Goal: Information Seeking & Learning: Check status

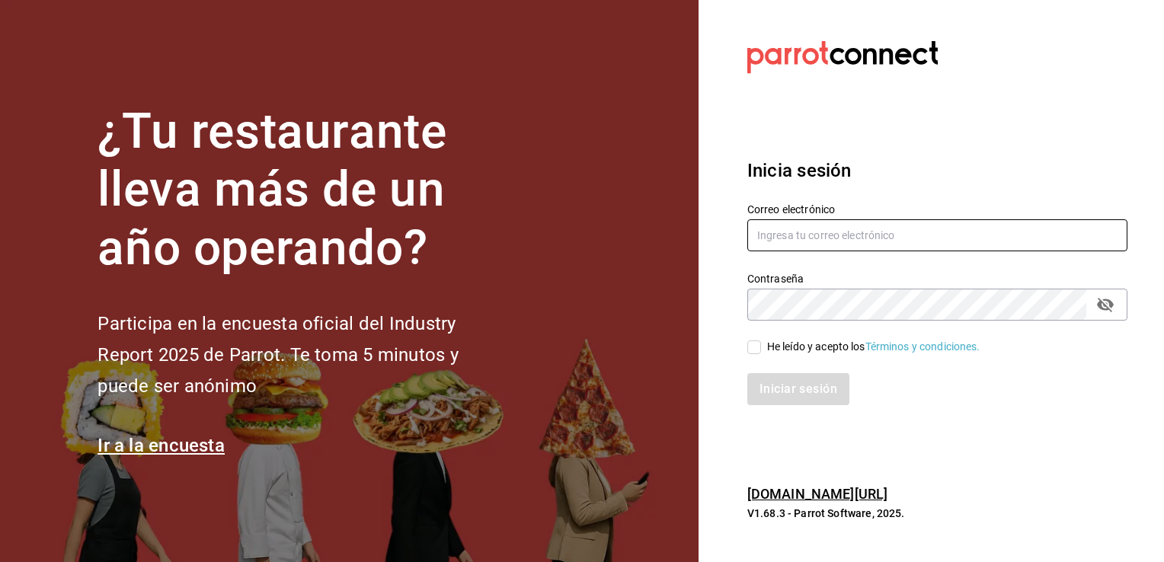
type input "[EMAIL_ADDRESS][DOMAIN_NAME]"
click at [753, 345] on input "He leído y acepto los Términos y condiciones." at bounding box center [754, 347] width 14 height 14
checkbox input "true"
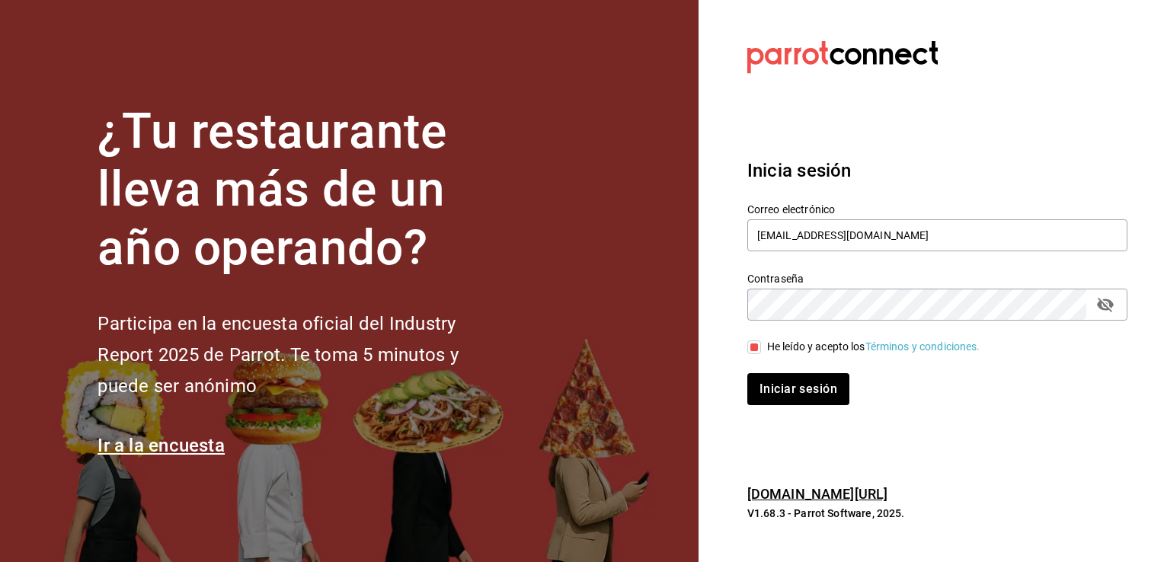
click at [796, 417] on div "Inicia sesión Correo electrónico [EMAIL_ADDRESS][DOMAIN_NAME] Contraseña Contra…" at bounding box center [937, 282] width 380 height 286
click at [786, 388] on button "Iniciar sesión" at bounding box center [799, 389] width 104 height 32
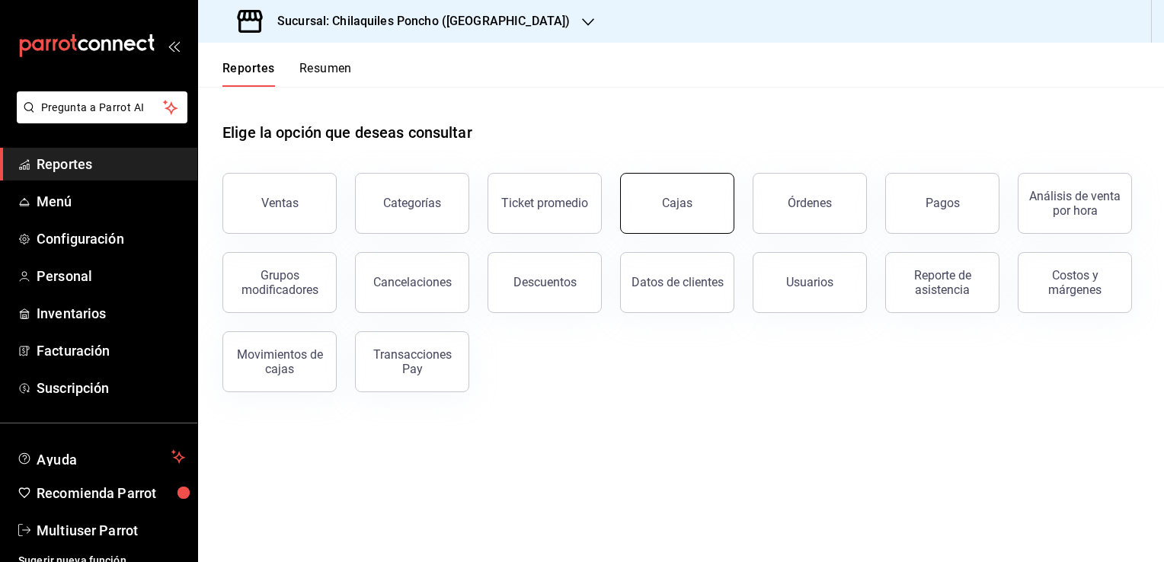
click at [682, 201] on div "Cajas" at bounding box center [677, 203] width 30 height 14
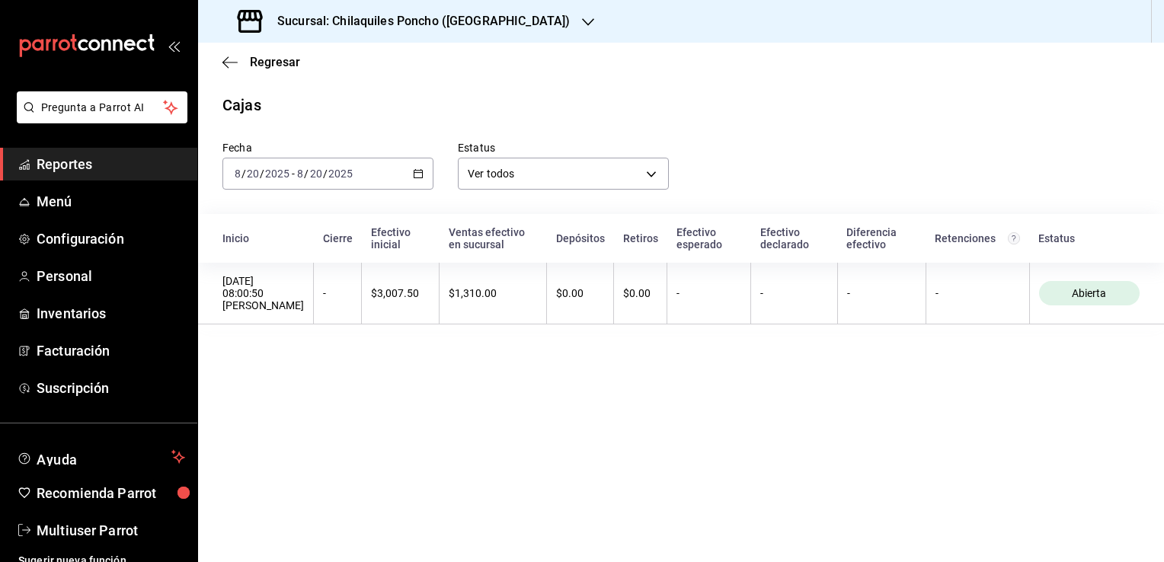
click at [408, 174] on div "2025-08-20 8 / 20 / 2025 - 2025-08-20 8 / 20 / 2025" at bounding box center [327, 174] width 211 height 32
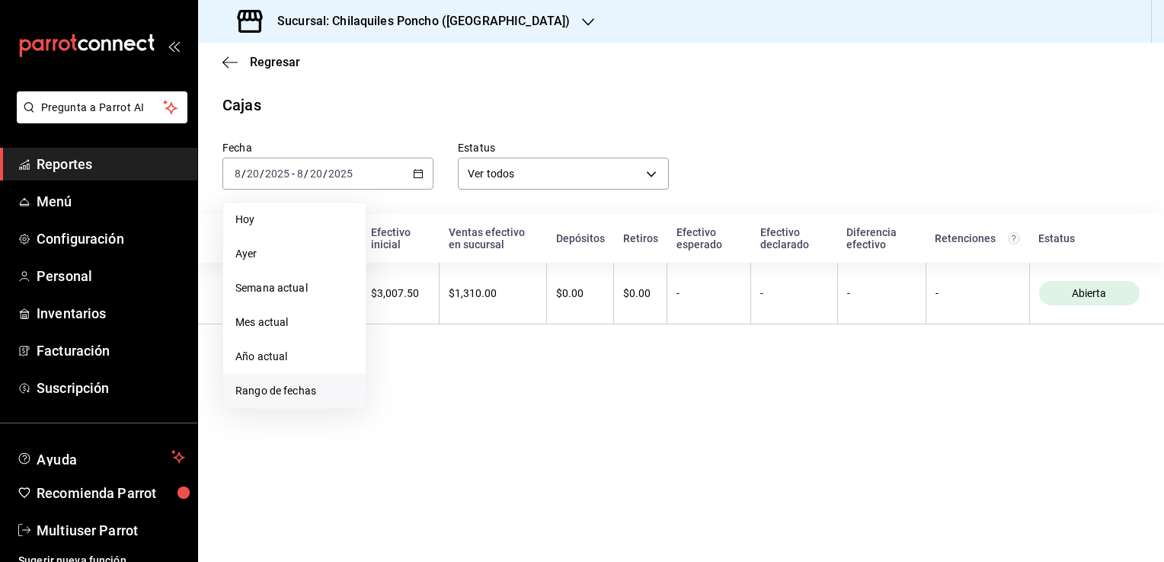
click at [292, 397] on span "Rango de fechas" at bounding box center [294, 391] width 118 height 16
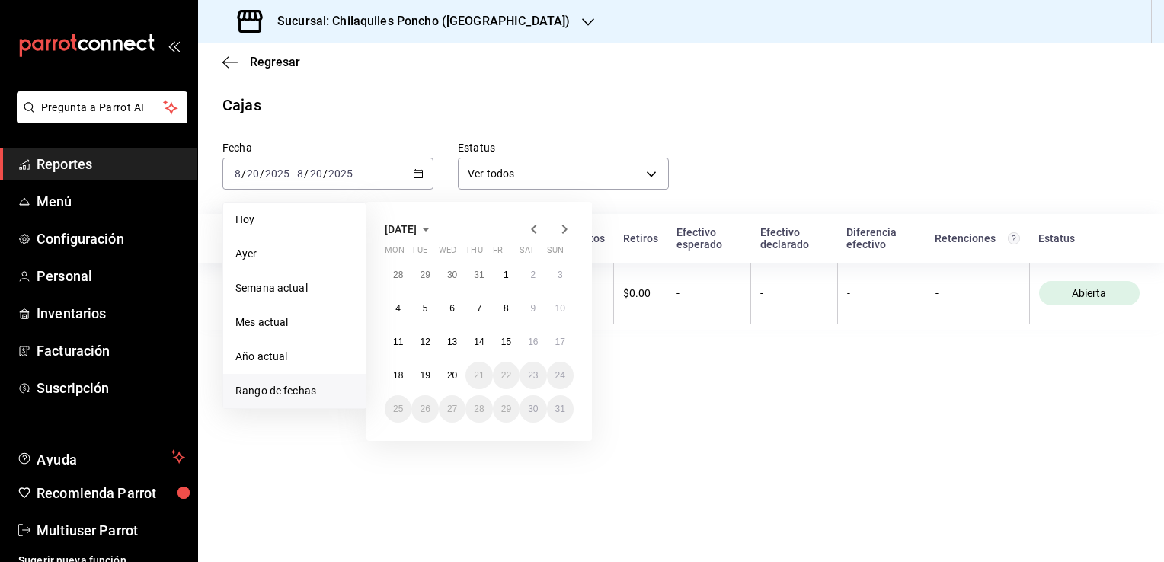
click at [529, 225] on icon "button" at bounding box center [534, 229] width 18 height 18
click at [435, 227] on icon "button" at bounding box center [426, 229] width 18 height 18
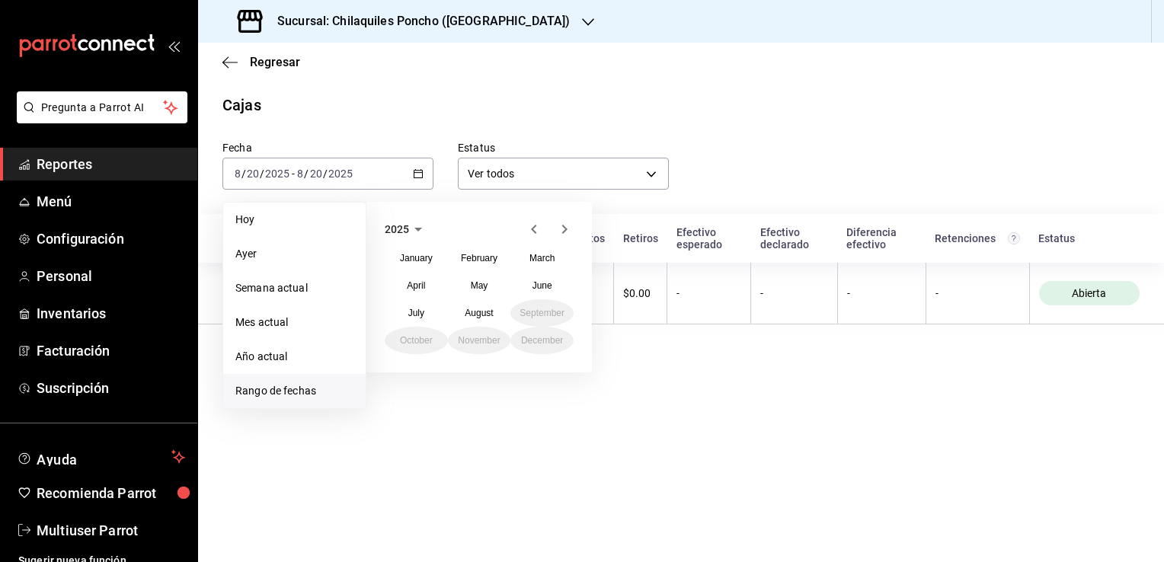
click at [534, 229] on icon "button" at bounding box center [534, 229] width 18 height 18
click at [551, 354] on div "2024 January February March April May June July August September October Novemb…" at bounding box center [478, 287] width 225 height 171
click at [548, 350] on button "December" at bounding box center [541, 340] width 63 height 27
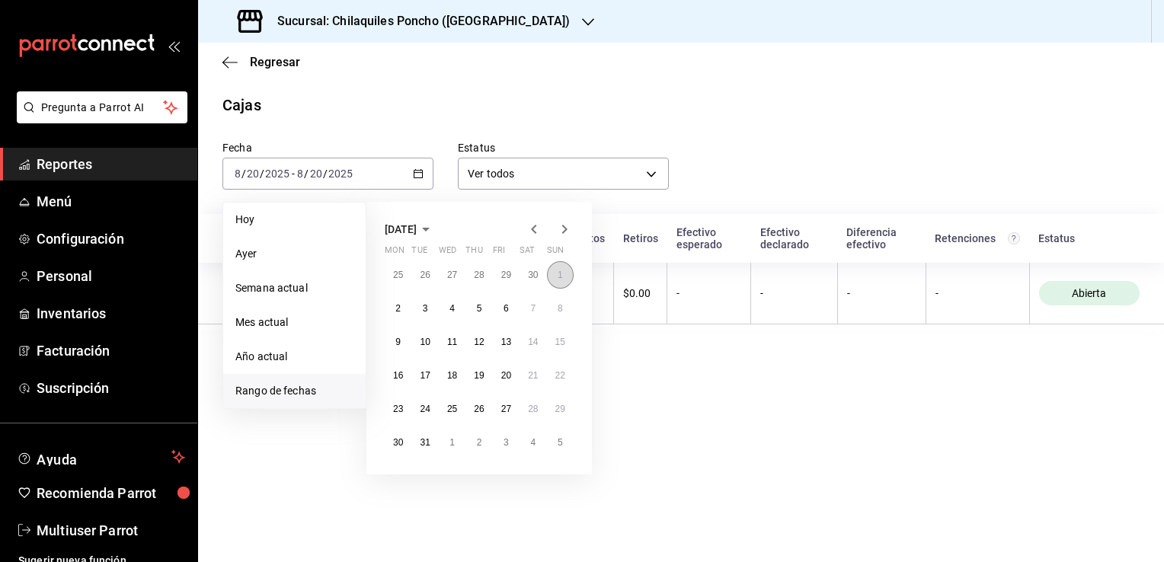
click at [567, 273] on button "1" at bounding box center [560, 274] width 27 height 27
click at [424, 444] on abbr "31" at bounding box center [425, 442] width 10 height 11
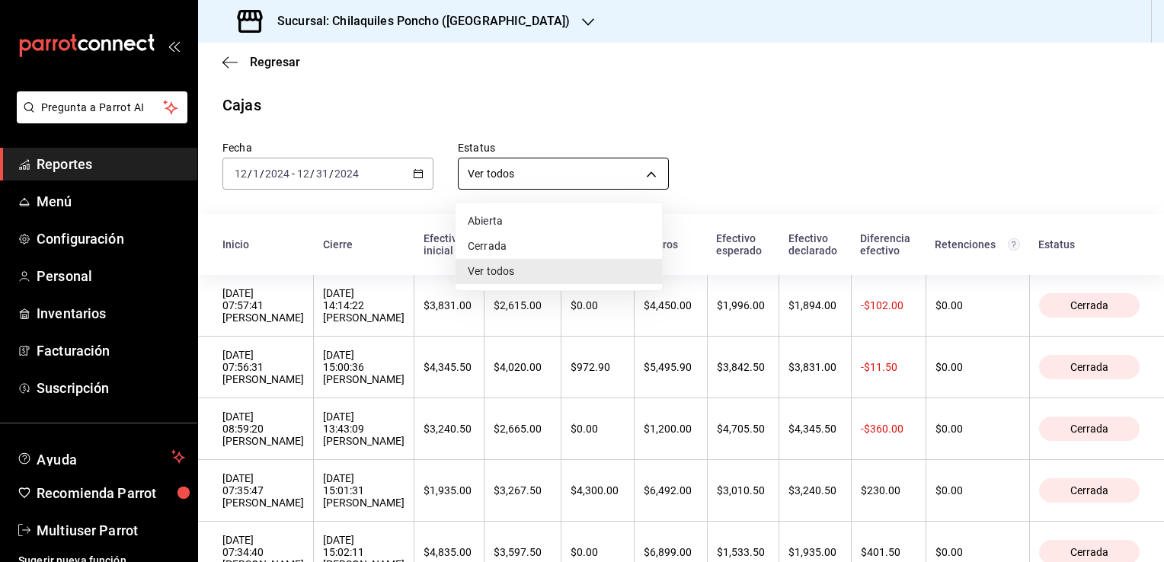
click at [535, 166] on body "Pregunta a Parrot AI Reportes Menú Configuración Personal Inventarios Facturaci…" at bounding box center [582, 281] width 1164 height 562
click at [749, 117] on div at bounding box center [582, 281] width 1164 height 562
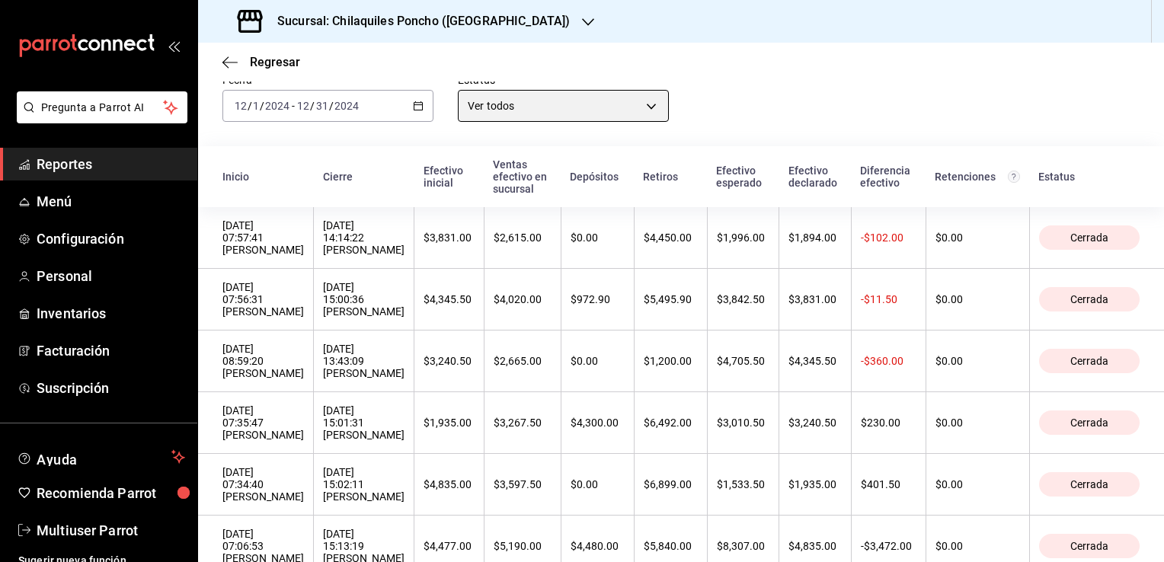
scroll to position [79, 0]
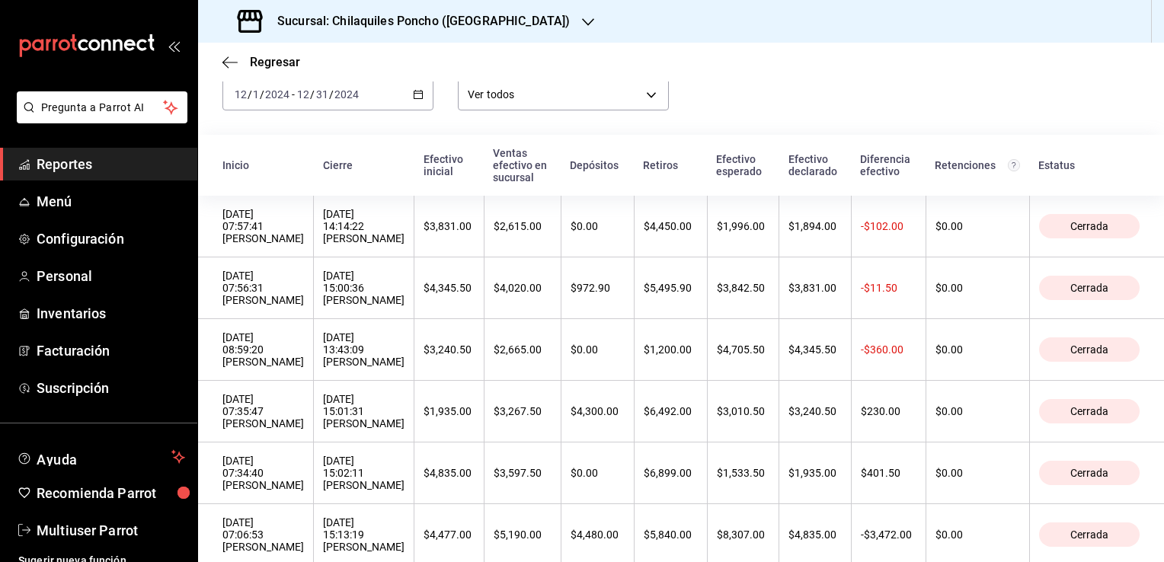
click at [411, 103] on div "2024-12-01 12 / 1 / 2024 - 2024-12-31 12 / 31 / 2024" at bounding box center [327, 94] width 211 height 32
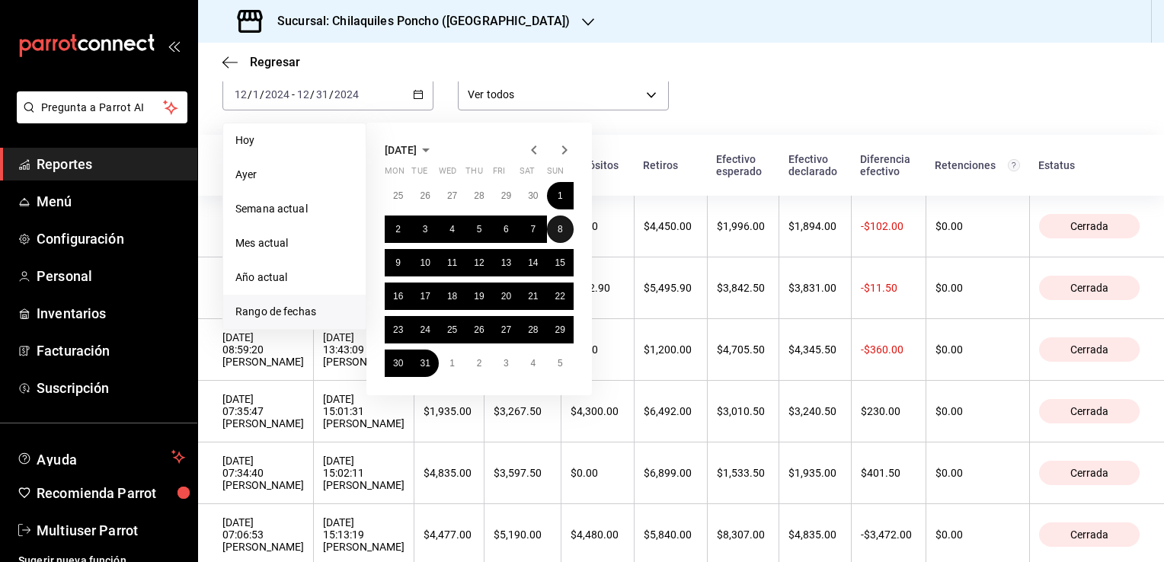
click at [561, 230] on abbr "8" at bounding box center [560, 229] width 5 height 11
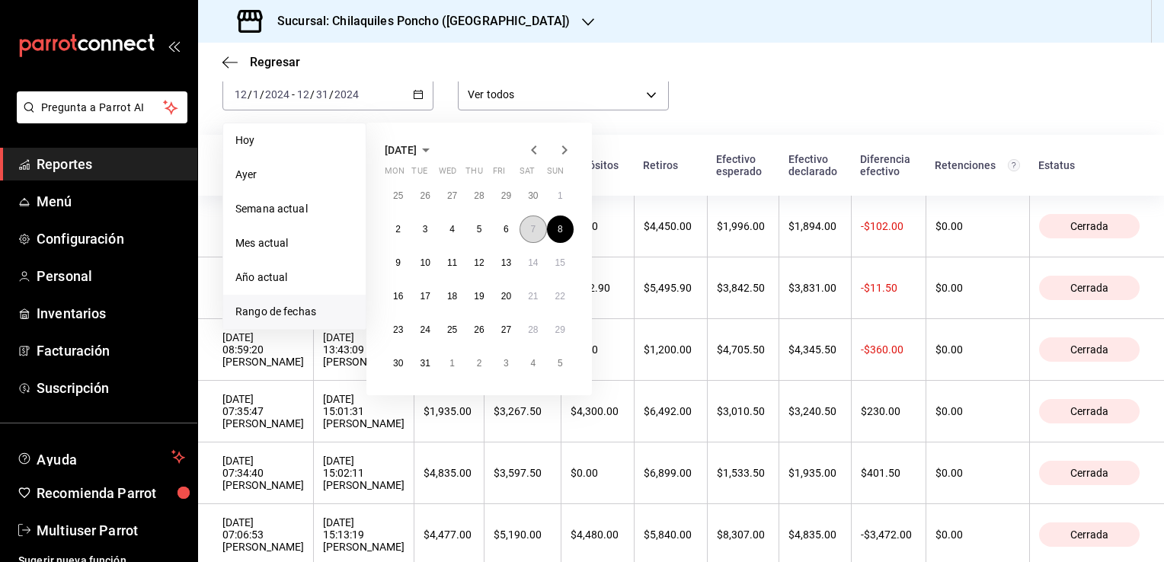
click at [532, 229] on abbr "7" at bounding box center [532, 229] width 5 height 11
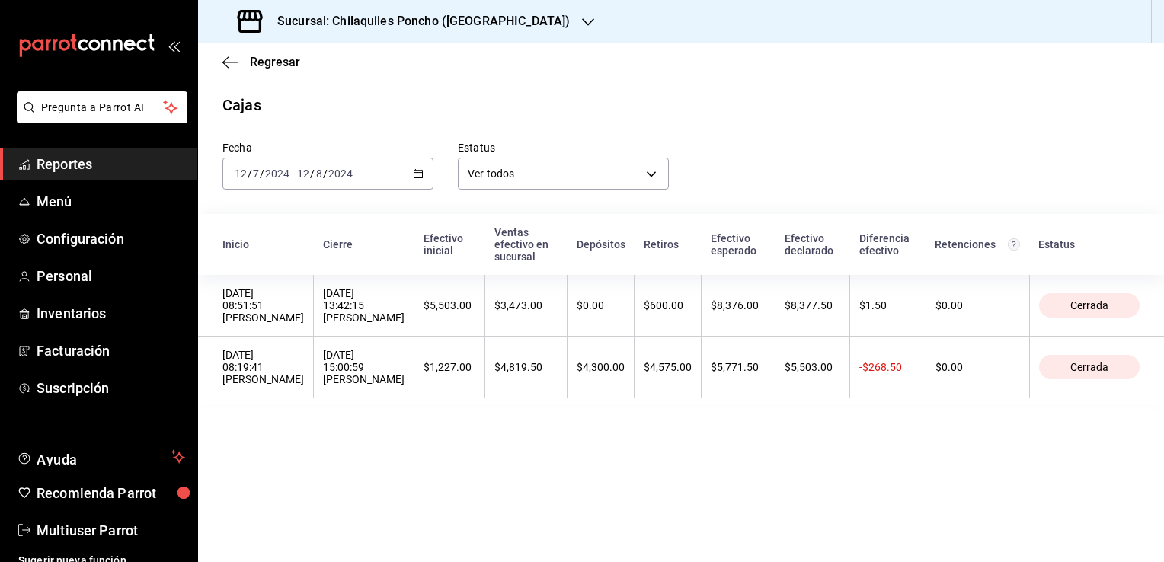
click at [407, 181] on div "2024-12-07 12 / 7 / 2024 - 2024-12-08 12 / 8 / 2024" at bounding box center [327, 174] width 211 height 32
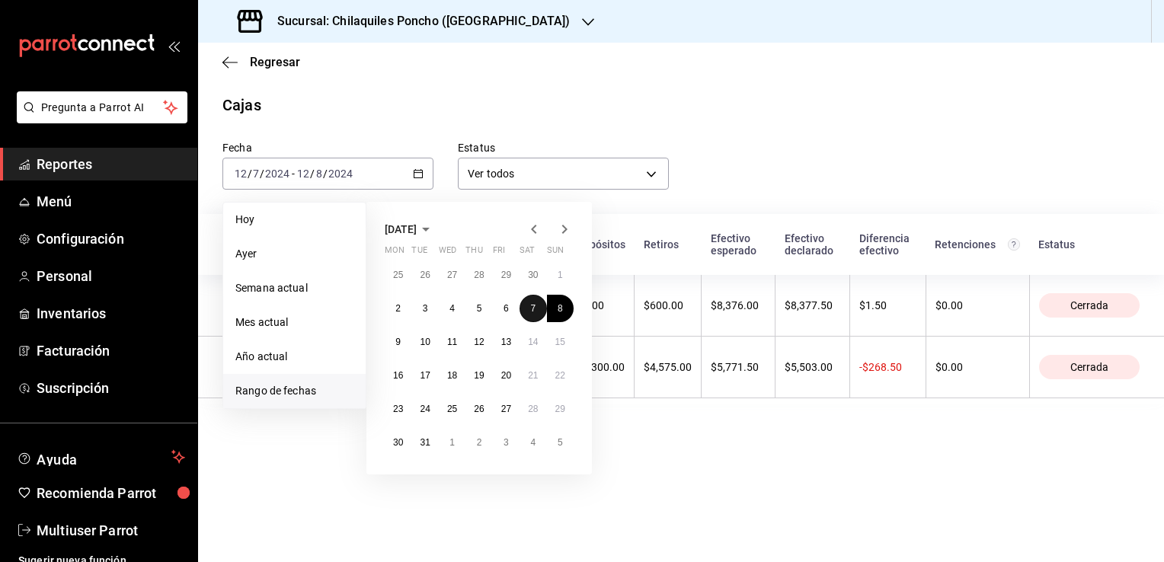
click at [535, 306] on abbr "7" at bounding box center [532, 308] width 5 height 11
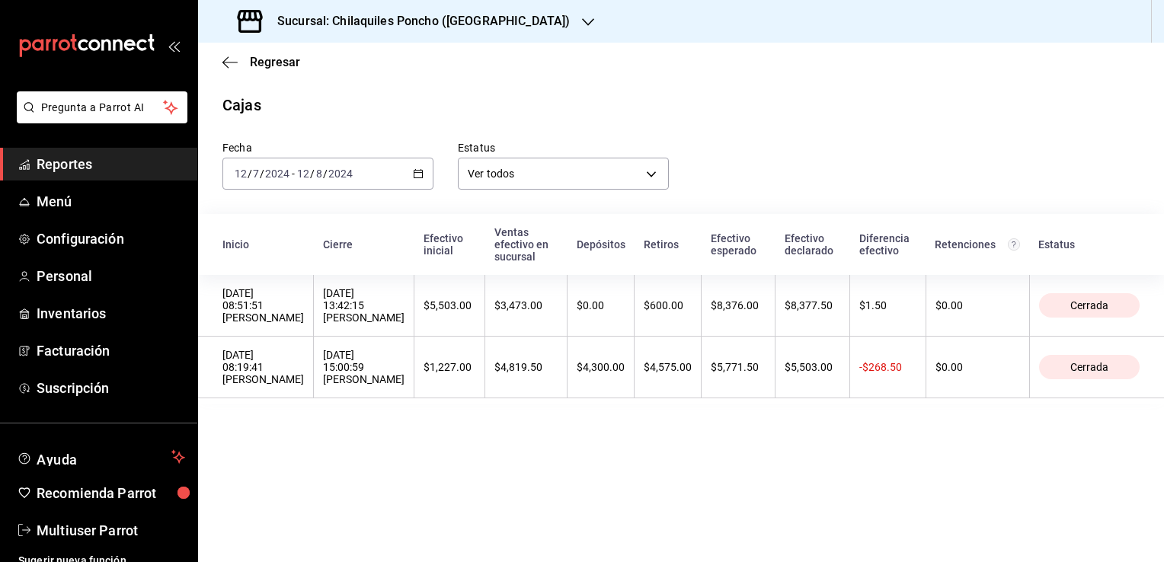
click at [737, 136] on div "Fecha 2024-12-07 12 / 7 / 2024 - 2024-12-08 12 / 8 / 2024 Estatus Ver todos ALL" at bounding box center [668, 153] width 941 height 73
click at [420, 181] on div "2024-12-07 12 / 7 / 2024 - 2024-12-08 12 / 8 / 2024" at bounding box center [327, 174] width 211 height 32
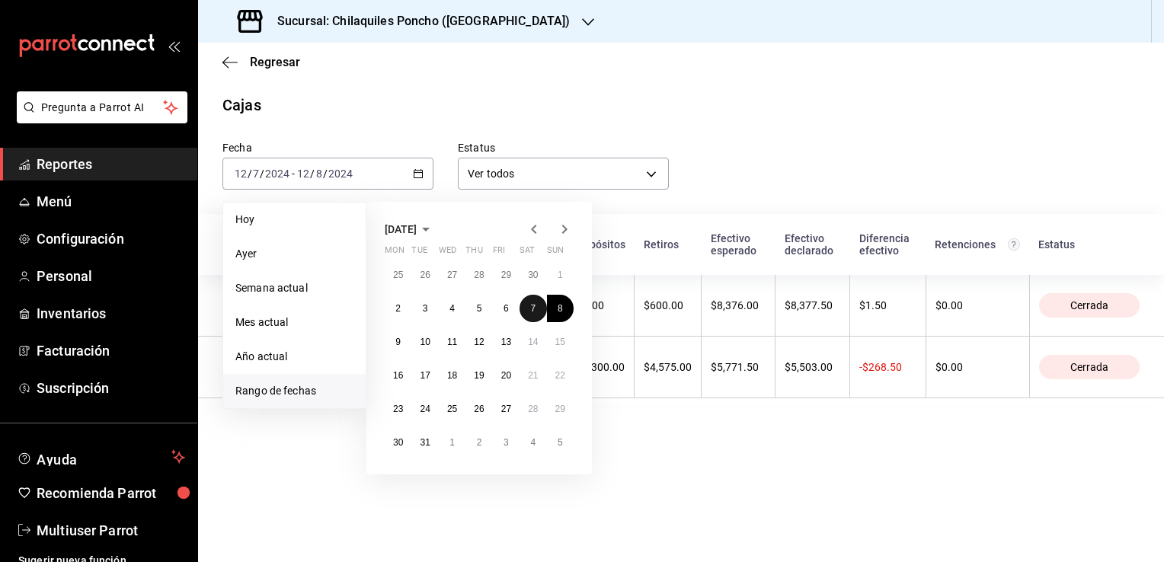
click at [533, 309] on abbr "7" at bounding box center [532, 308] width 5 height 11
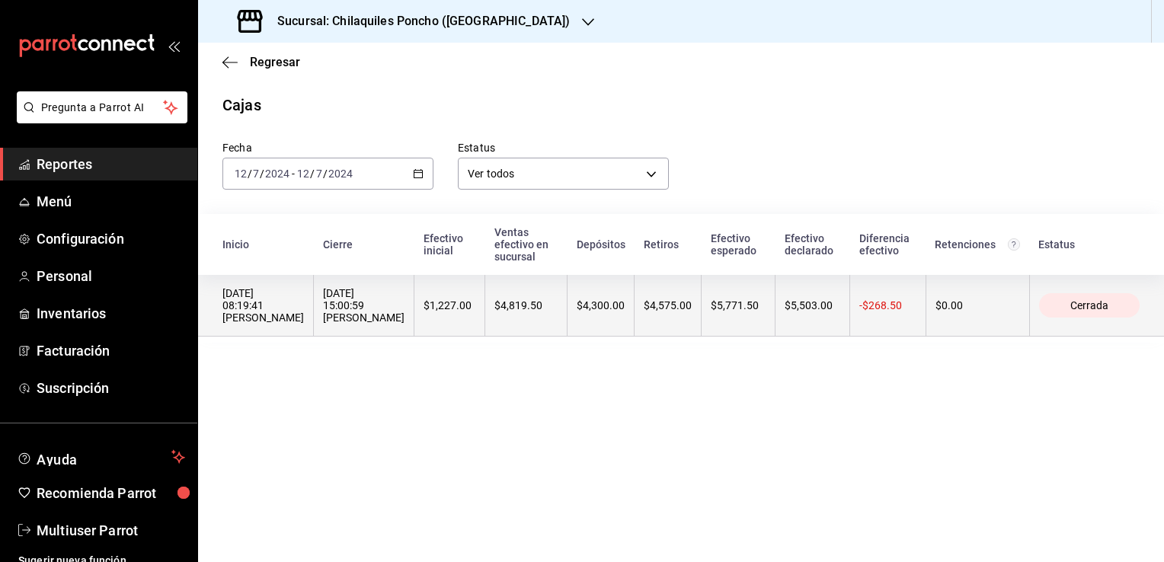
click at [1017, 303] on th "$0.00" at bounding box center [977, 306] width 104 height 62
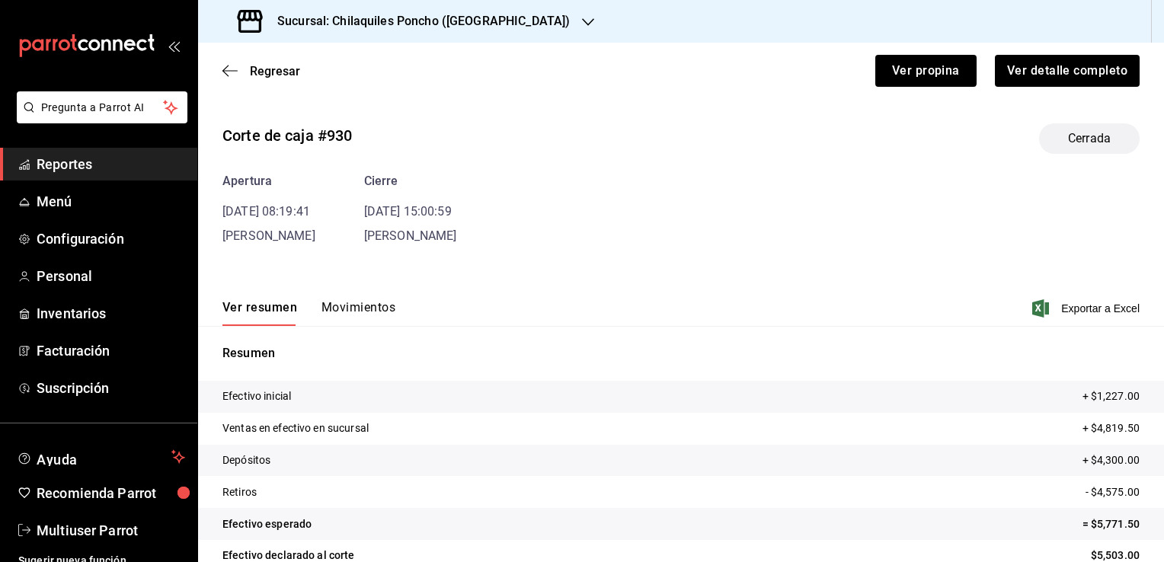
click at [375, 306] on button "Movimientos" at bounding box center [358, 313] width 74 height 26
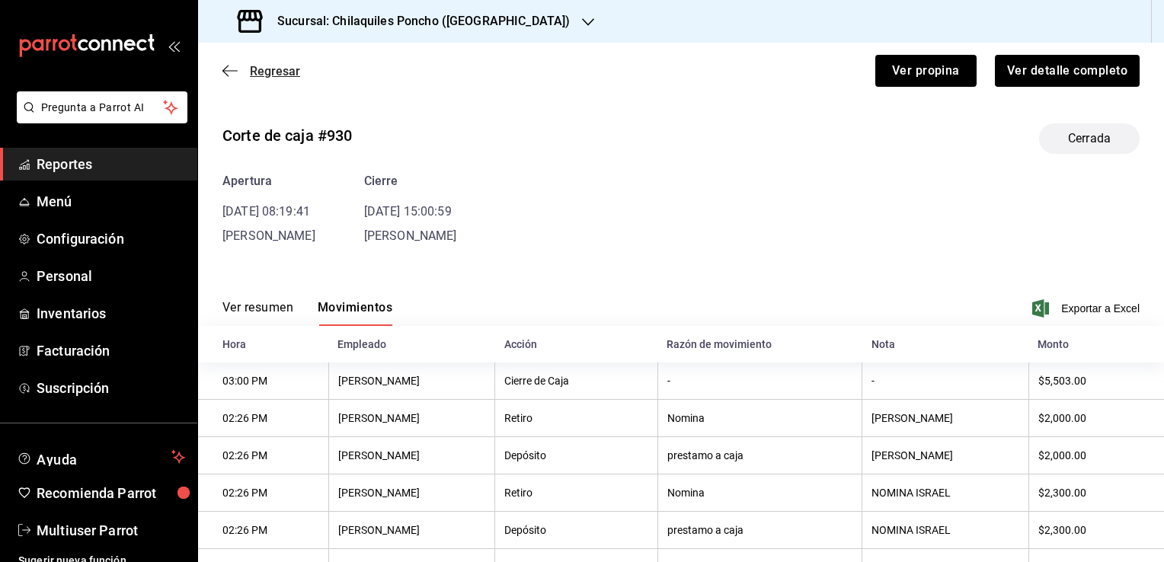
click at [252, 73] on span "Regresar" at bounding box center [275, 71] width 50 height 14
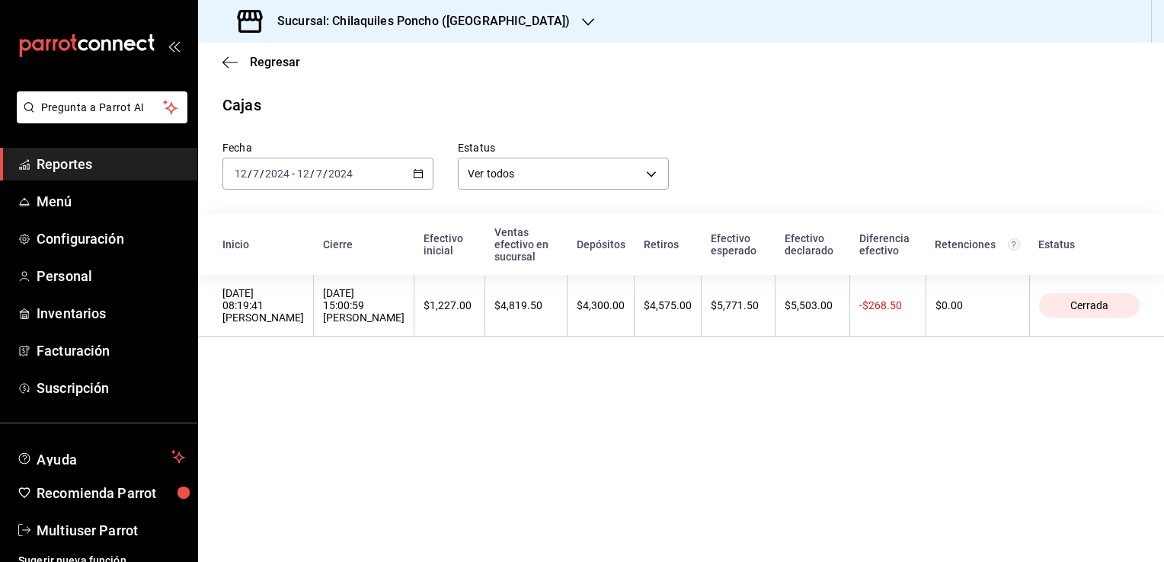
click at [417, 174] on icon "button" at bounding box center [418, 173] width 11 height 11
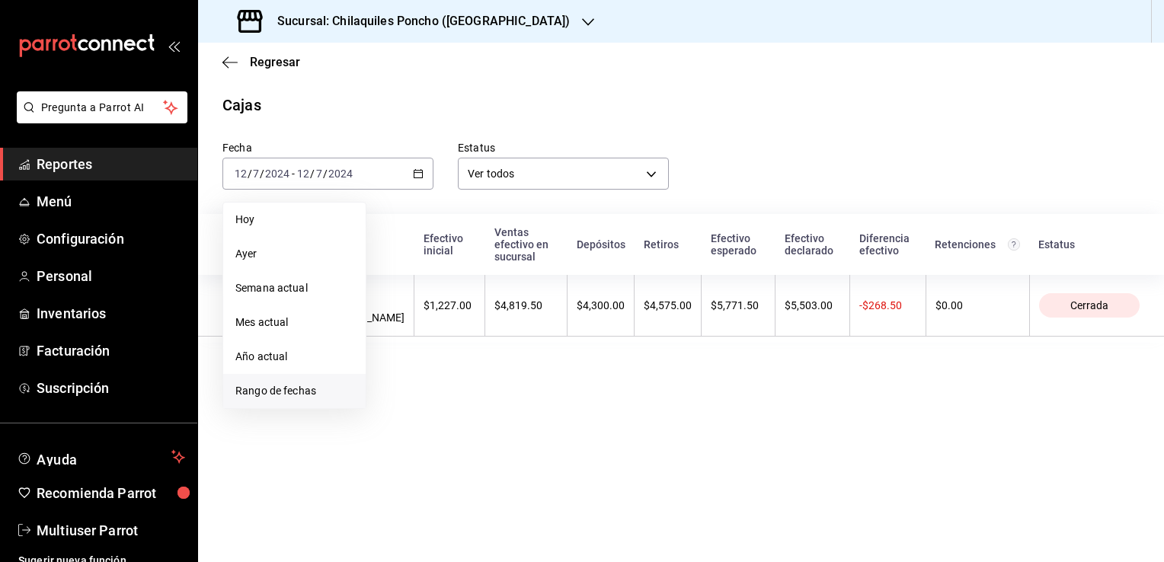
click at [299, 396] on span "Rango de fechas" at bounding box center [294, 391] width 118 height 16
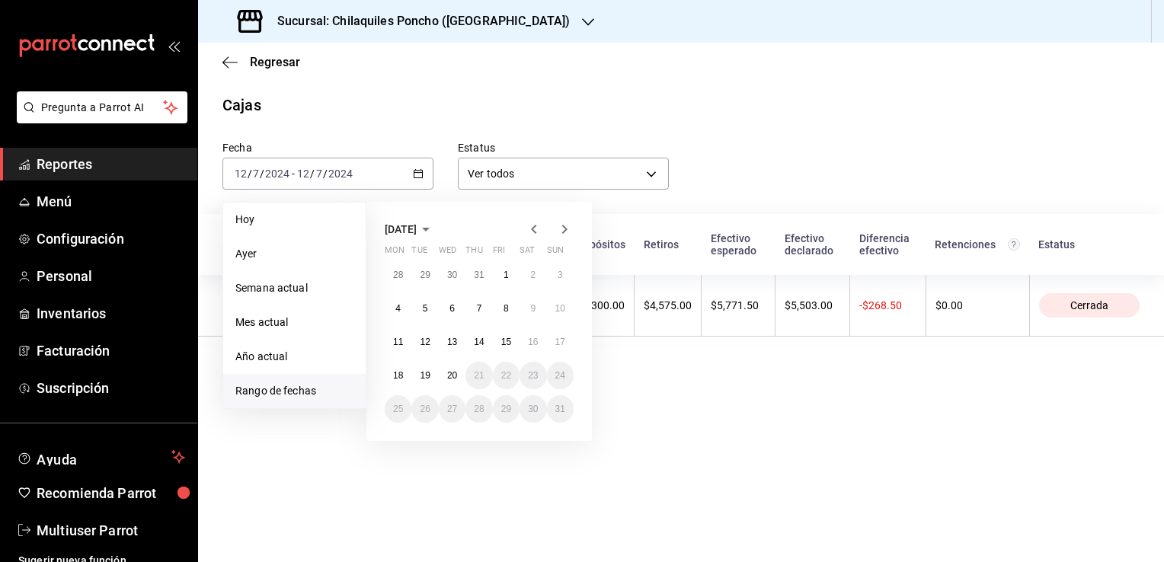
click at [533, 229] on icon "button" at bounding box center [533, 229] width 5 height 9
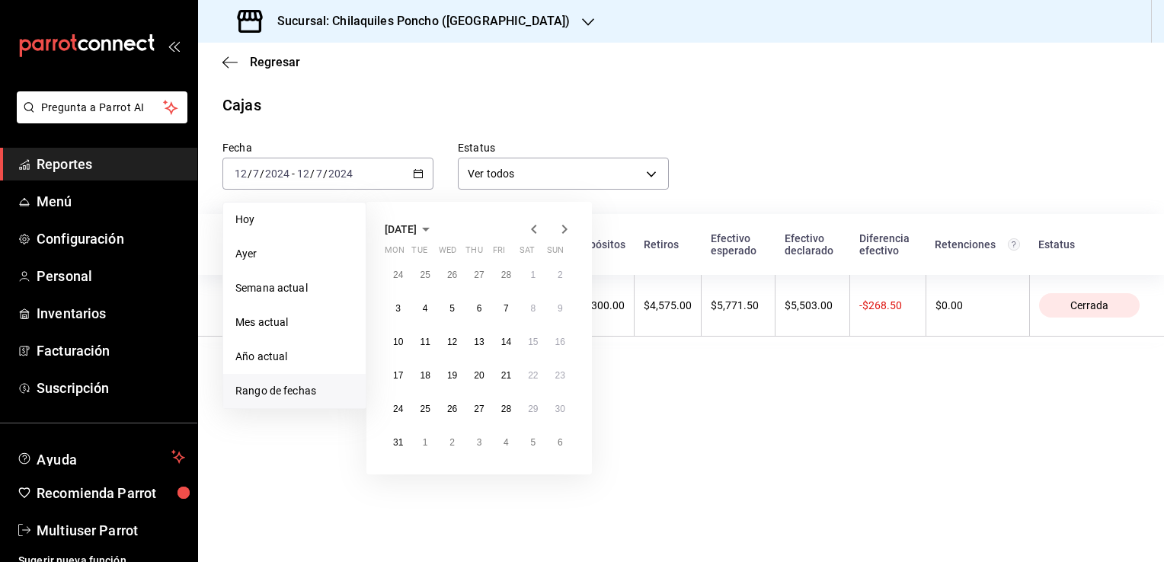
click at [533, 229] on icon "button" at bounding box center [533, 229] width 5 height 9
click at [532, 274] on abbr "1" at bounding box center [532, 275] width 5 height 11
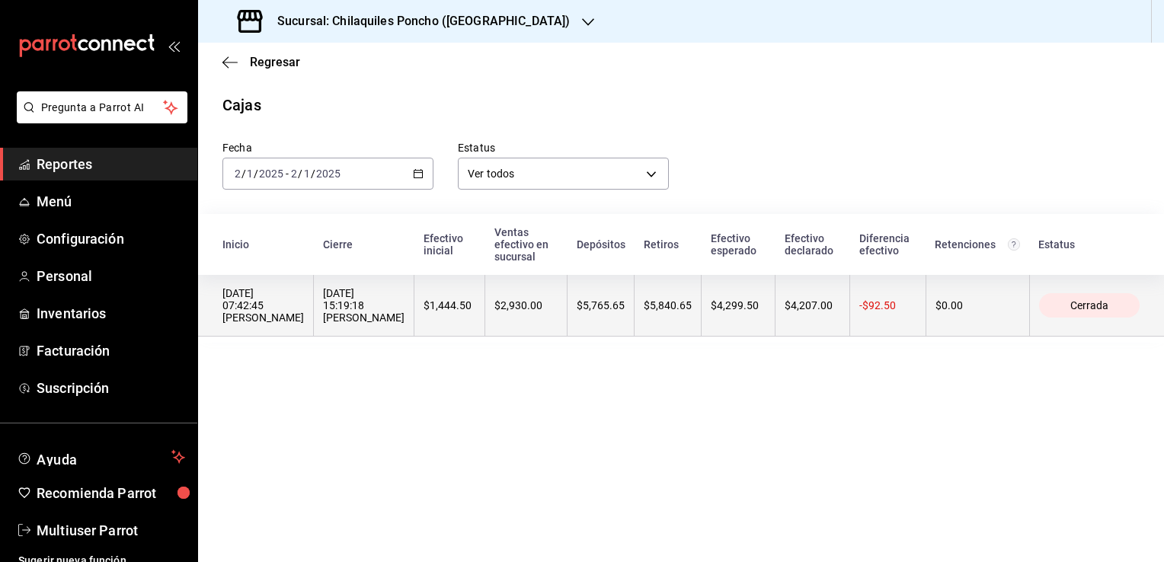
click at [372, 292] on div "01/02/2025 15:19:18 Israel Guerrero" at bounding box center [363, 305] width 81 height 37
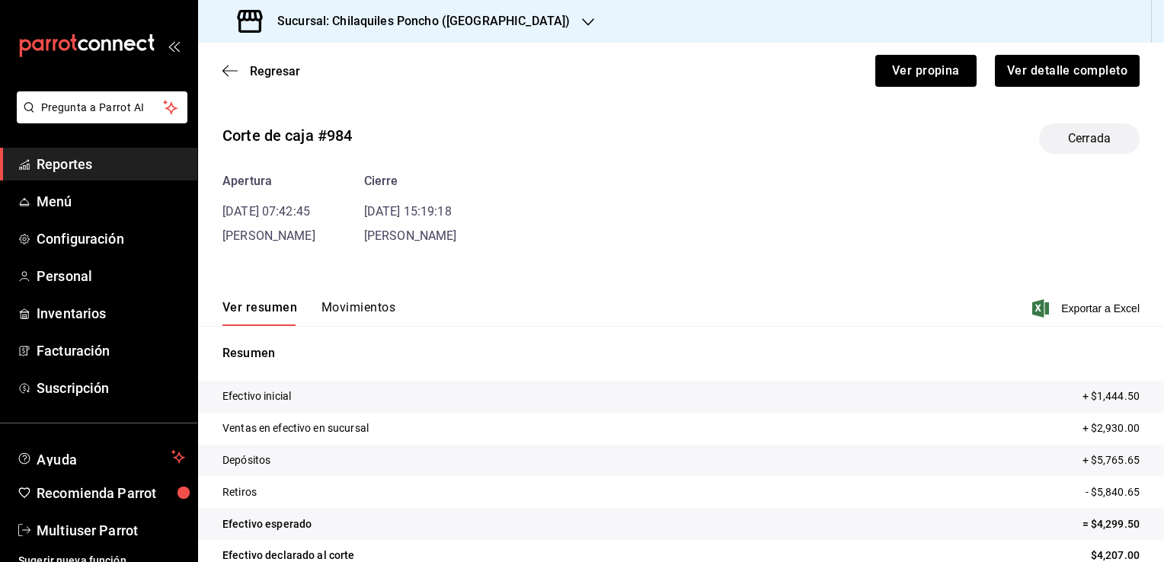
click at [372, 302] on button "Movimientos" at bounding box center [358, 313] width 74 height 26
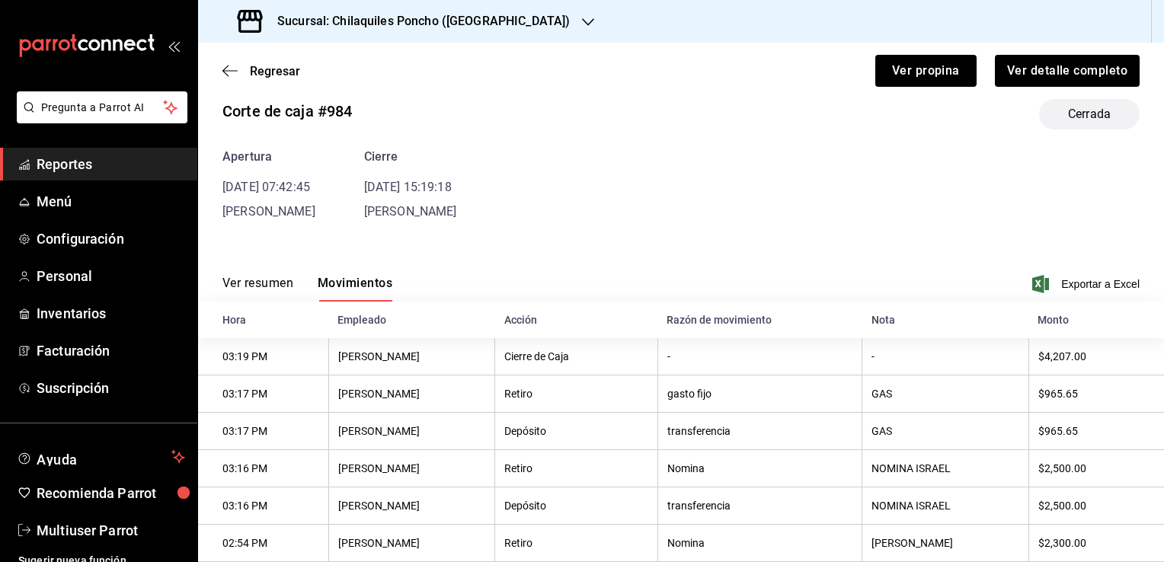
scroll to position [19, 0]
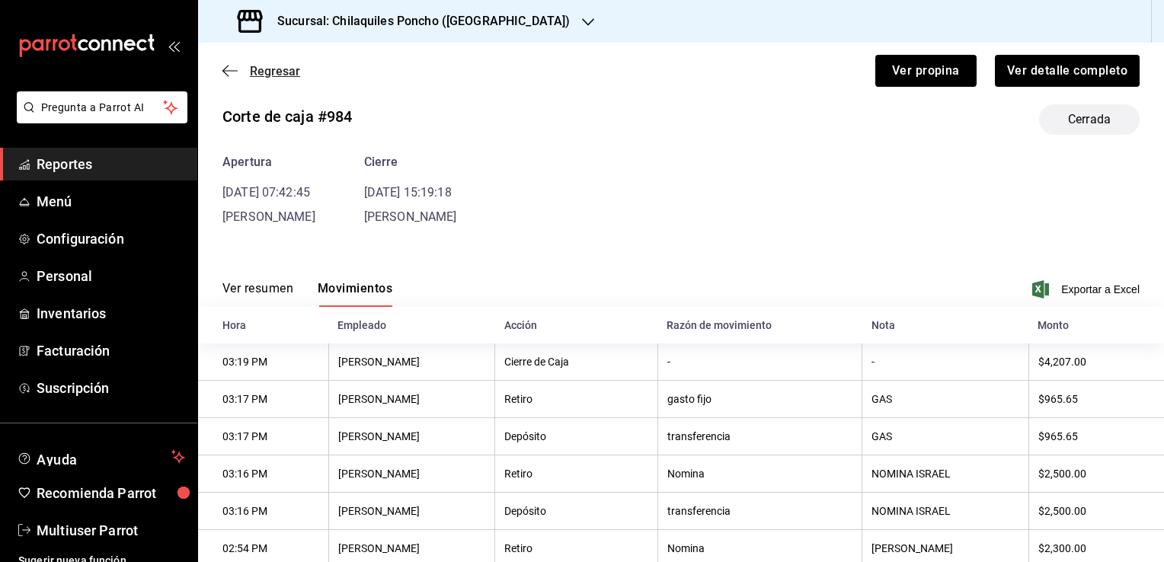
click at [229, 72] on icon "button" at bounding box center [229, 71] width 15 height 14
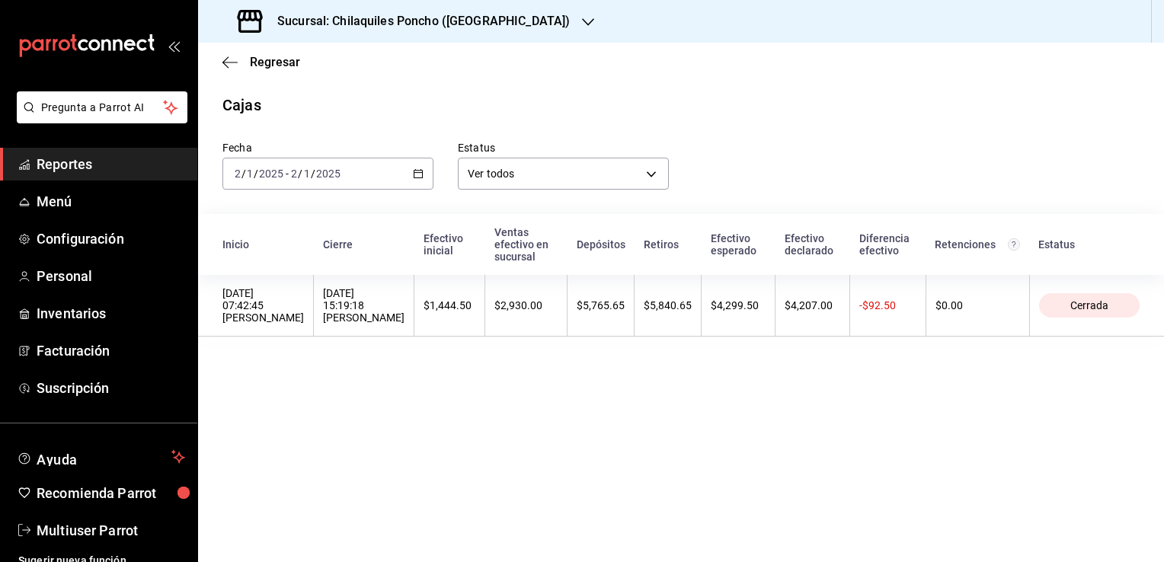
click at [414, 176] on \(Stroke\) "button" at bounding box center [418, 174] width 9 height 8
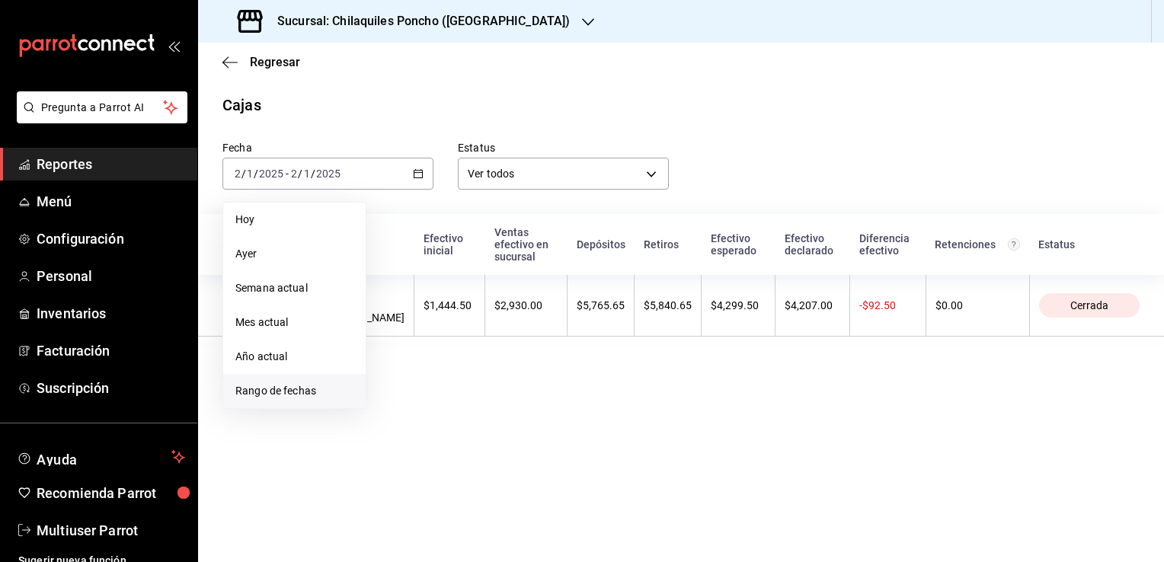
click at [316, 399] on li "Rango de fechas" at bounding box center [294, 391] width 142 height 34
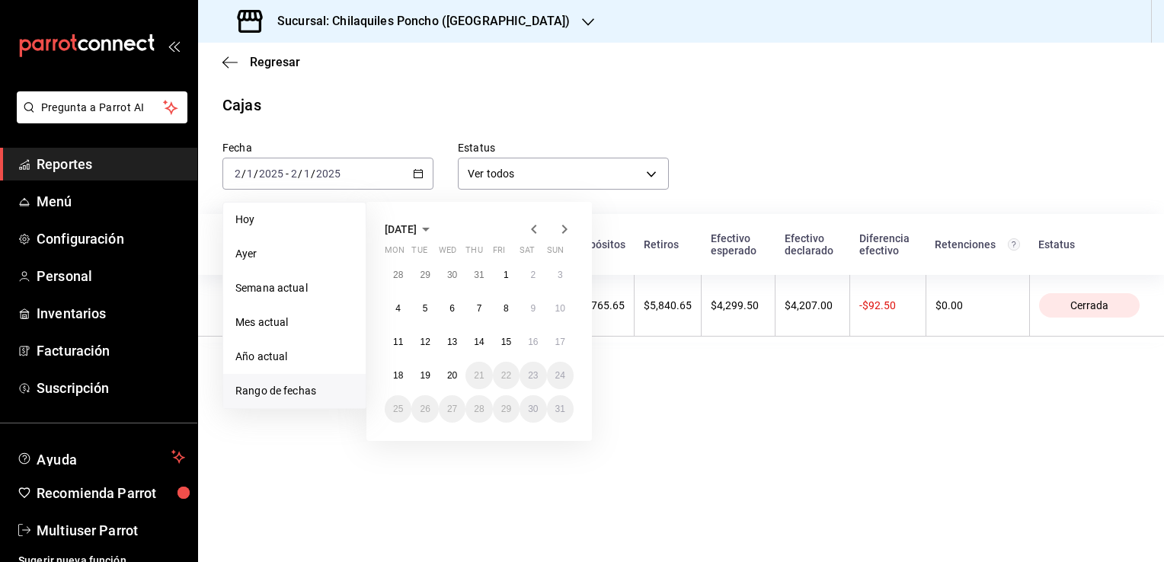
click at [533, 229] on icon "button" at bounding box center [534, 229] width 18 height 18
click at [417, 229] on span "July 2025" at bounding box center [401, 229] width 32 height 12
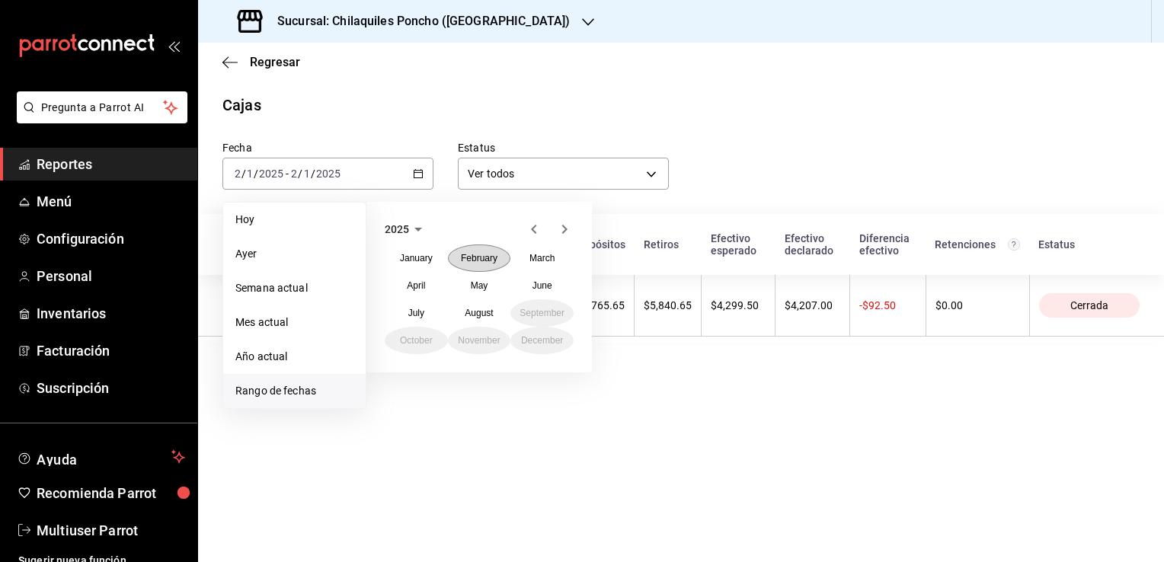
click at [485, 261] on abbr "February" at bounding box center [479, 258] width 37 height 11
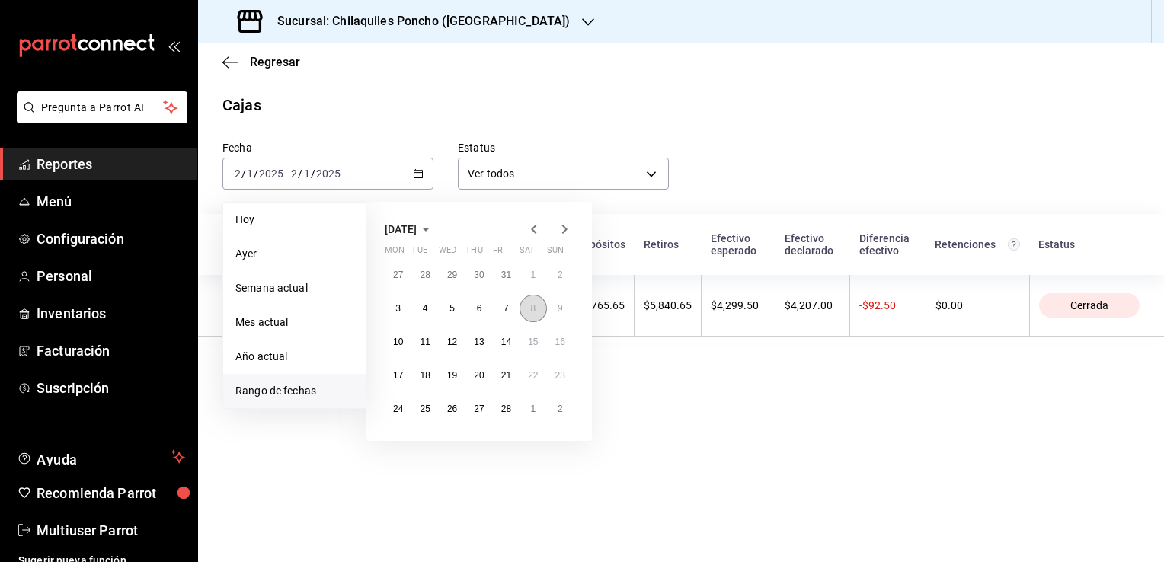
click at [533, 308] on abbr "8" at bounding box center [532, 308] width 5 height 11
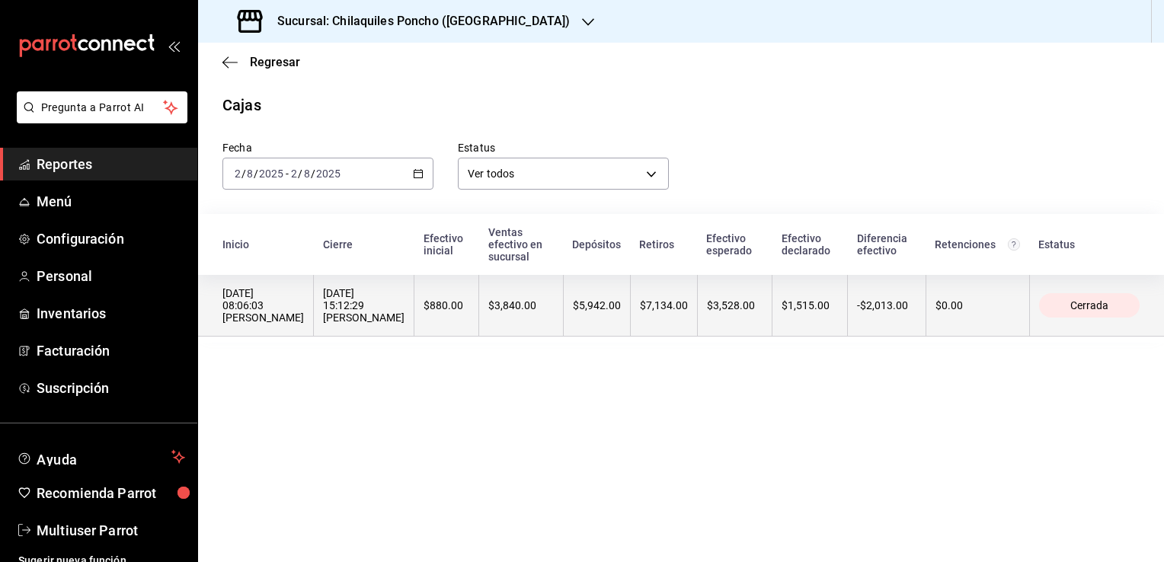
click at [341, 296] on div "08/02/2025 15:12:29 Israel Guerrero" at bounding box center [363, 305] width 81 height 37
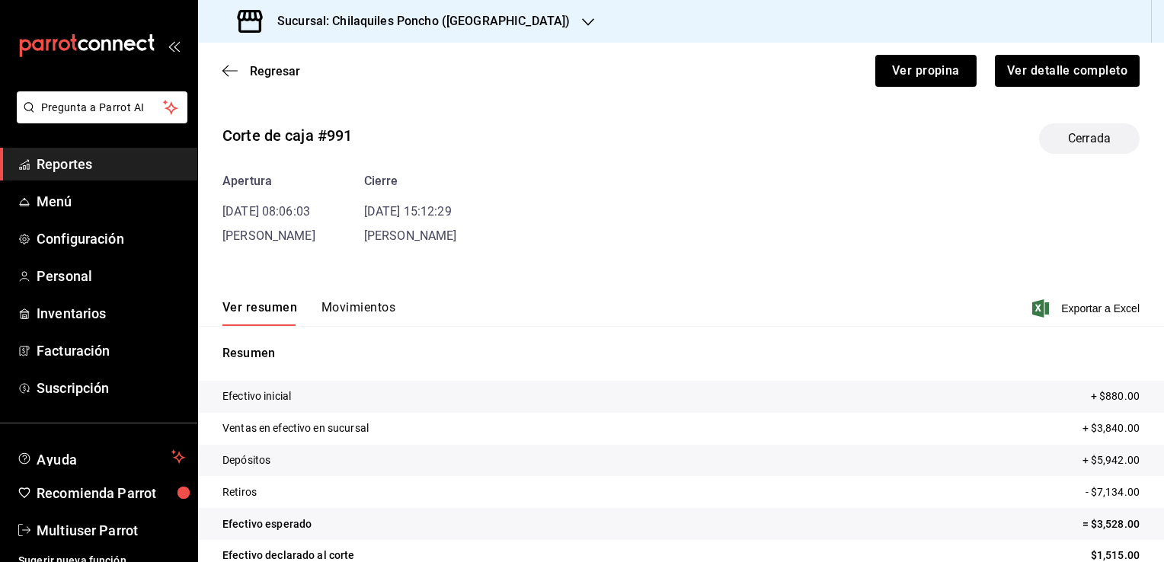
scroll to position [59, 0]
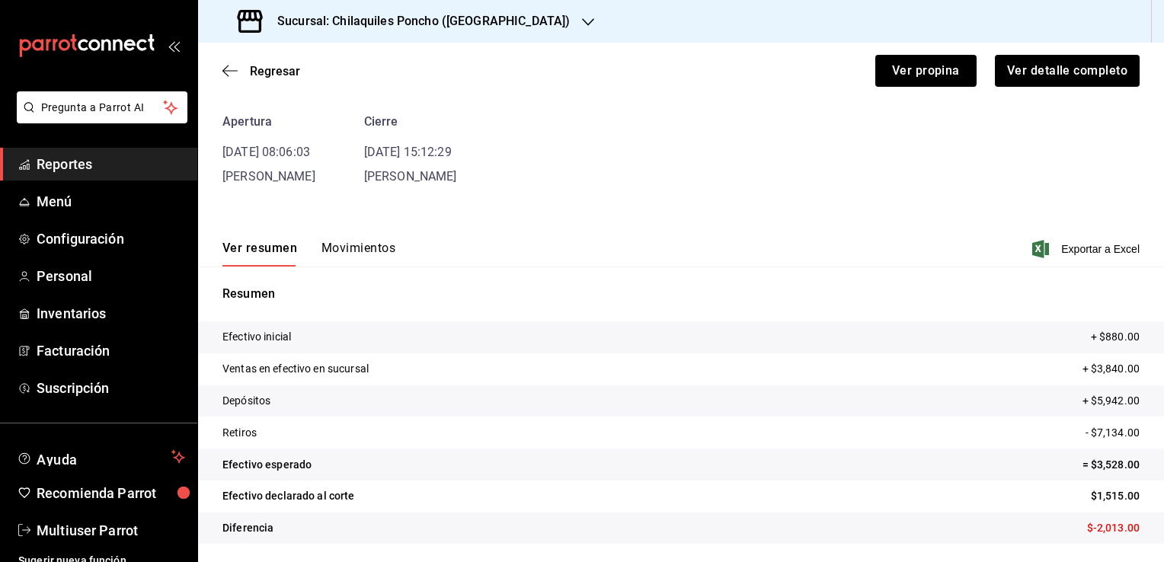
click at [362, 245] on button "Movimientos" at bounding box center [358, 254] width 74 height 26
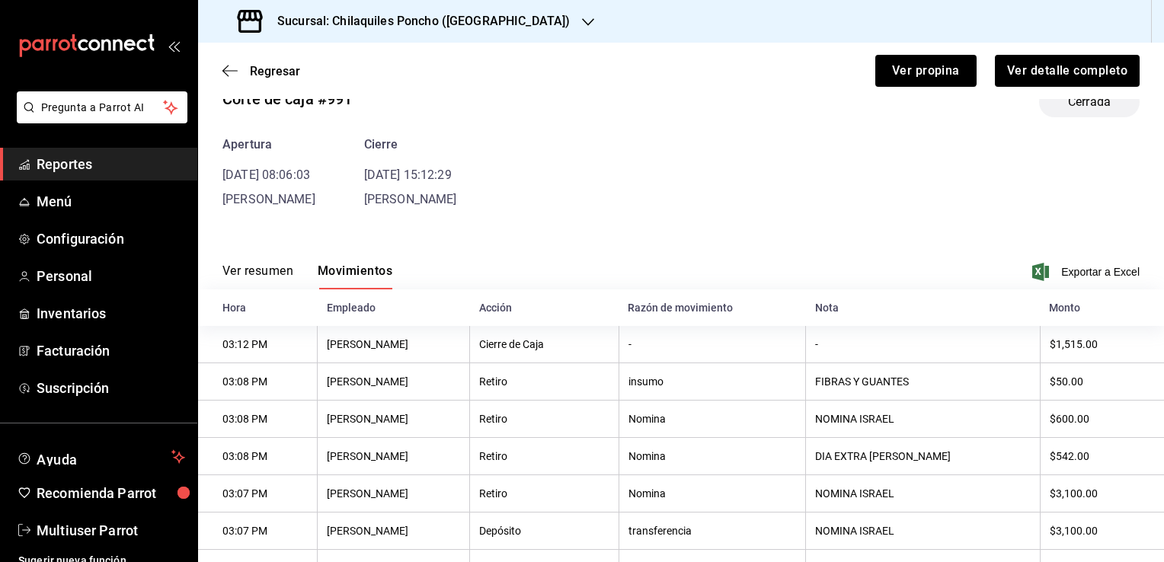
scroll to position [0, 0]
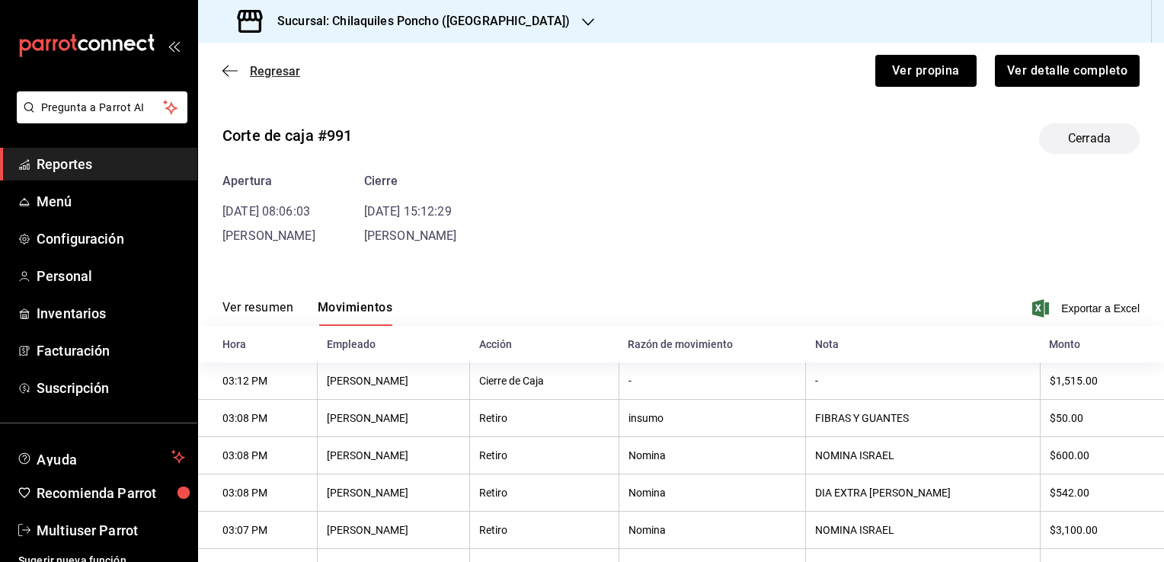
click at [259, 65] on span "Regresar" at bounding box center [275, 71] width 50 height 14
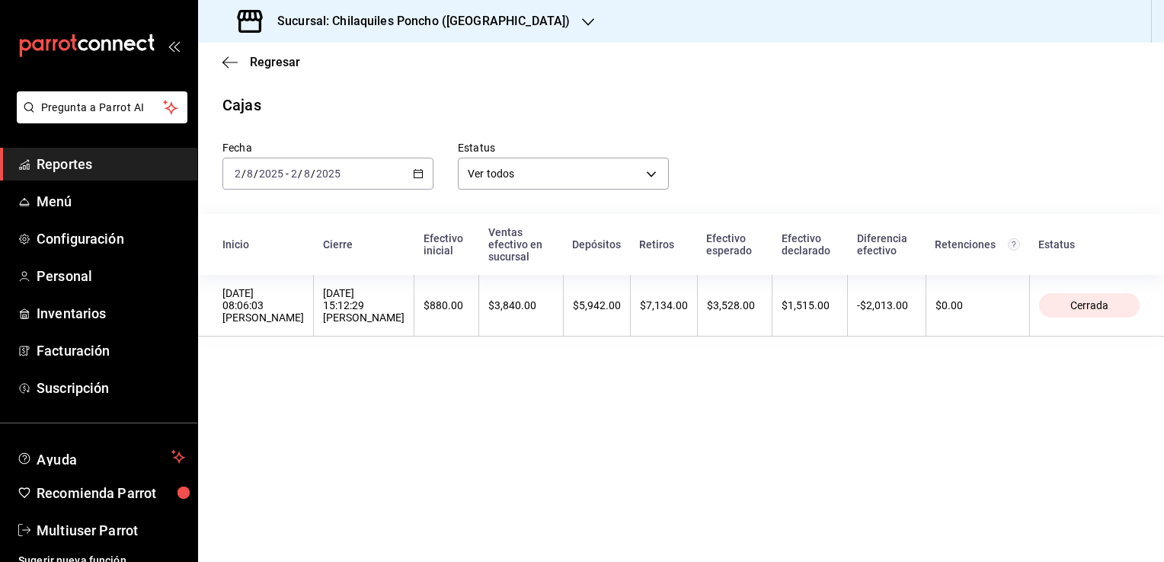
click at [417, 174] on icon "button" at bounding box center [418, 173] width 11 height 11
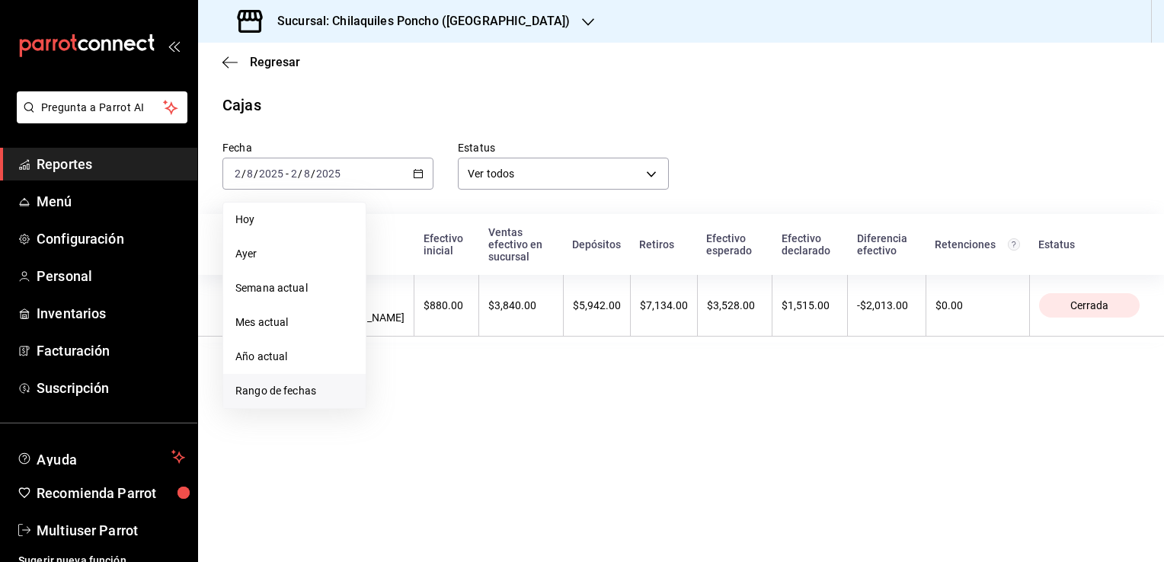
click at [271, 401] on li "Rango de fechas" at bounding box center [294, 391] width 142 height 34
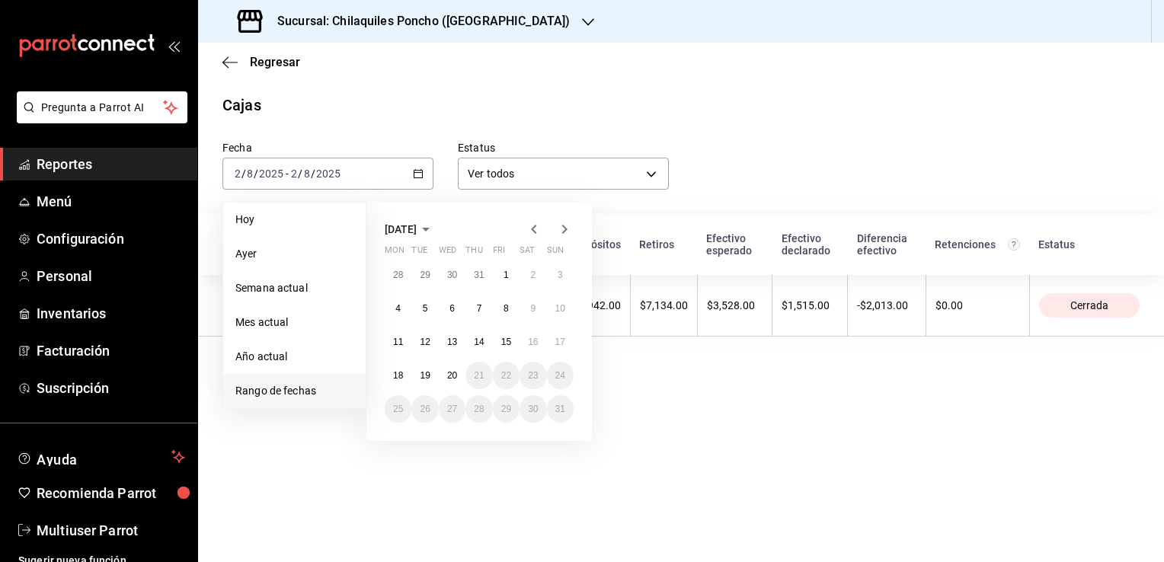
click at [533, 229] on icon "button" at bounding box center [533, 229] width 5 height 9
click at [538, 229] on icon "button" at bounding box center [534, 229] width 18 height 18
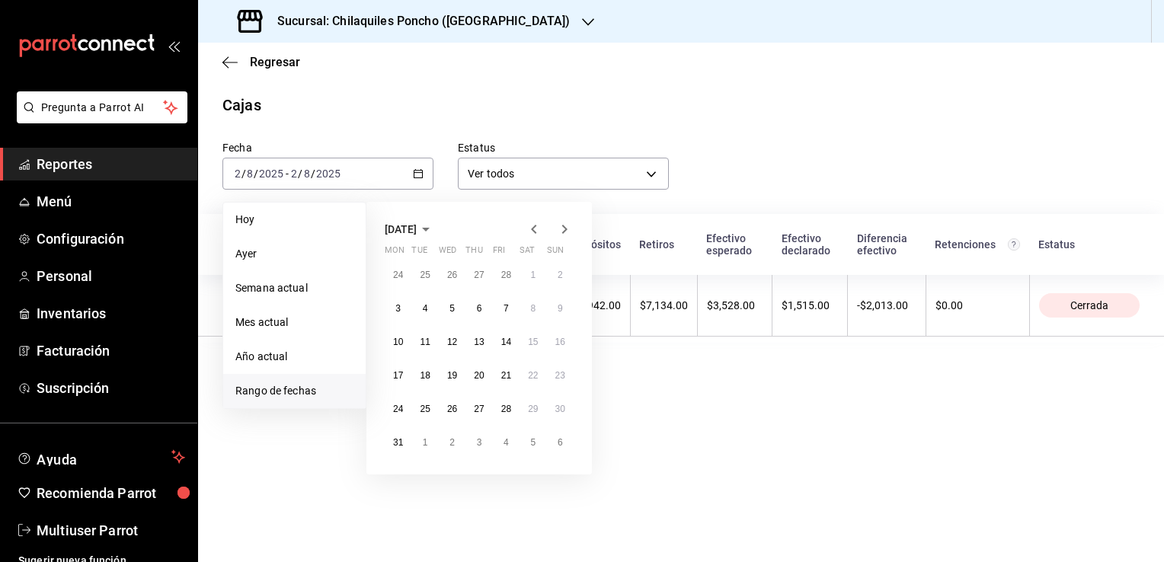
click at [533, 229] on icon "button" at bounding box center [534, 229] width 18 height 18
click at [533, 341] on abbr "15" at bounding box center [533, 342] width 10 height 11
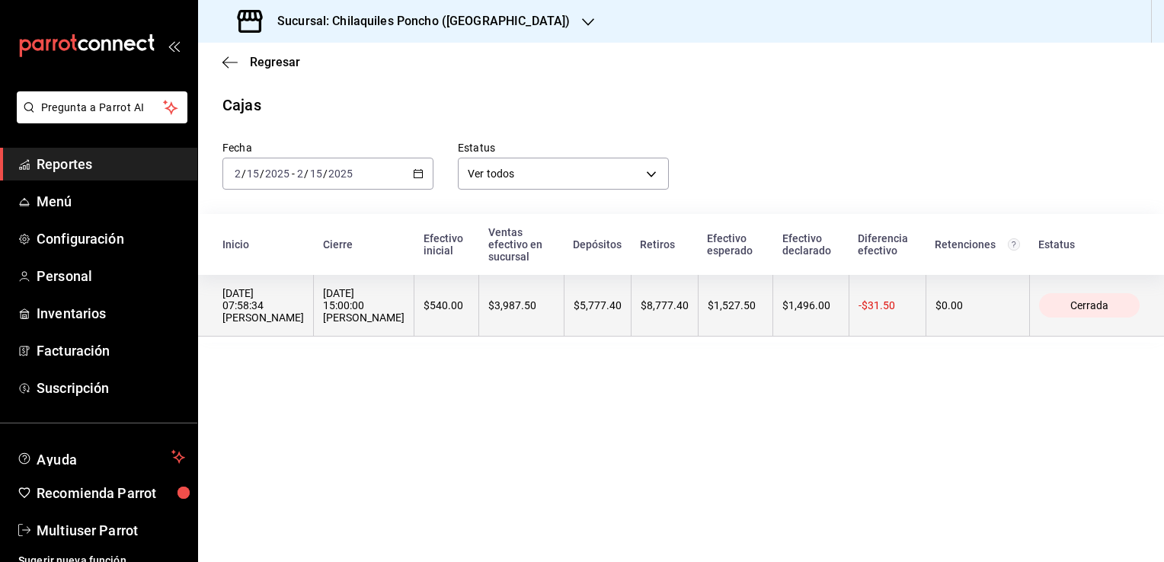
click at [323, 290] on div "15/02/2025 15:00:00 Israel Guerrero" at bounding box center [363, 305] width 81 height 37
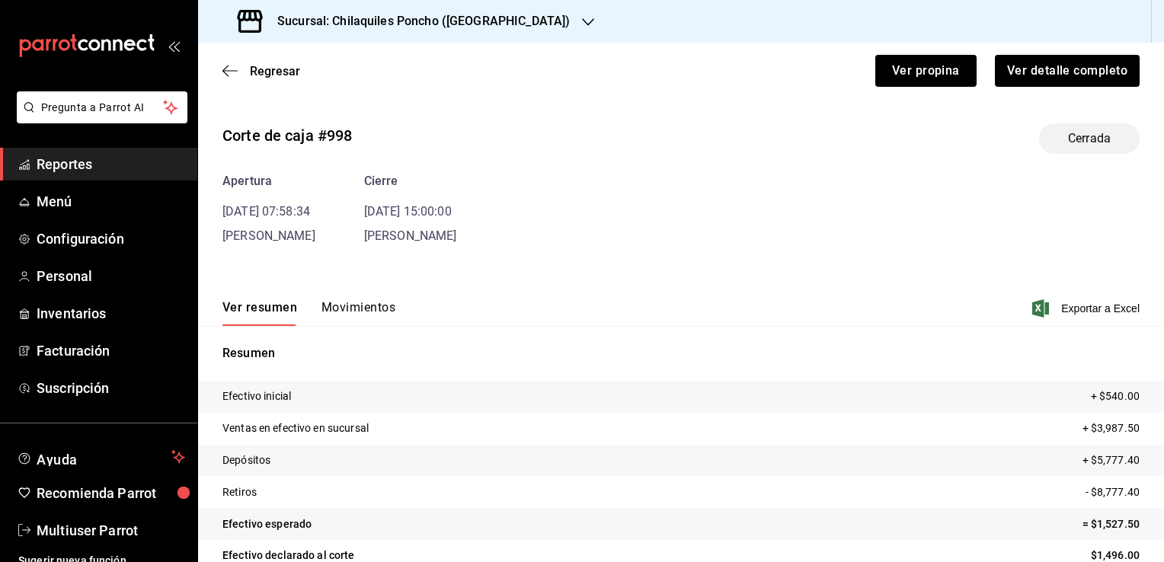
click at [363, 308] on button "Movimientos" at bounding box center [358, 313] width 74 height 26
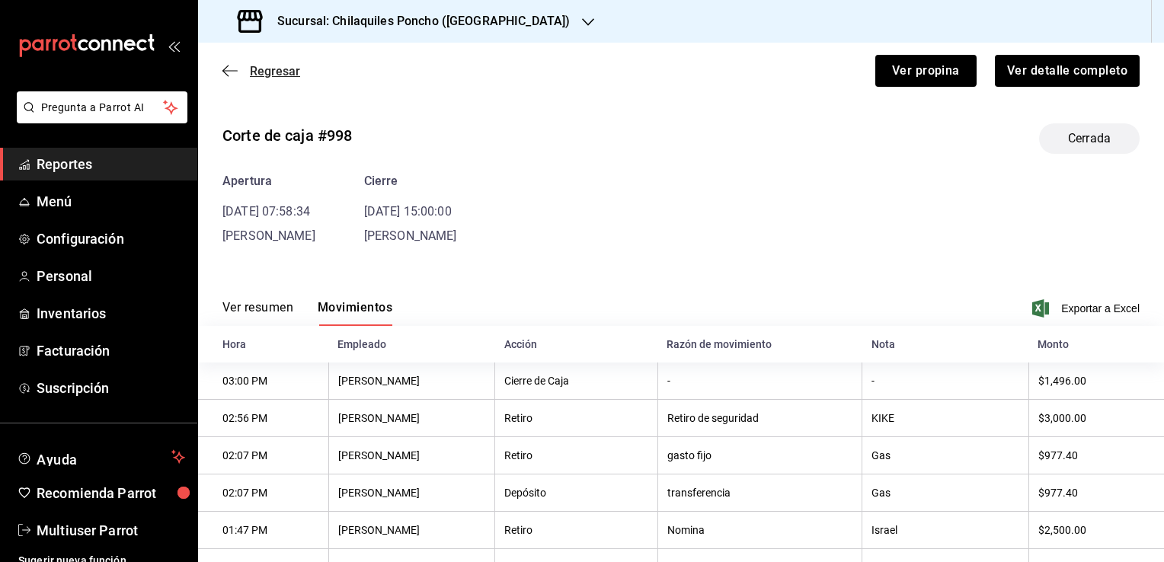
click at [232, 70] on icon "button" at bounding box center [229, 71] width 15 height 14
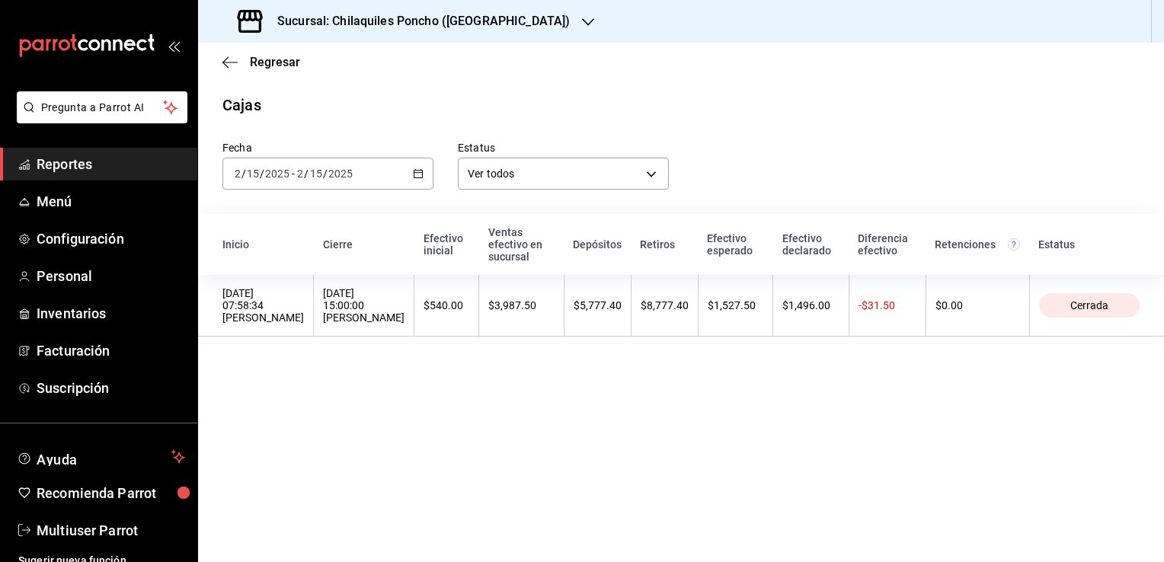
click at [417, 174] on icon "button" at bounding box center [418, 173] width 11 height 11
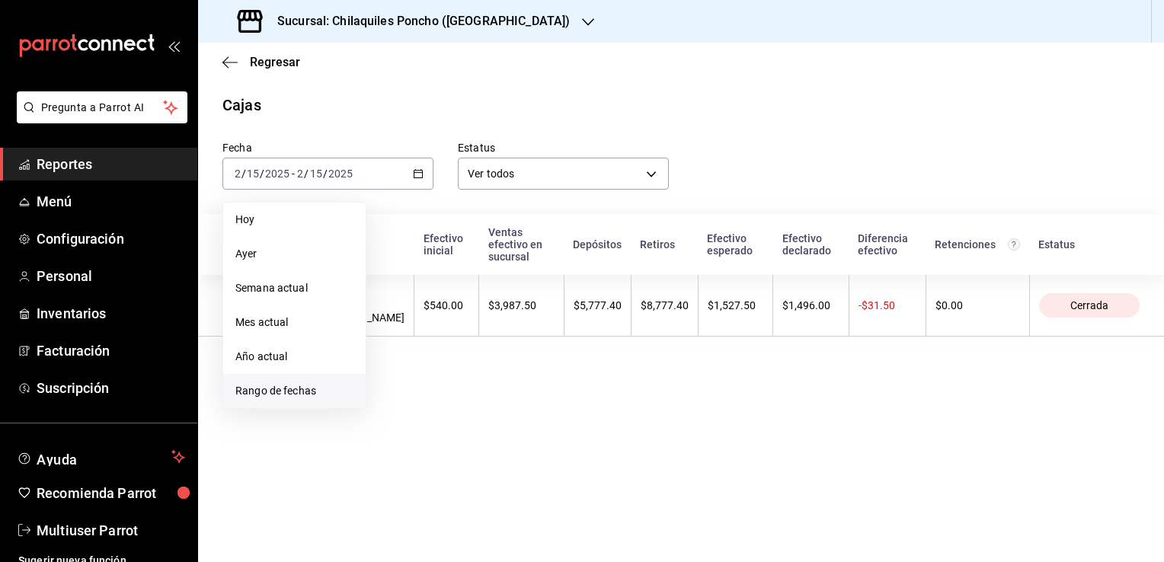
click at [271, 402] on li "Rango de fechas" at bounding box center [294, 391] width 142 height 34
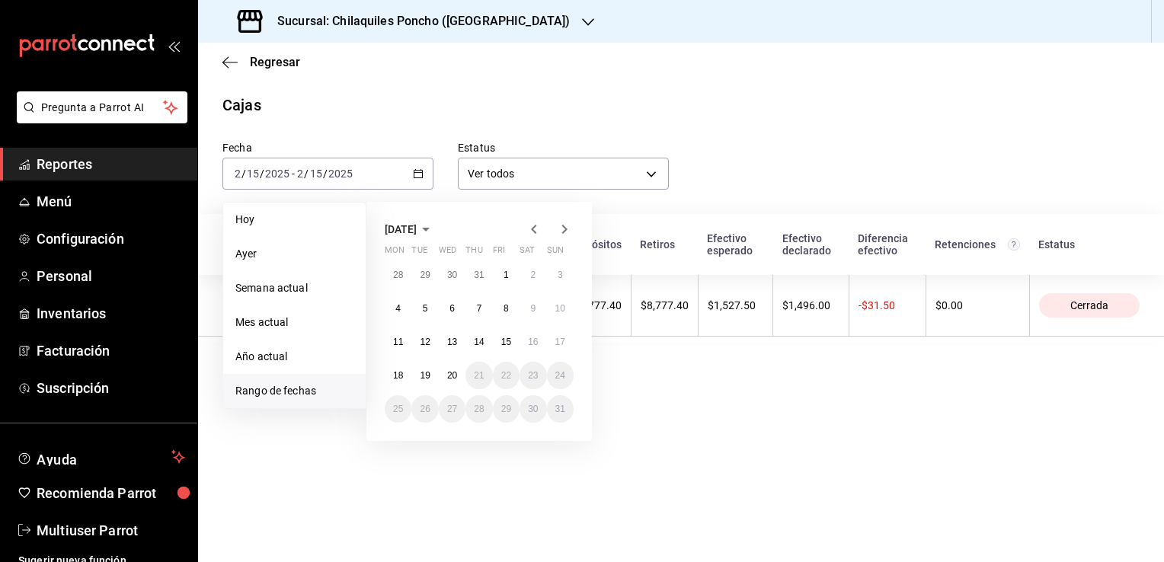
click at [533, 229] on icon "button" at bounding box center [534, 229] width 18 height 18
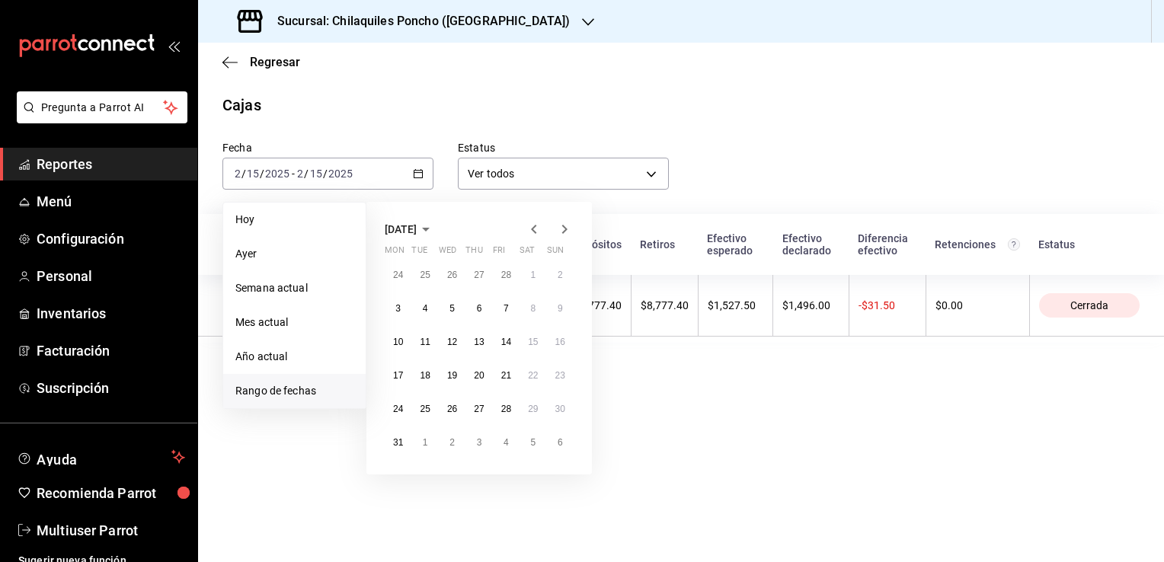
click at [533, 229] on icon "button" at bounding box center [534, 229] width 18 height 18
click at [564, 230] on icon "button" at bounding box center [564, 229] width 18 height 18
click at [397, 307] on abbr "3" at bounding box center [397, 308] width 5 height 11
click at [560, 308] on abbr "9" at bounding box center [560, 308] width 5 height 11
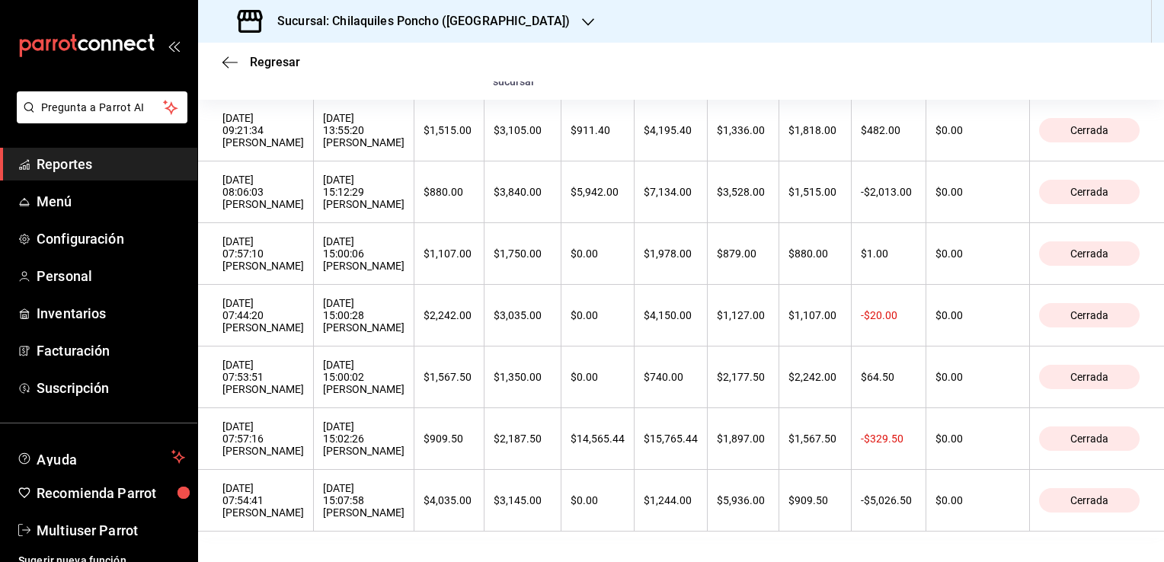
scroll to position [216, 0]
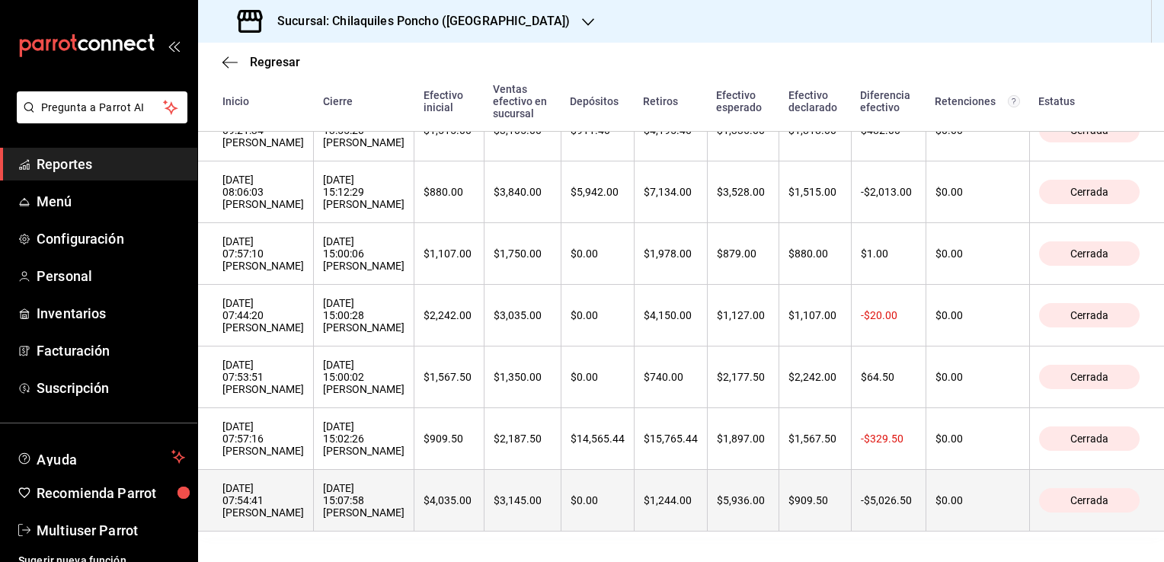
click at [264, 512] on div "03/02/2025 07:54:41 Israel Guerrero" at bounding box center [262, 500] width 81 height 37
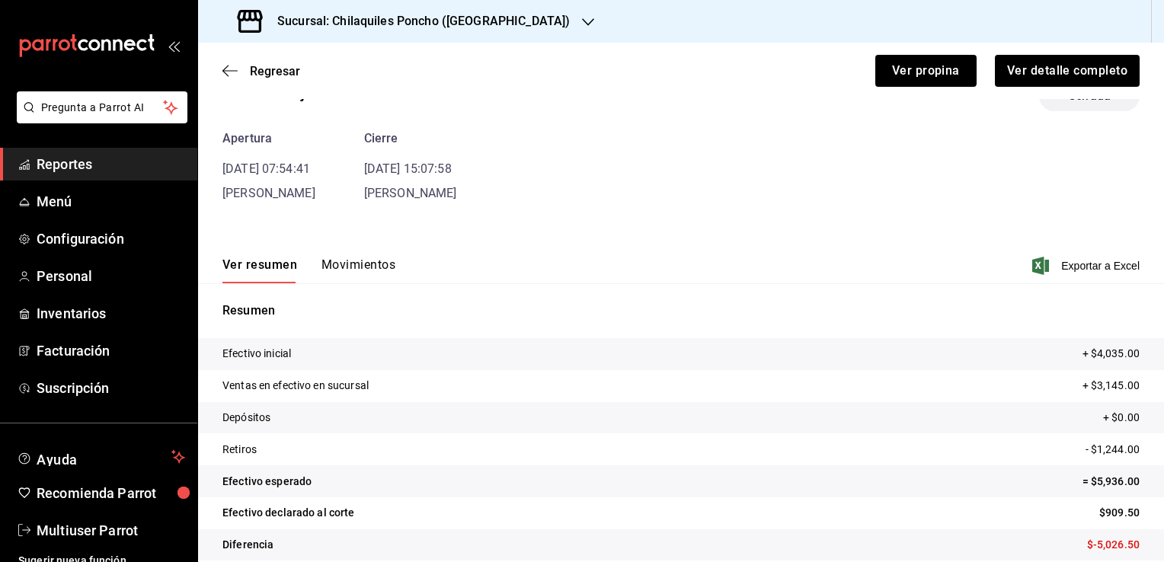
scroll to position [46, 0]
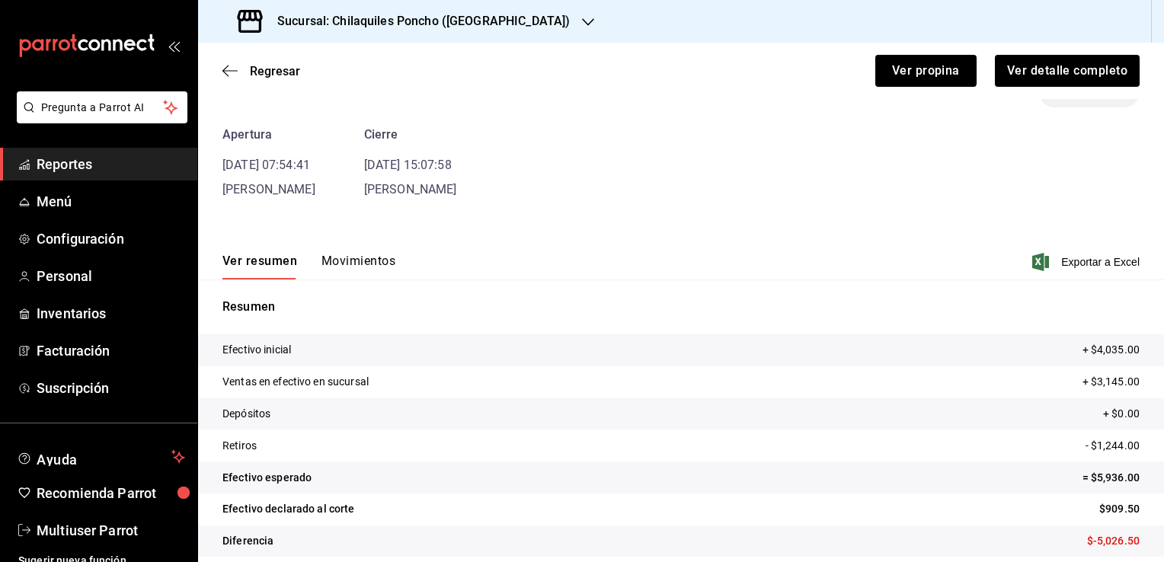
click at [354, 268] on button "Movimientos" at bounding box center [358, 267] width 74 height 26
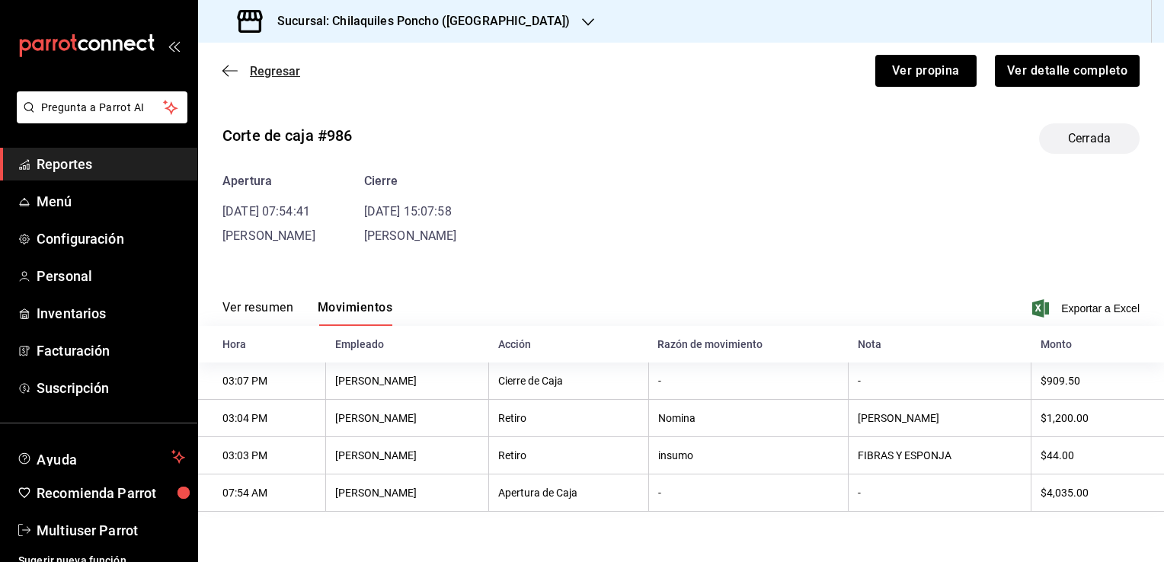
click at [229, 70] on icon "button" at bounding box center [229, 70] width 15 height 1
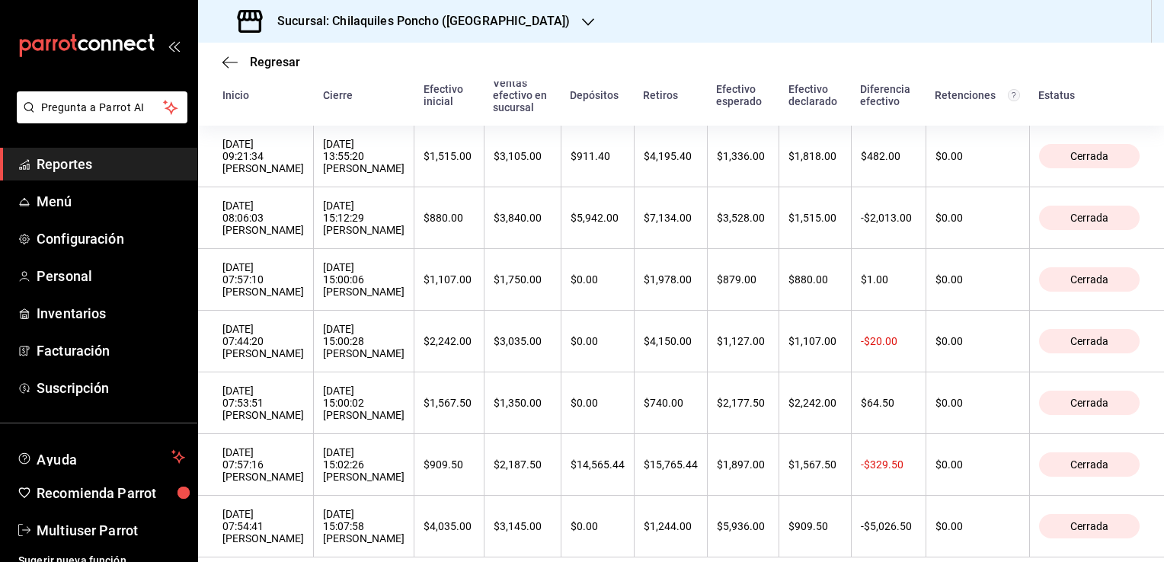
scroll to position [216, 0]
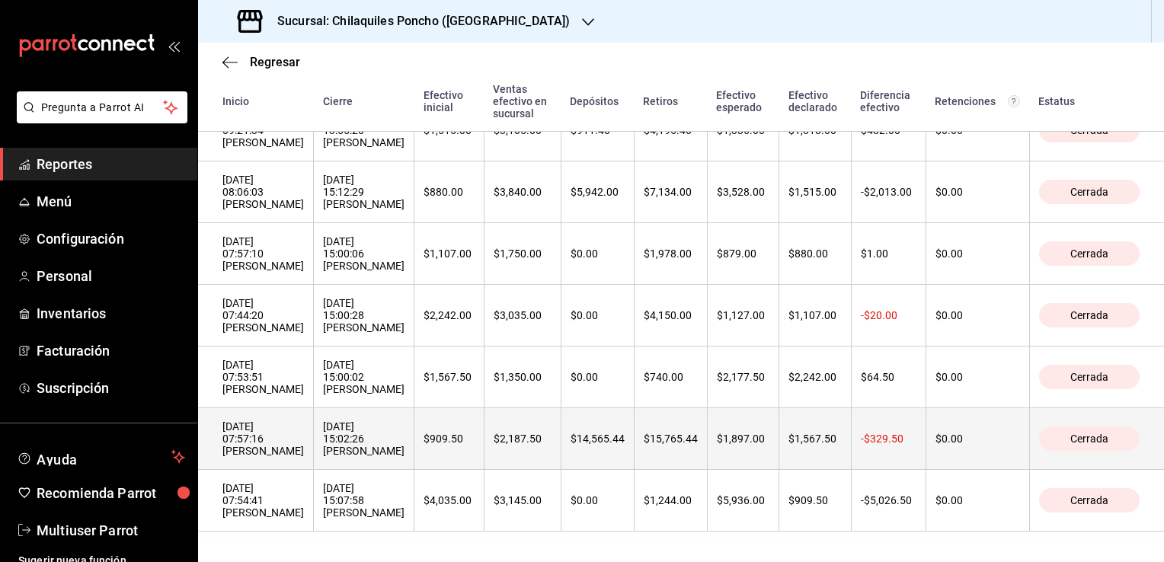
click at [283, 441] on div "04/02/2025 07:57:16 Israel Guerrero" at bounding box center [262, 438] width 81 height 37
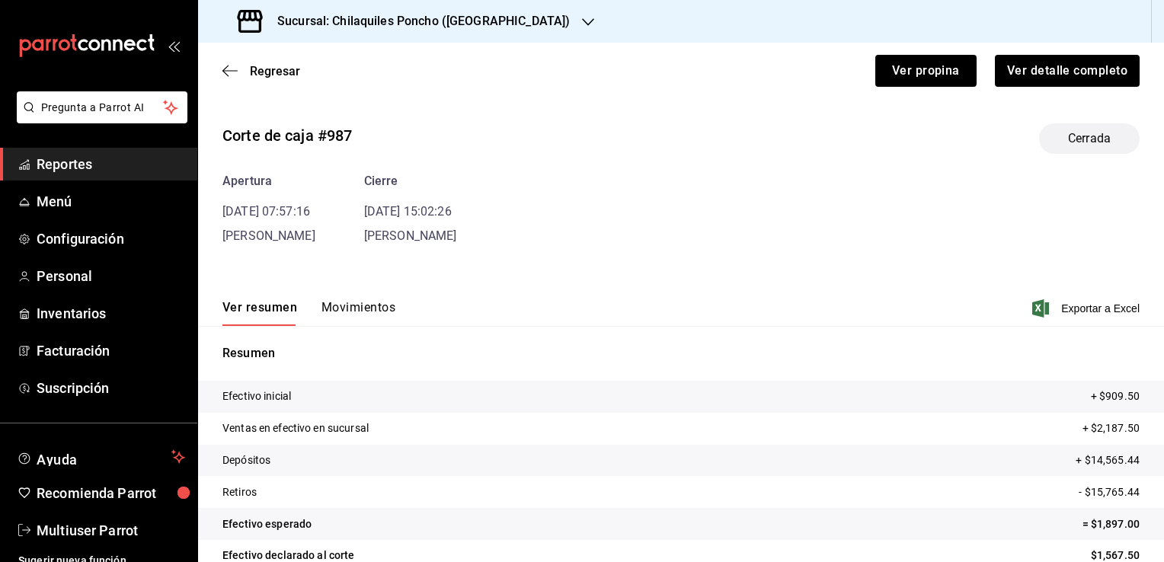
click at [369, 302] on button "Movimientos" at bounding box center [358, 313] width 74 height 26
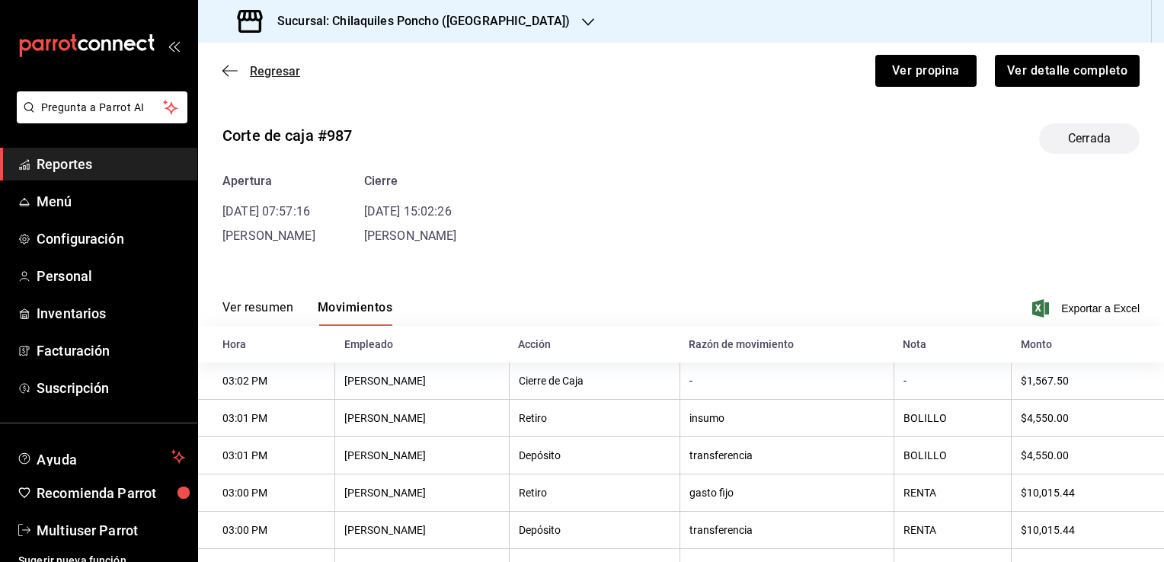
click at [226, 70] on icon "button" at bounding box center [229, 71] width 15 height 14
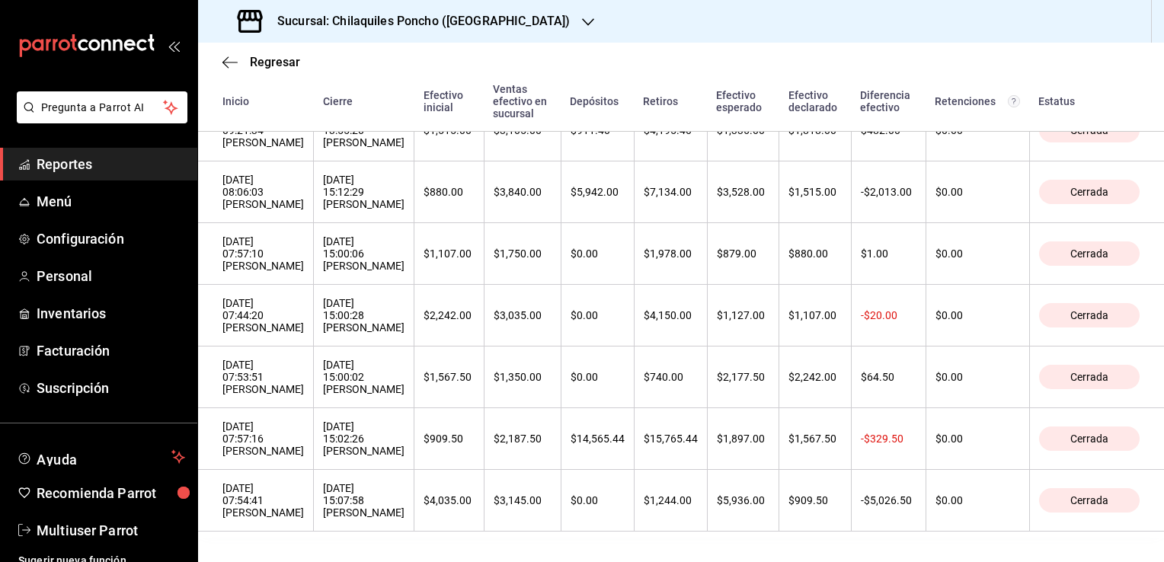
scroll to position [216, 0]
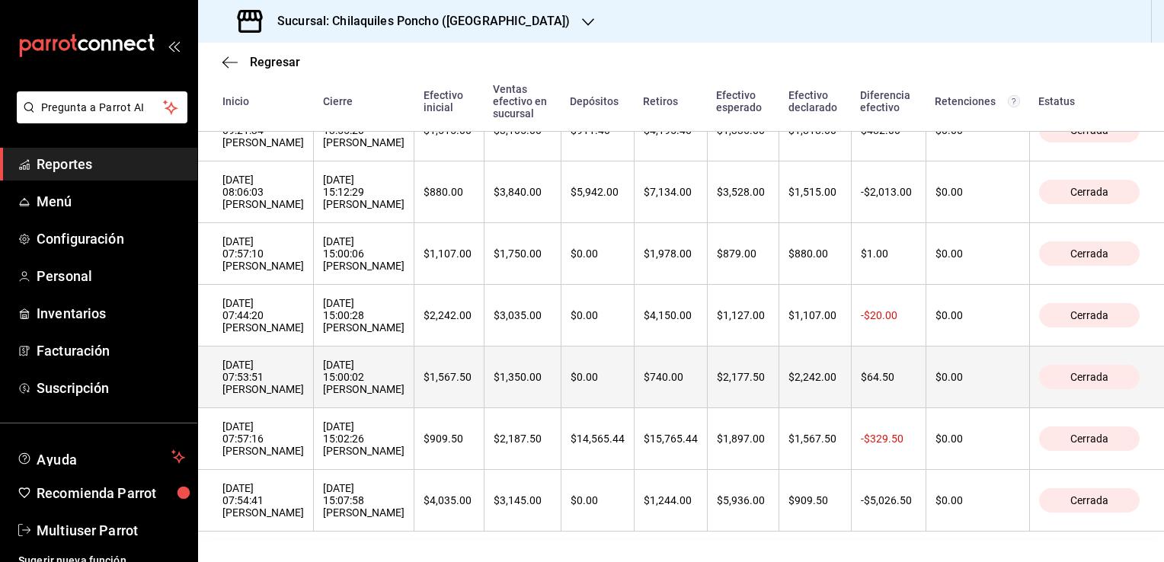
click at [277, 391] on div "05/02/2025 07:53:51 Israel Guerrero" at bounding box center [262, 377] width 81 height 37
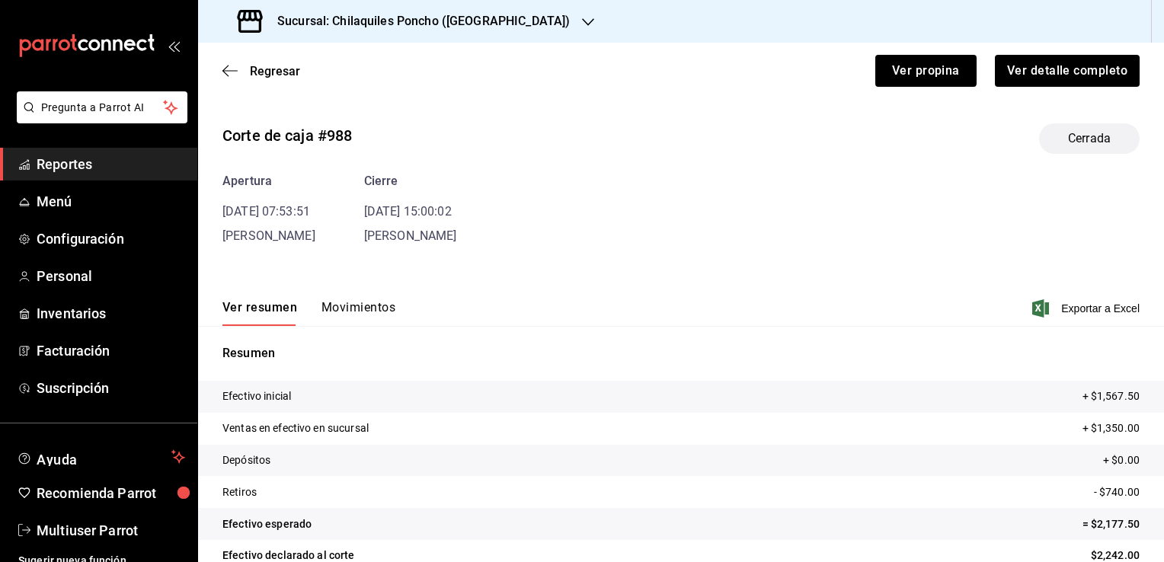
click at [344, 310] on button "Movimientos" at bounding box center [358, 313] width 74 height 26
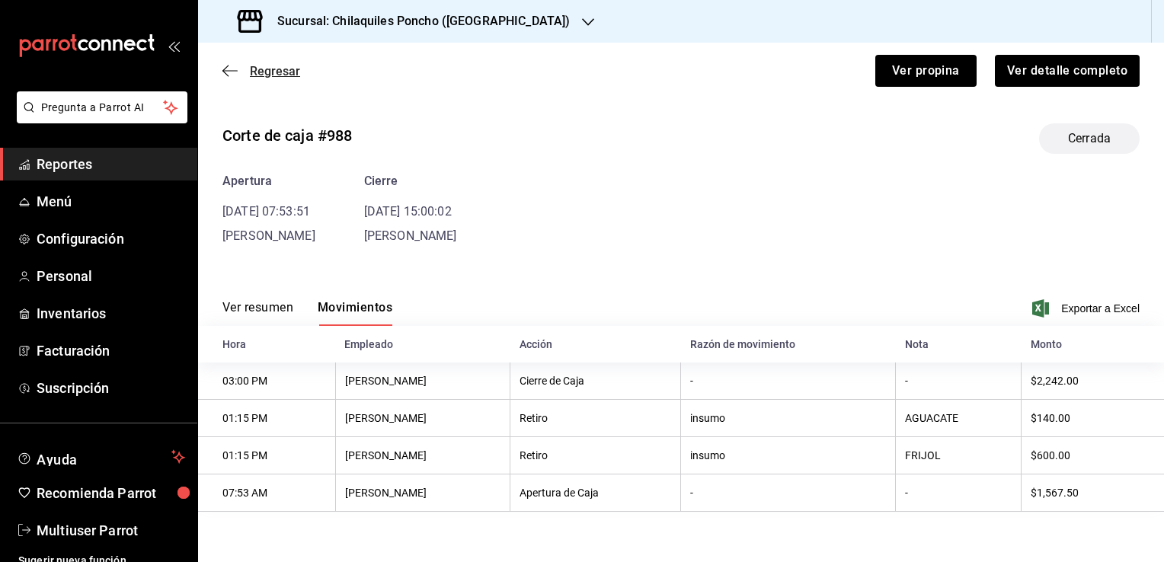
click at [229, 70] on icon "button" at bounding box center [229, 70] width 15 height 1
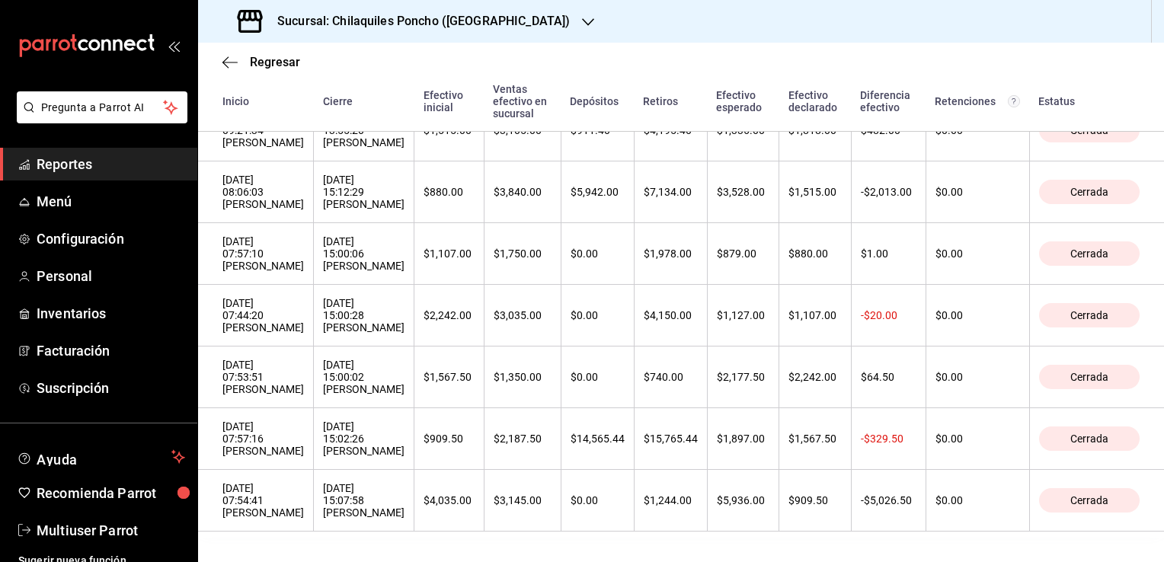
scroll to position [216, 0]
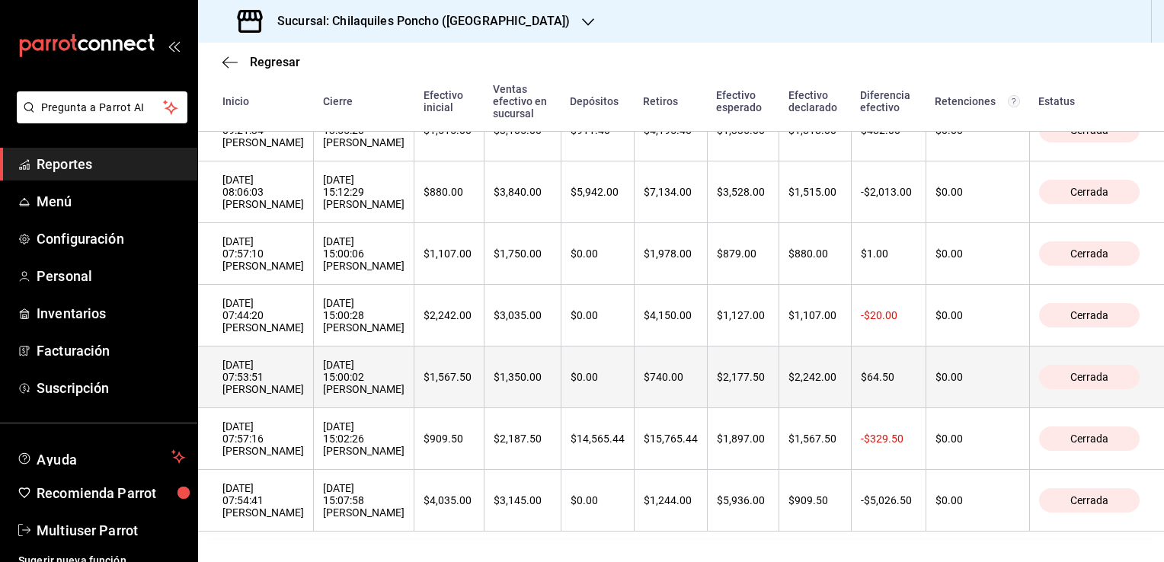
click at [280, 366] on div "05/02/2025 07:53:51 Israel Guerrero" at bounding box center [262, 377] width 81 height 37
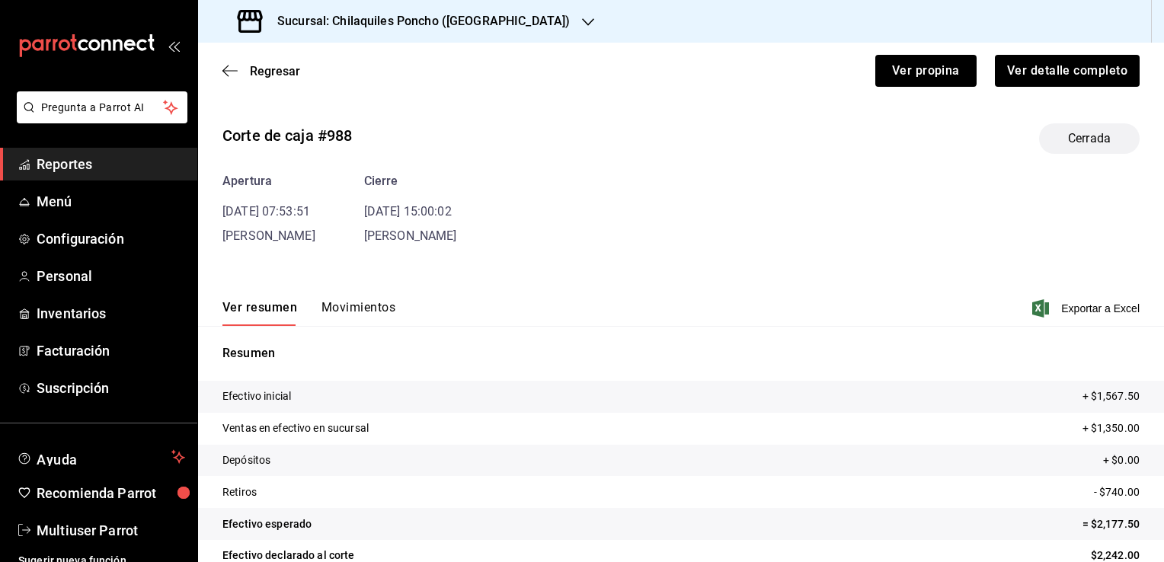
click at [349, 314] on button "Movimientos" at bounding box center [358, 313] width 74 height 26
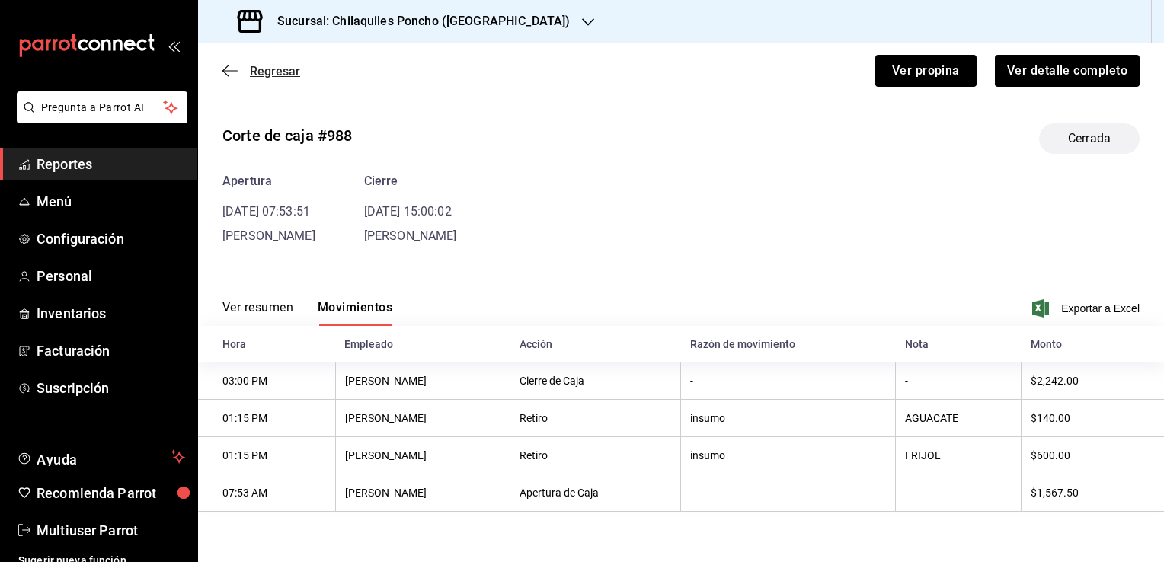
click at [229, 72] on icon "button" at bounding box center [229, 71] width 15 height 14
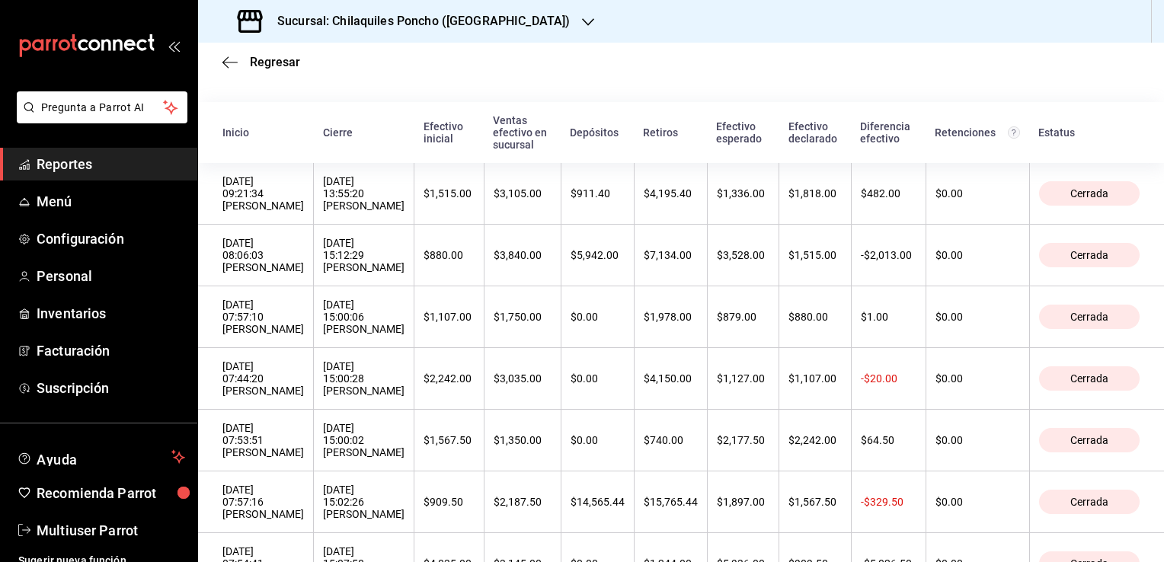
scroll to position [152, 0]
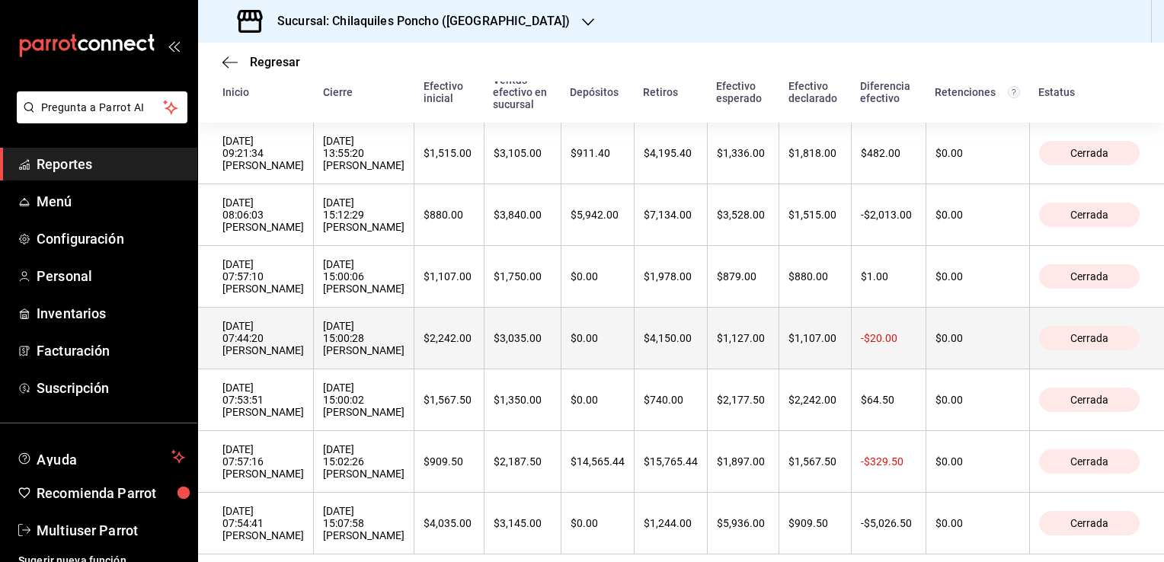
click at [299, 369] on th "06/02/2025 07:44:20 Israel Guerrero" at bounding box center [256, 339] width 116 height 62
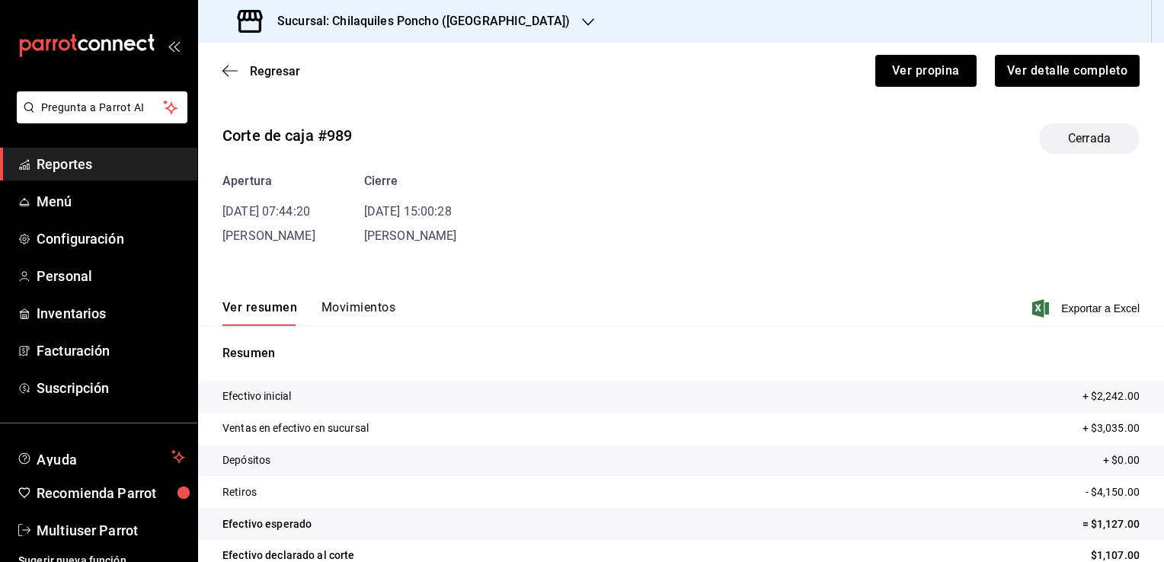
click at [348, 321] on button "Movimientos" at bounding box center [358, 313] width 74 height 26
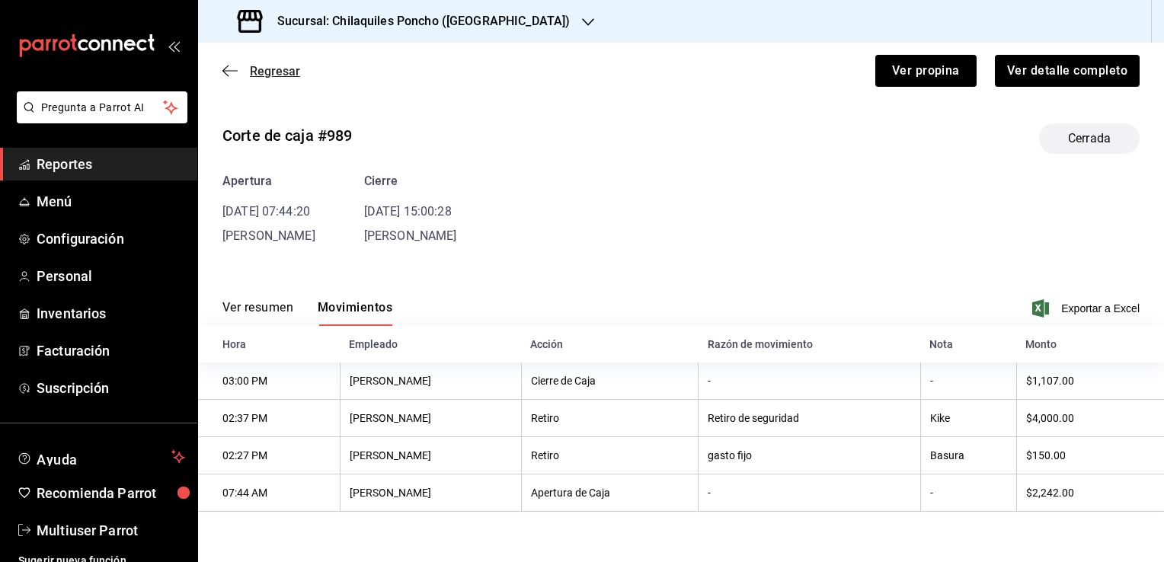
click at [232, 67] on icon "button" at bounding box center [229, 71] width 15 height 14
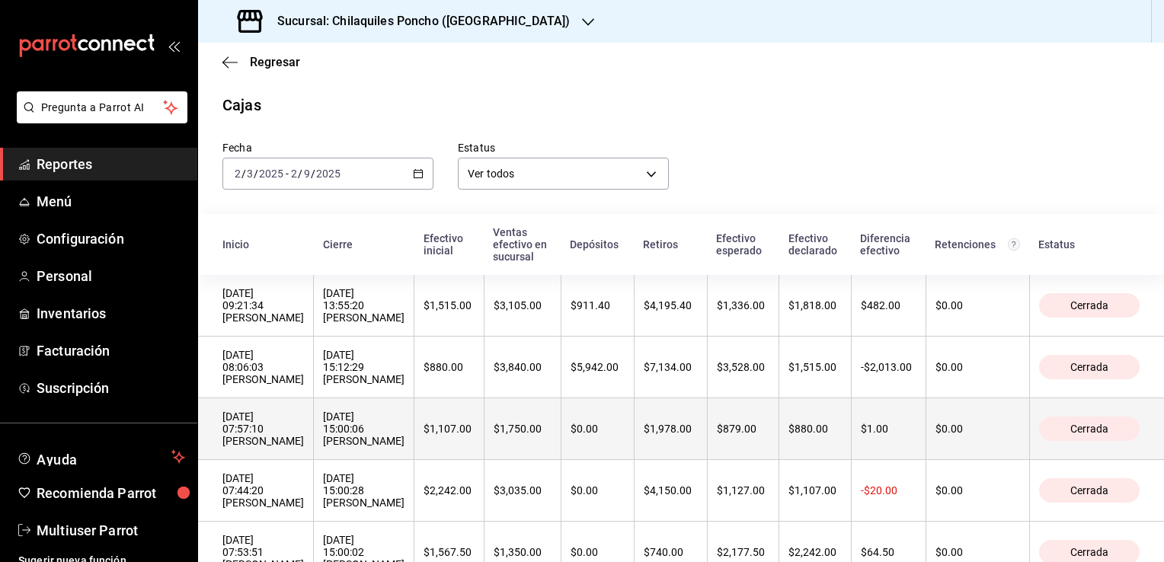
click at [255, 419] on div "07/02/2025 07:57:10 Israel Guerrero" at bounding box center [262, 429] width 81 height 37
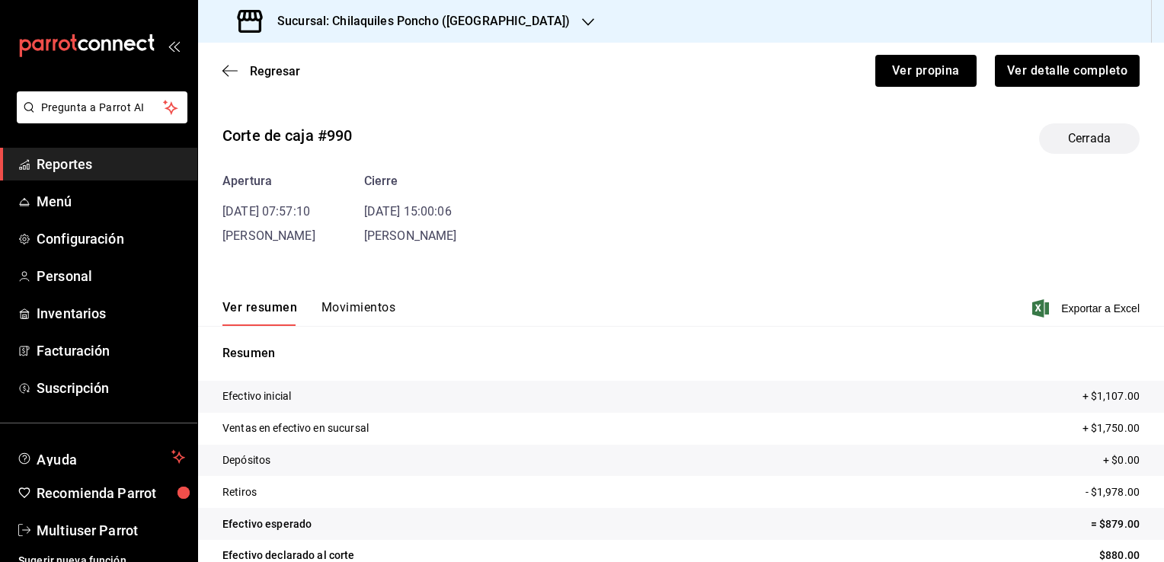
click at [366, 305] on button "Movimientos" at bounding box center [358, 313] width 74 height 26
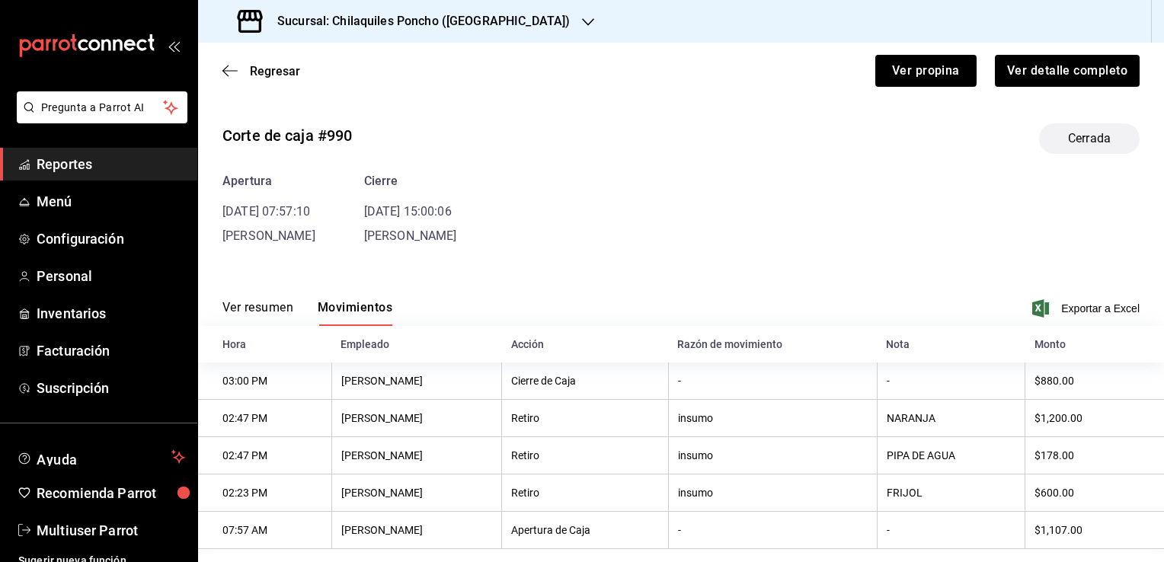
scroll to position [26, 0]
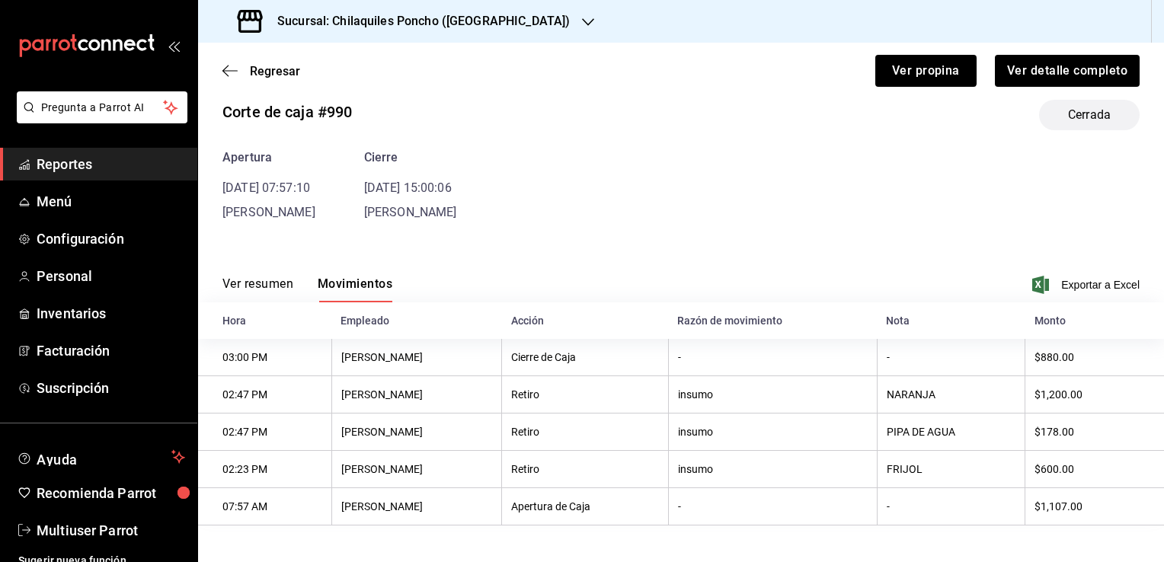
click at [251, 149] on div "Apertura" at bounding box center [268, 158] width 93 height 18
click at [271, 71] on span "Regresar" at bounding box center [275, 71] width 50 height 14
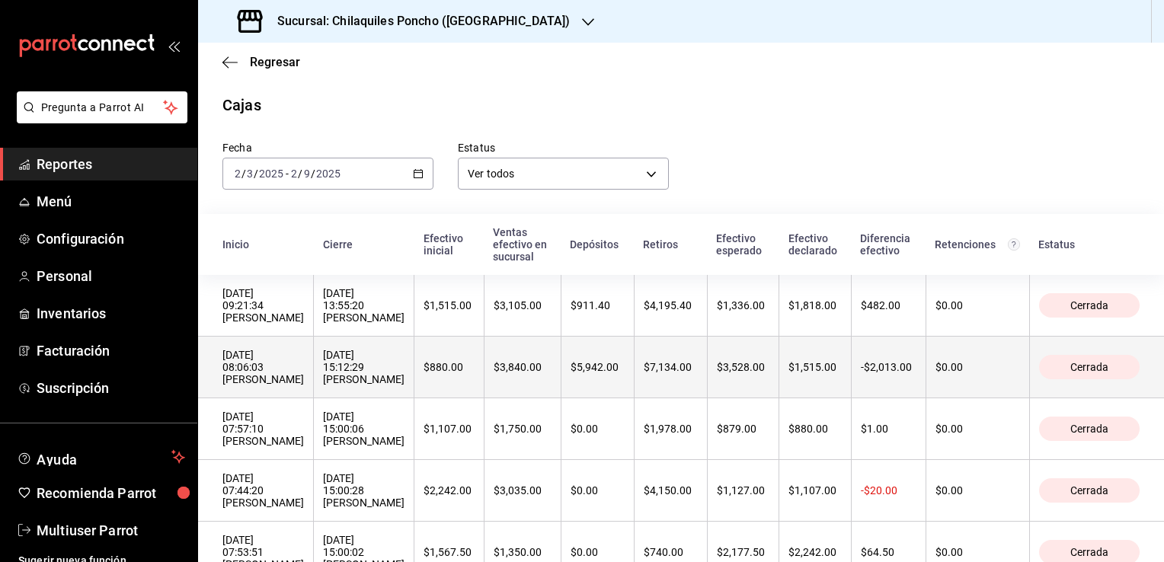
click at [423, 373] on div "$880.00" at bounding box center [448, 367] width 51 height 12
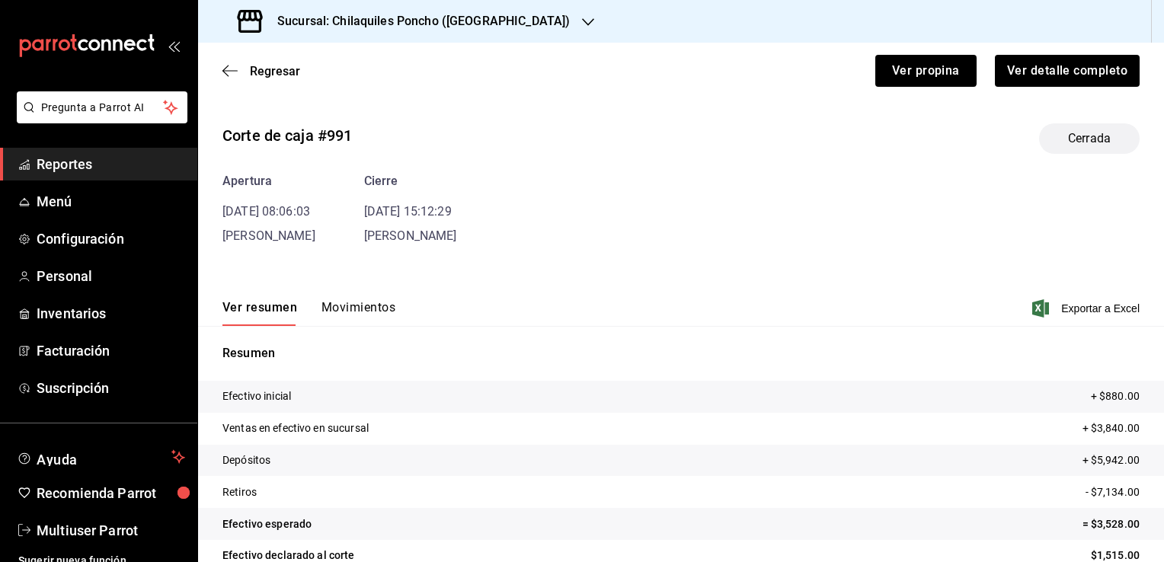
click at [353, 305] on button "Movimientos" at bounding box center [358, 313] width 74 height 26
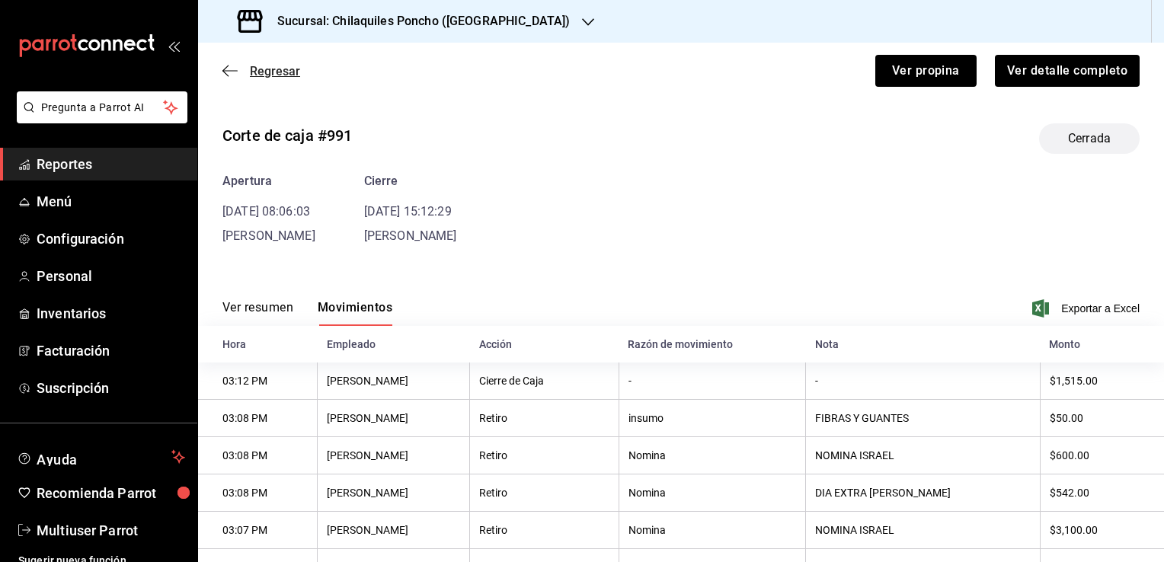
click at [229, 72] on icon "button" at bounding box center [229, 71] width 15 height 14
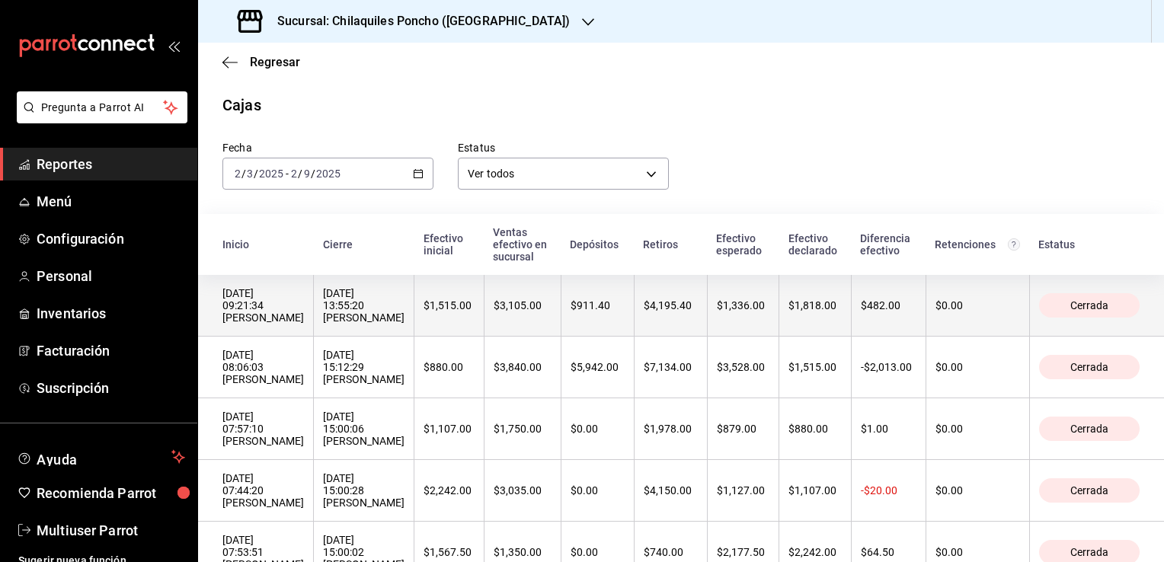
click at [323, 310] on div "09/02/2025 13:55:20 Israel Guerrero" at bounding box center [363, 305] width 81 height 37
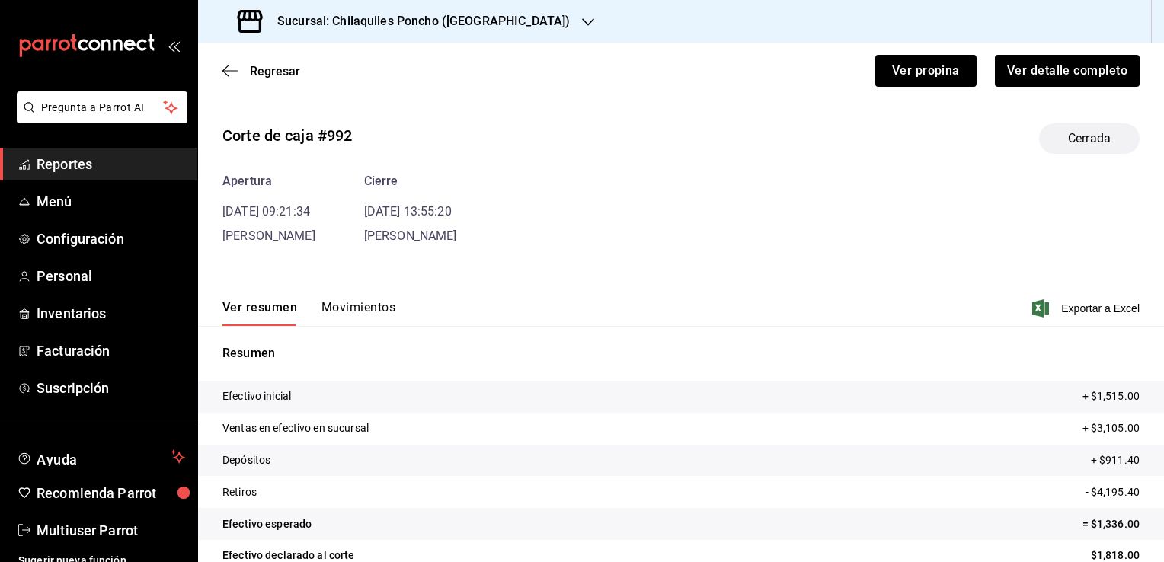
click at [341, 287] on div "Ver resumen Movimientos Exportar a Excel" at bounding box center [681, 304] width 966 height 44
click at [371, 310] on button "Movimientos" at bounding box center [358, 313] width 74 height 26
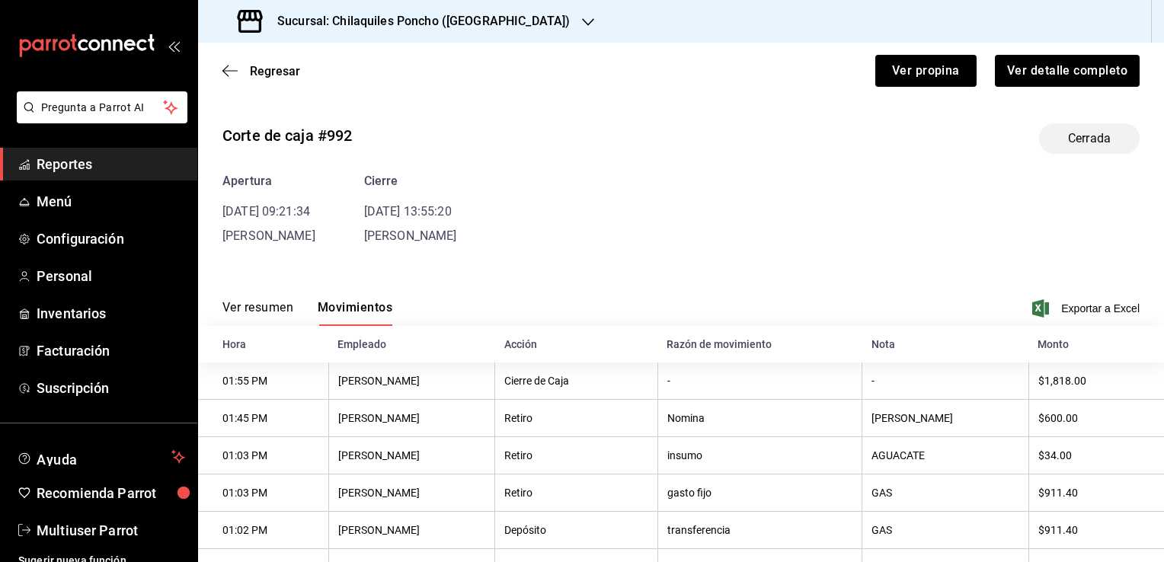
click at [599, 257] on div "Corte de caja #992 Cerrada Apertura 09/02/25 09:21:34 Israel Guerrero Cierre 09…" at bounding box center [681, 386] width 966 height 550
click at [261, 75] on span "Regresar" at bounding box center [275, 71] width 50 height 14
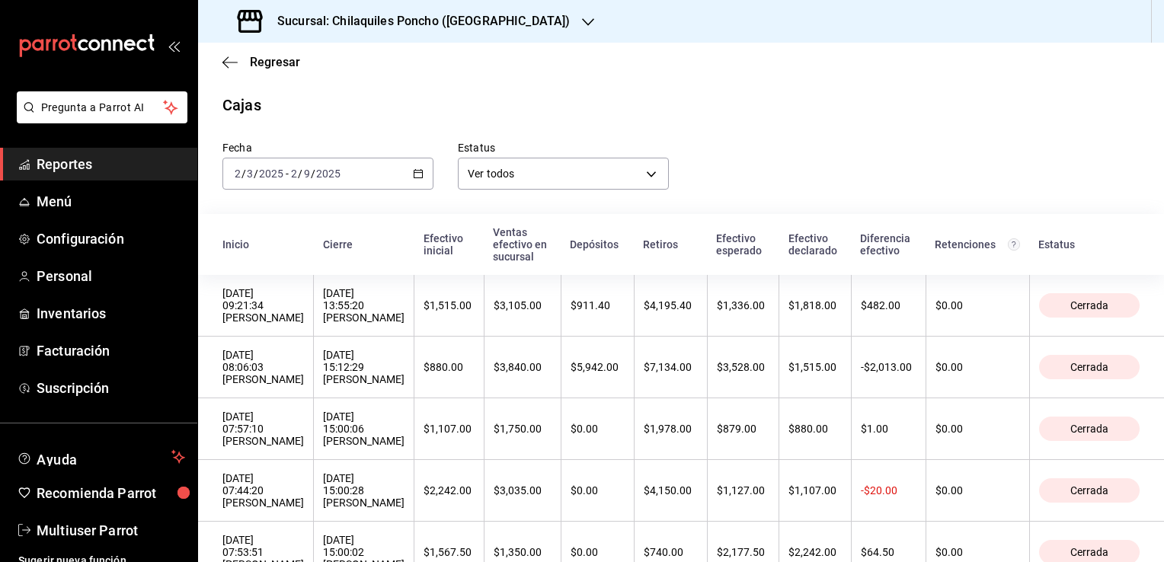
click at [415, 169] on \(Stroke\) "button" at bounding box center [415, 169] width 1 height 1
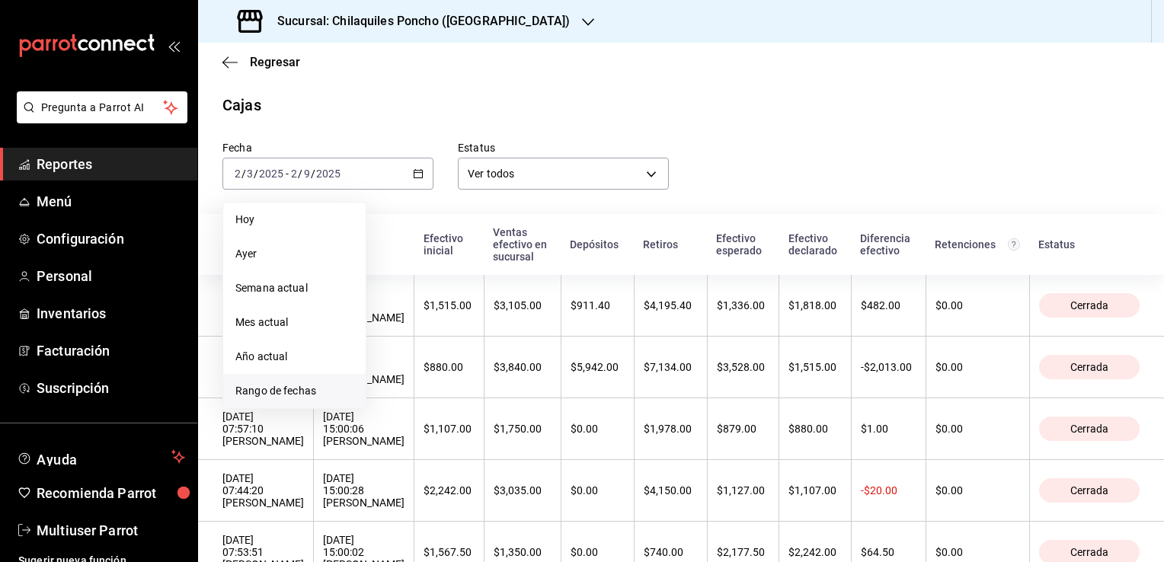
click at [289, 401] on li "Rango de fechas" at bounding box center [294, 391] width 142 height 34
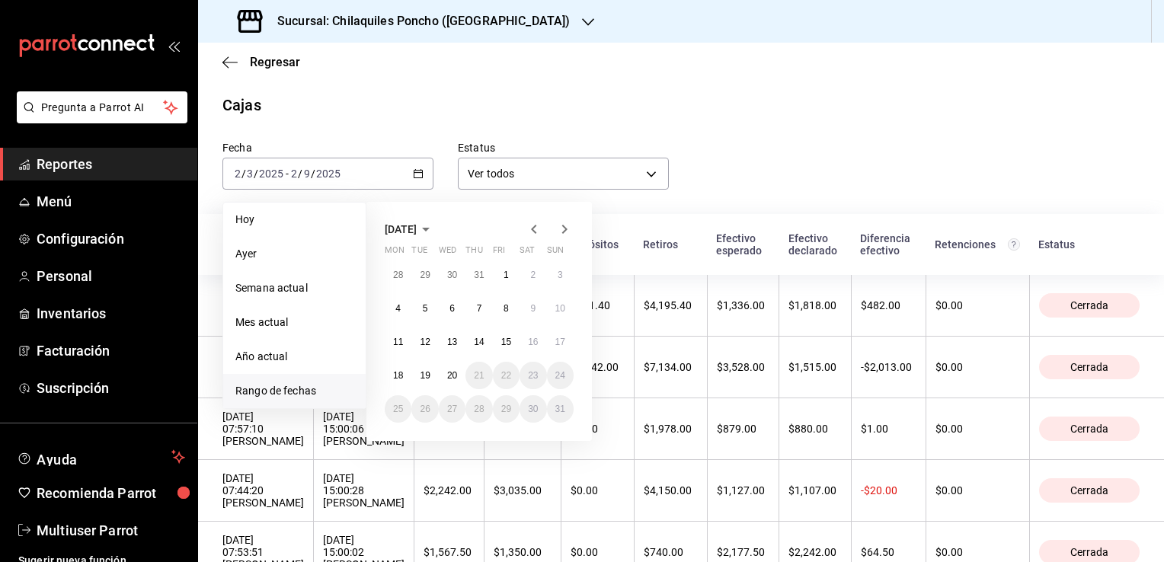
click at [533, 229] on icon "button" at bounding box center [534, 229] width 18 height 18
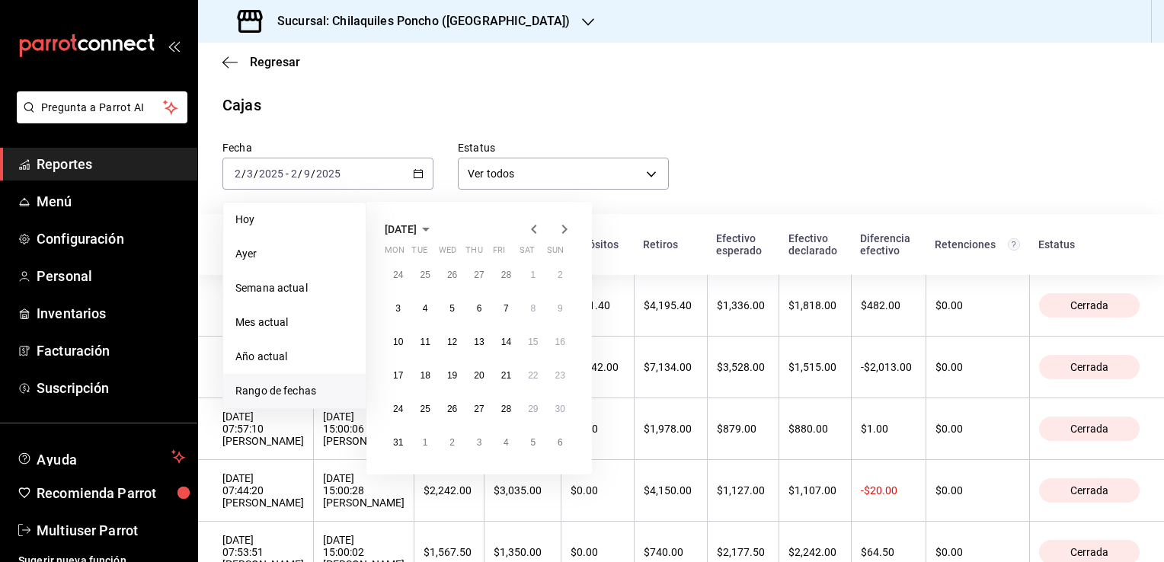
click at [533, 229] on icon "button" at bounding box center [534, 229] width 18 height 18
click at [558, 276] on abbr "2" at bounding box center [560, 275] width 5 height 11
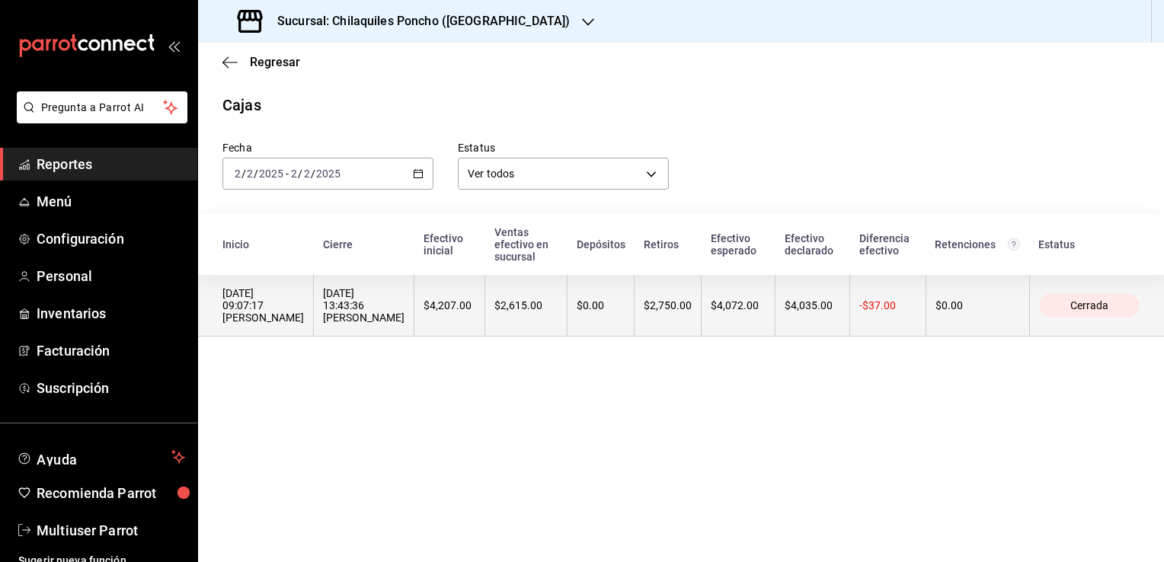
click at [263, 294] on div "02/02/2025 09:07:17 Israel Guerrero" at bounding box center [262, 305] width 81 height 37
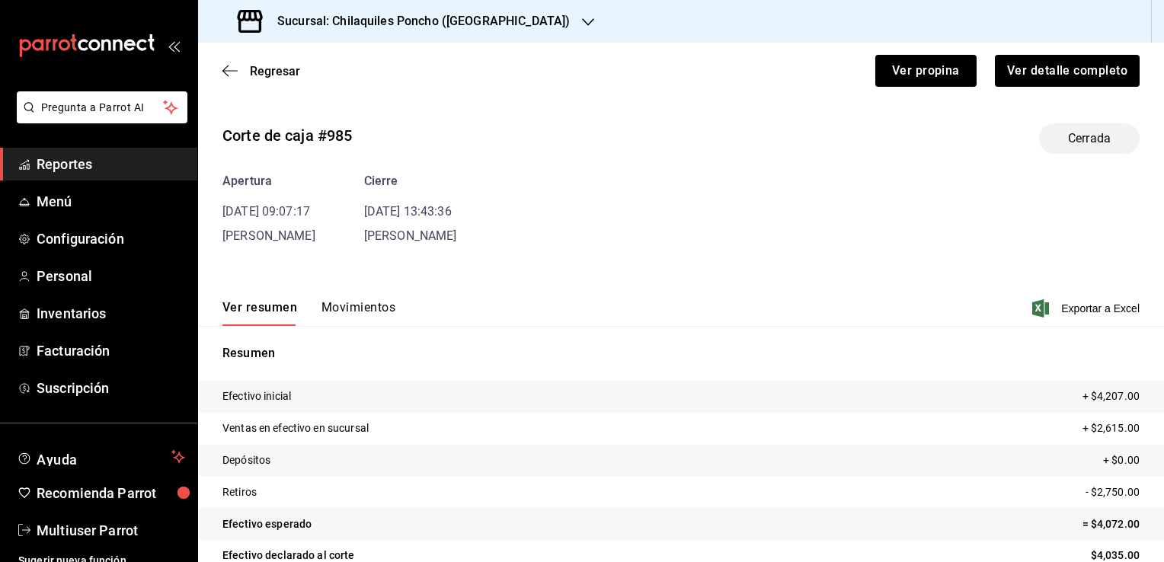
click at [356, 312] on button "Movimientos" at bounding box center [358, 313] width 74 height 26
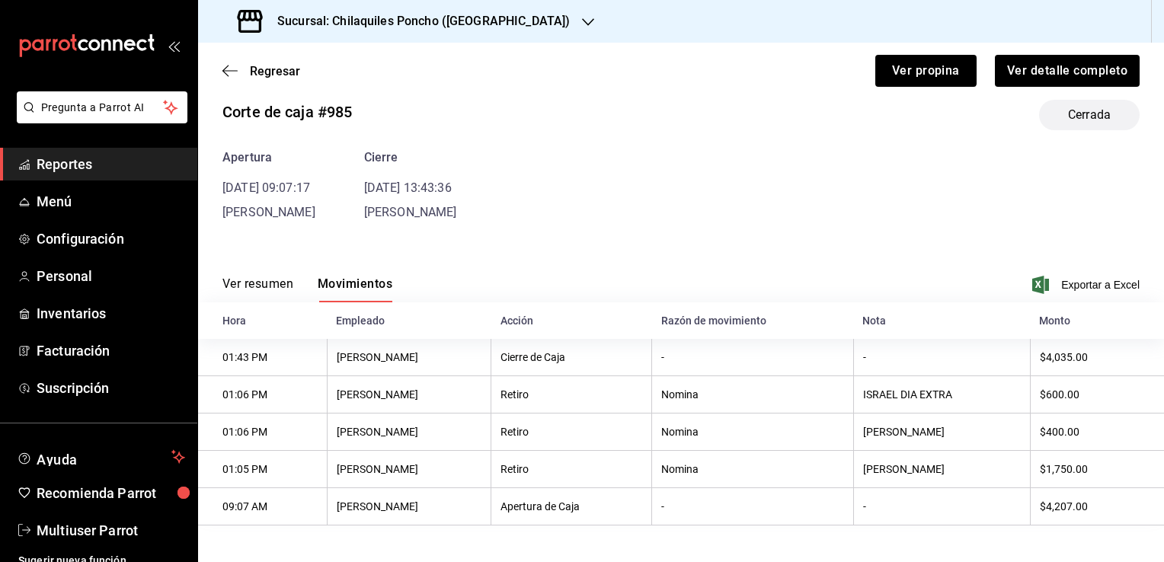
scroll to position [25, 0]
click at [222, 75] on icon "button" at bounding box center [229, 71] width 15 height 14
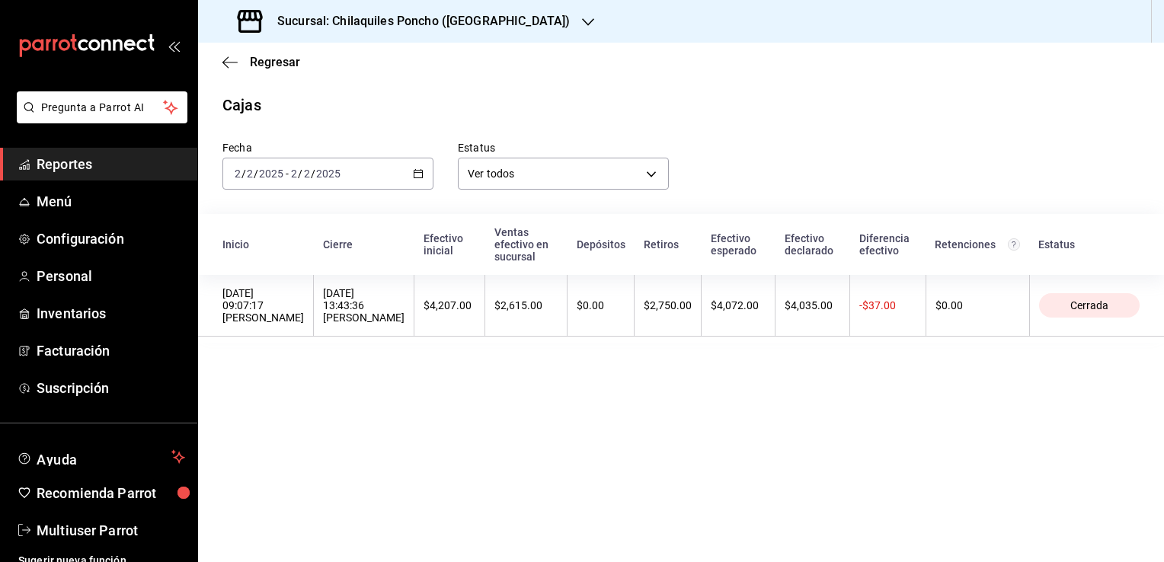
click at [415, 169] on \(Stroke\) "button" at bounding box center [415, 169] width 1 height 1
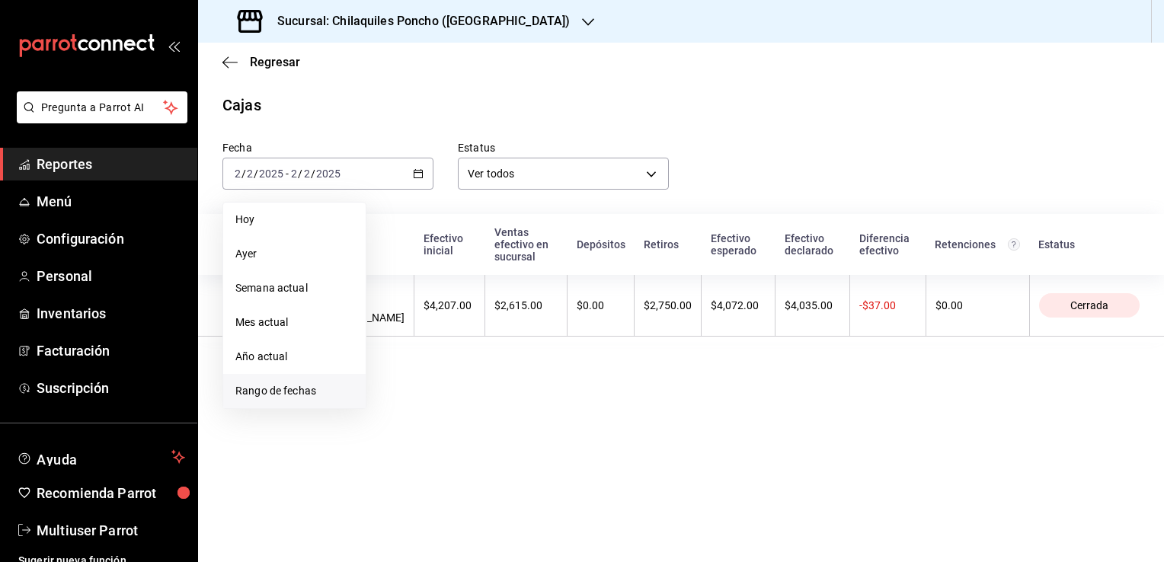
click at [268, 389] on span "Rango de fechas" at bounding box center [294, 391] width 118 height 16
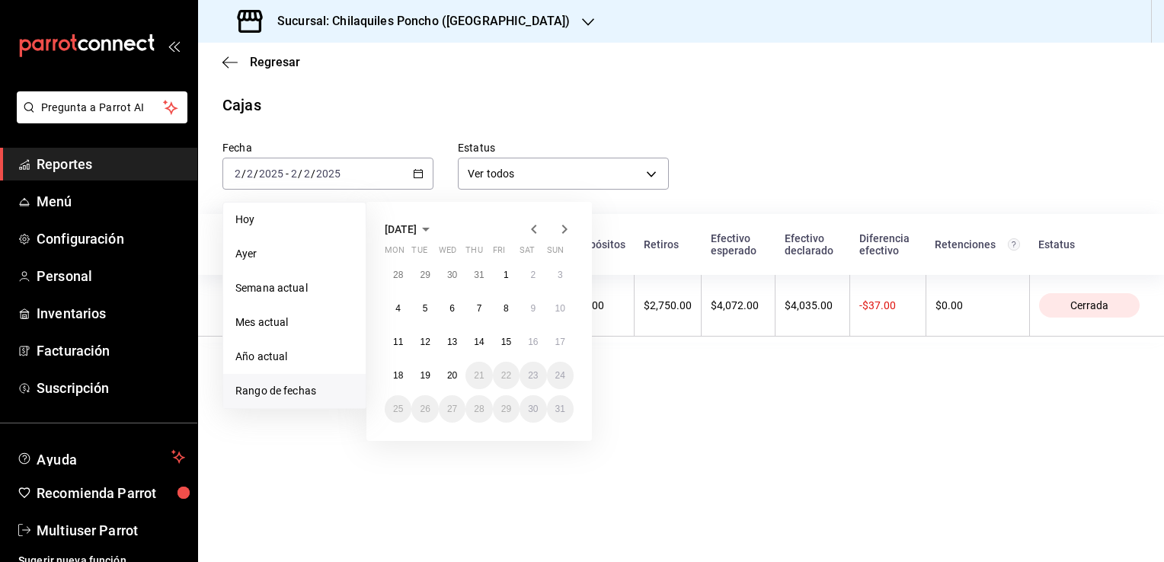
click at [533, 229] on icon "button" at bounding box center [534, 229] width 18 height 18
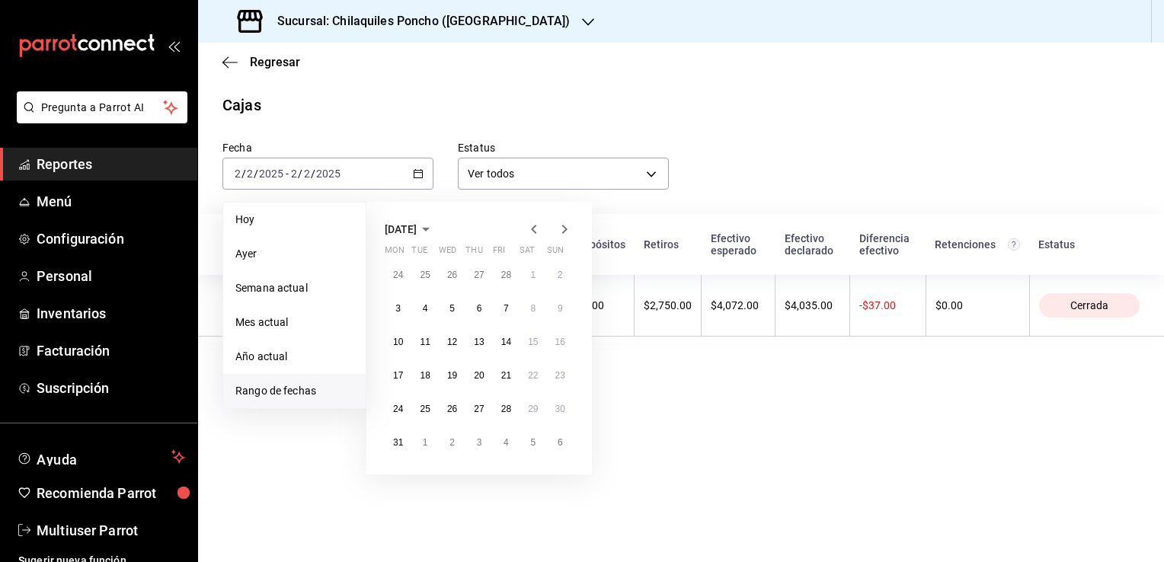
click at [533, 229] on icon "button" at bounding box center [534, 229] width 18 height 18
click at [561, 419] on button "2" at bounding box center [560, 408] width 27 height 27
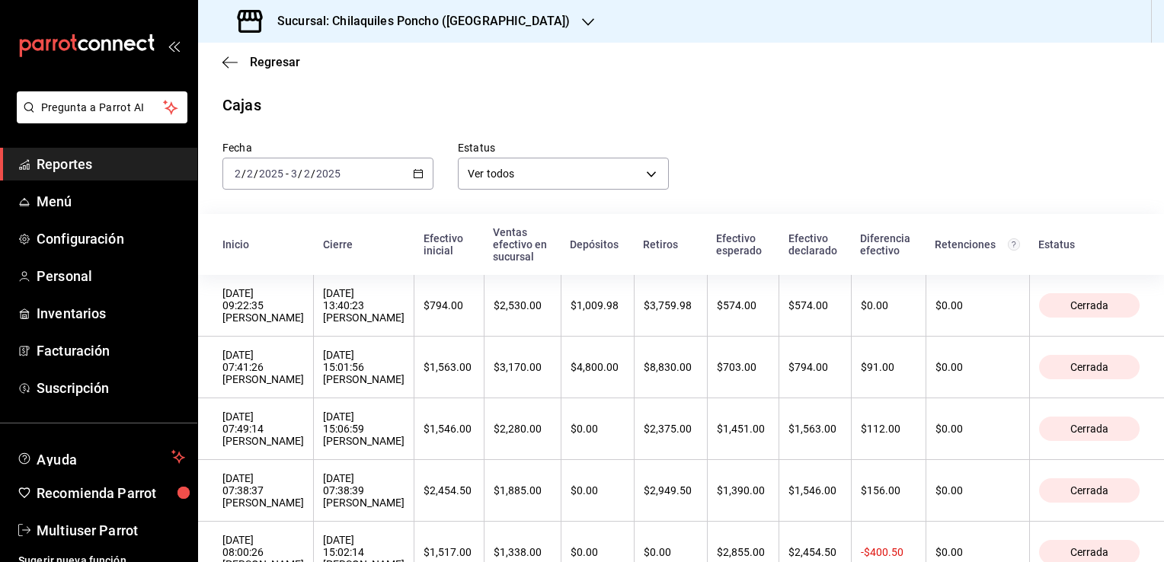
click at [416, 171] on icon "button" at bounding box center [418, 173] width 11 height 11
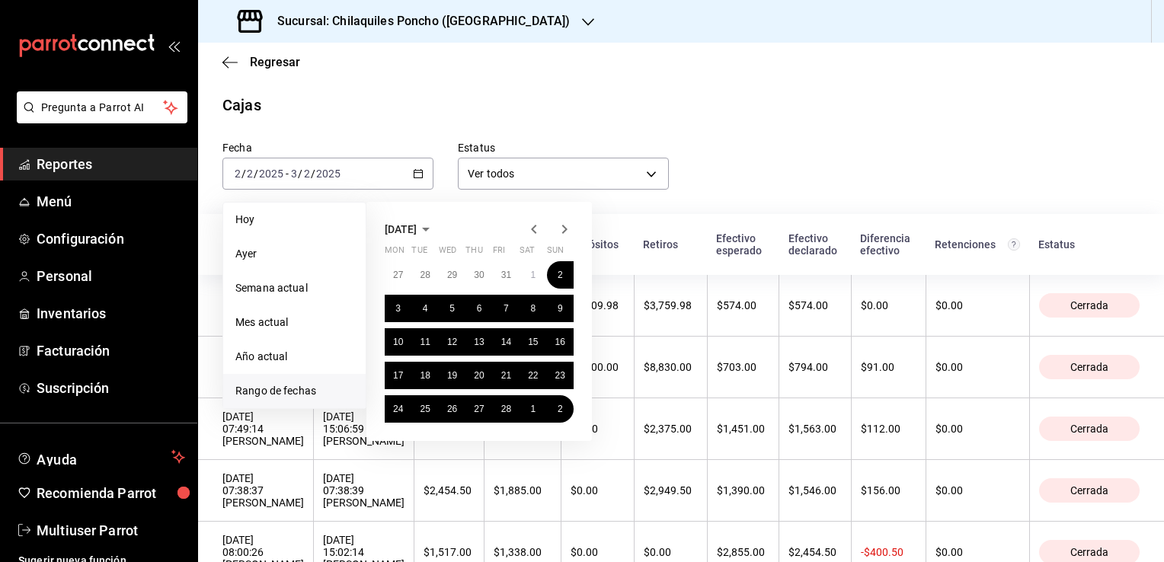
click at [533, 229] on icon "button" at bounding box center [533, 229] width 5 height 9
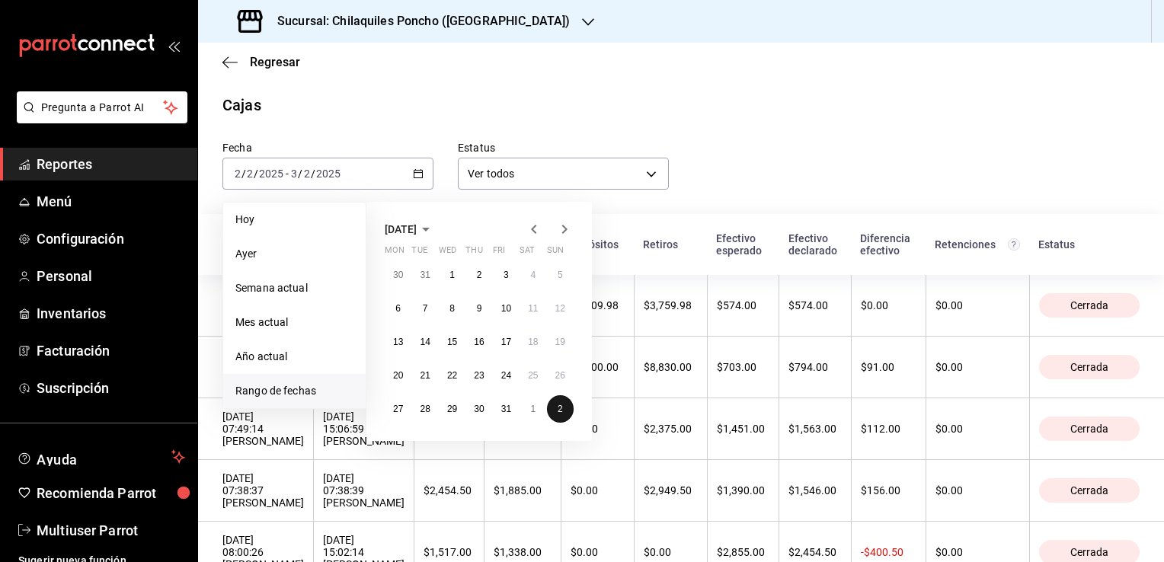
click at [560, 408] on abbr "2" at bounding box center [560, 409] width 5 height 11
click at [561, 272] on abbr "2" at bounding box center [560, 275] width 5 height 11
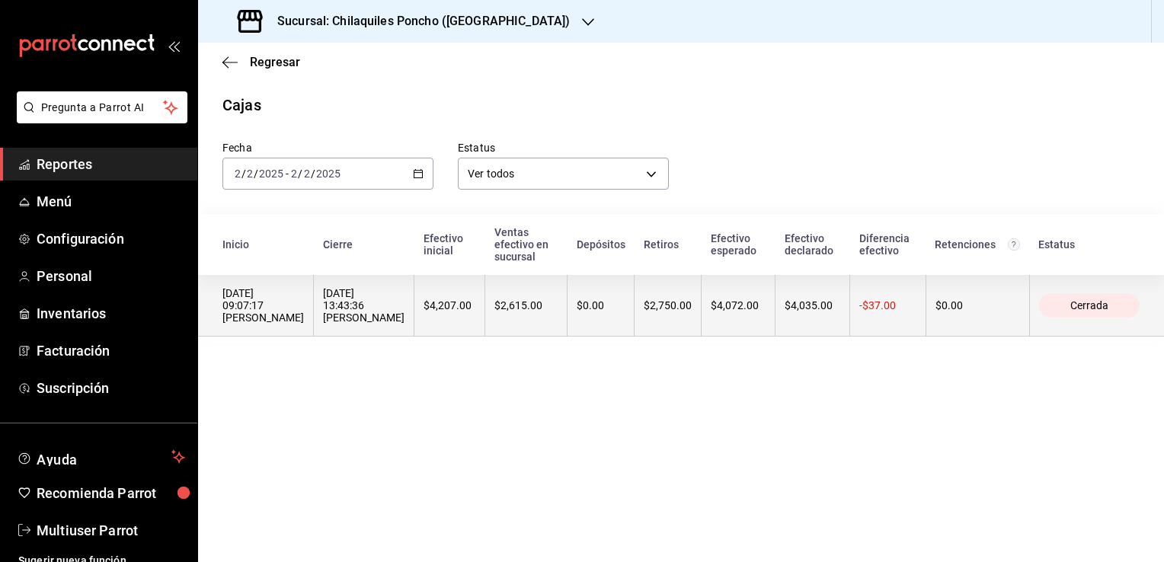
click at [259, 292] on div "02/02/2025 09:07:17 Israel Guerrero" at bounding box center [262, 305] width 81 height 37
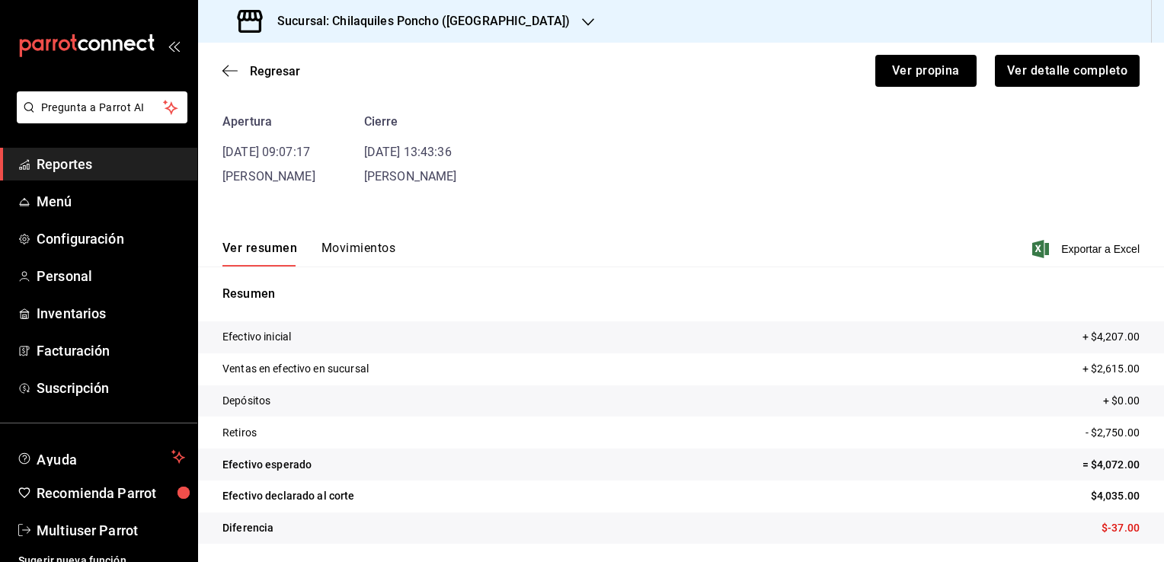
click at [339, 252] on button "Movimientos" at bounding box center [358, 254] width 74 height 26
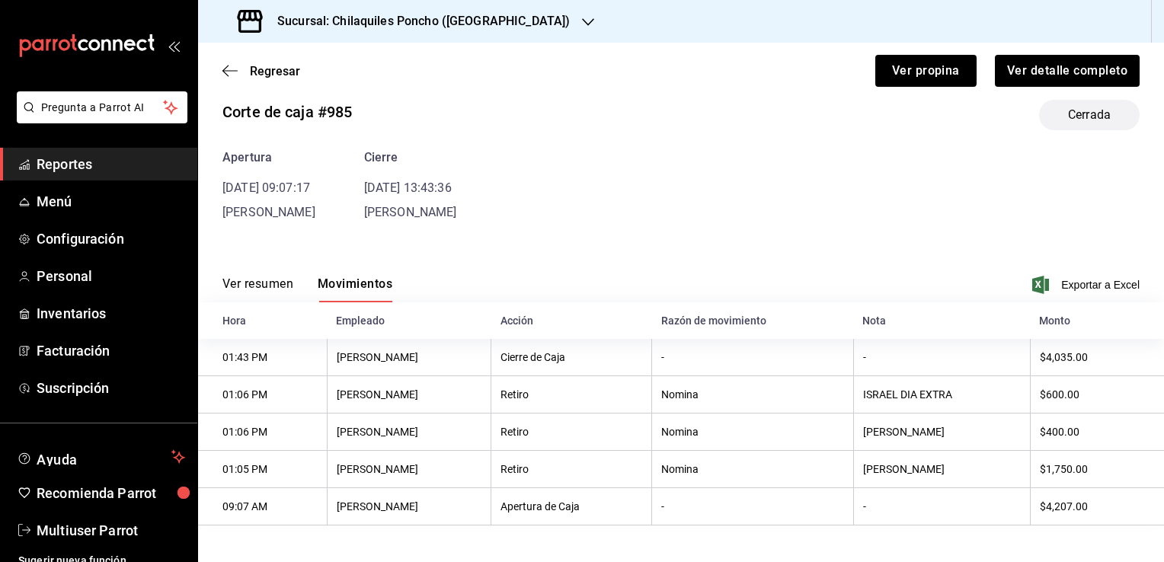
scroll to position [26, 0]
click at [247, 72] on span "Regresar" at bounding box center [261, 71] width 78 height 14
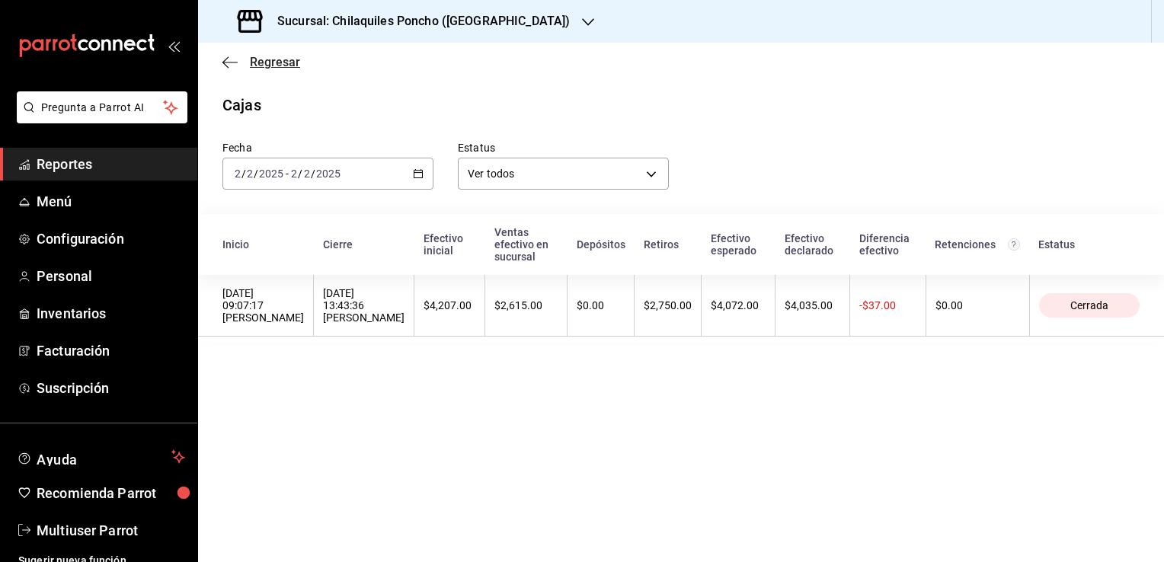
click at [232, 61] on icon "button" at bounding box center [229, 63] width 15 height 14
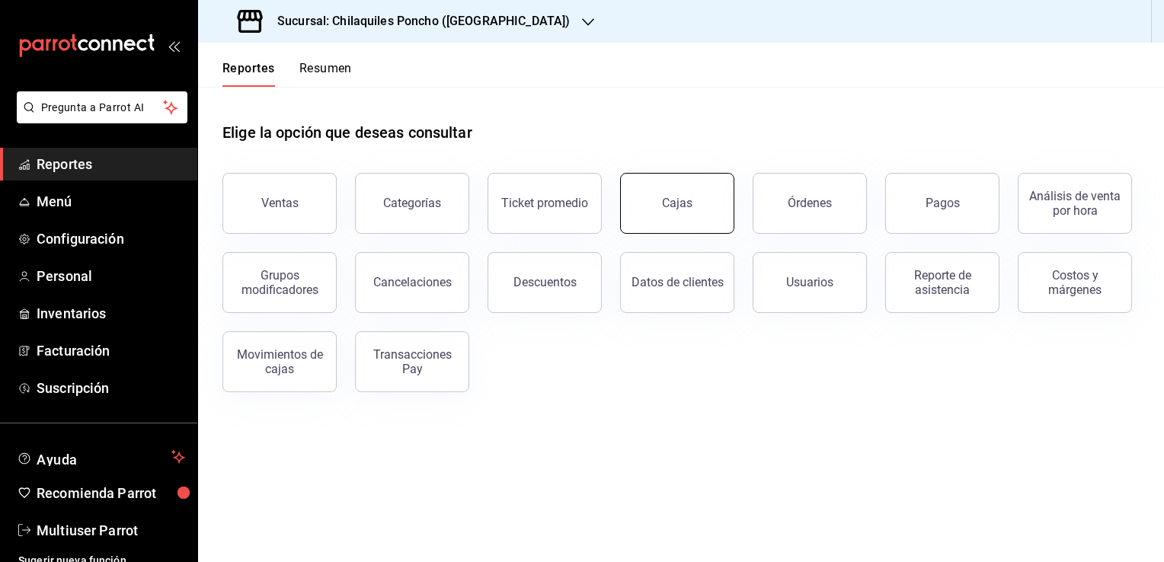
click at [692, 214] on button "Cajas" at bounding box center [677, 203] width 114 height 61
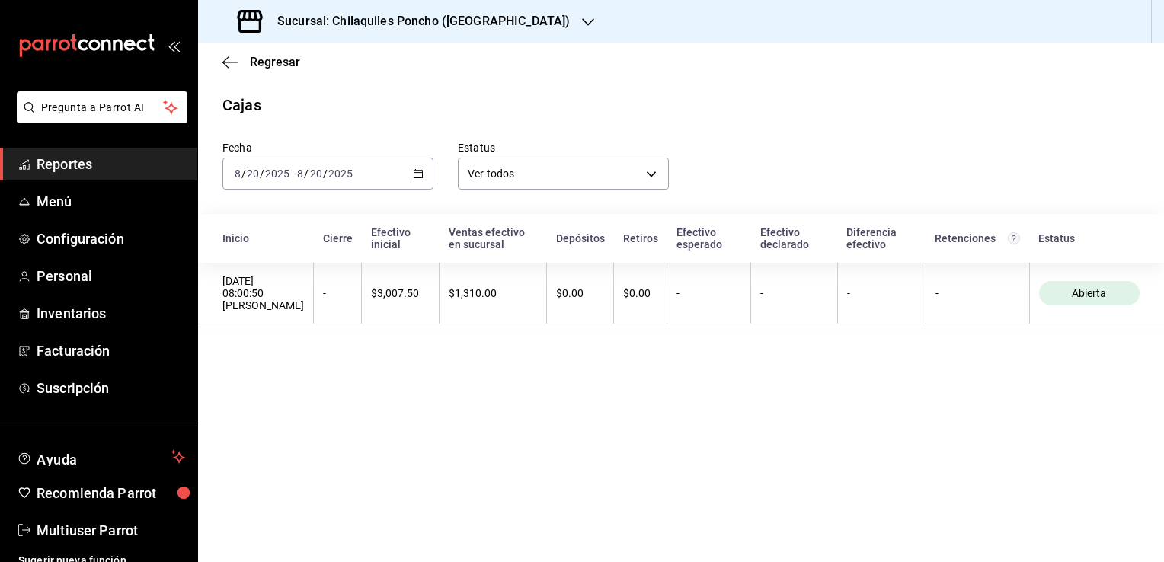
click at [417, 176] on icon "button" at bounding box center [418, 173] width 11 height 11
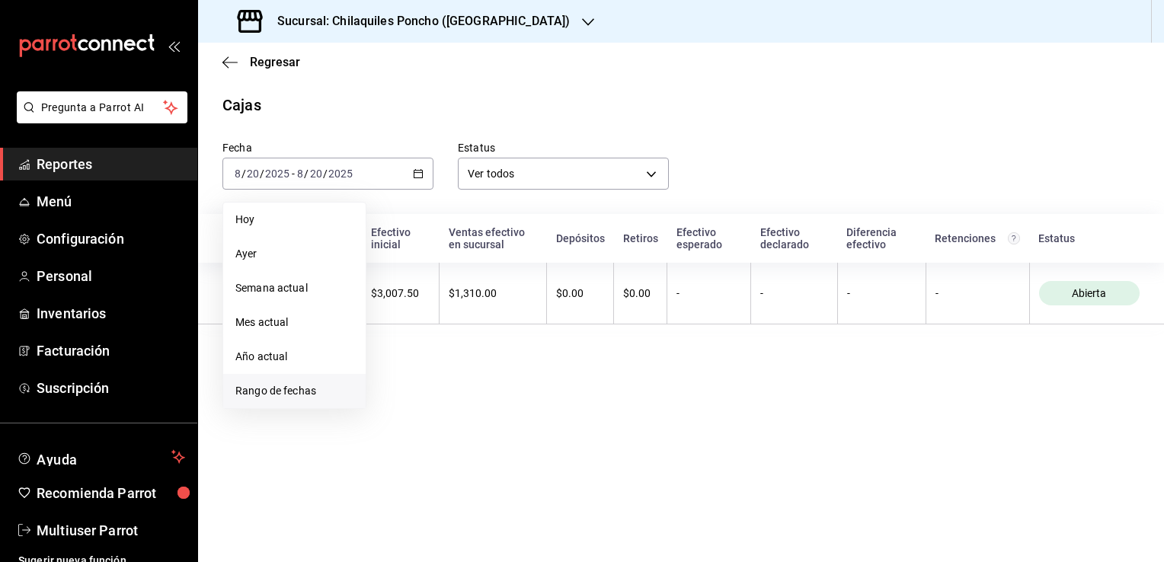
click at [282, 400] on li "Rango de fechas" at bounding box center [294, 391] width 142 height 34
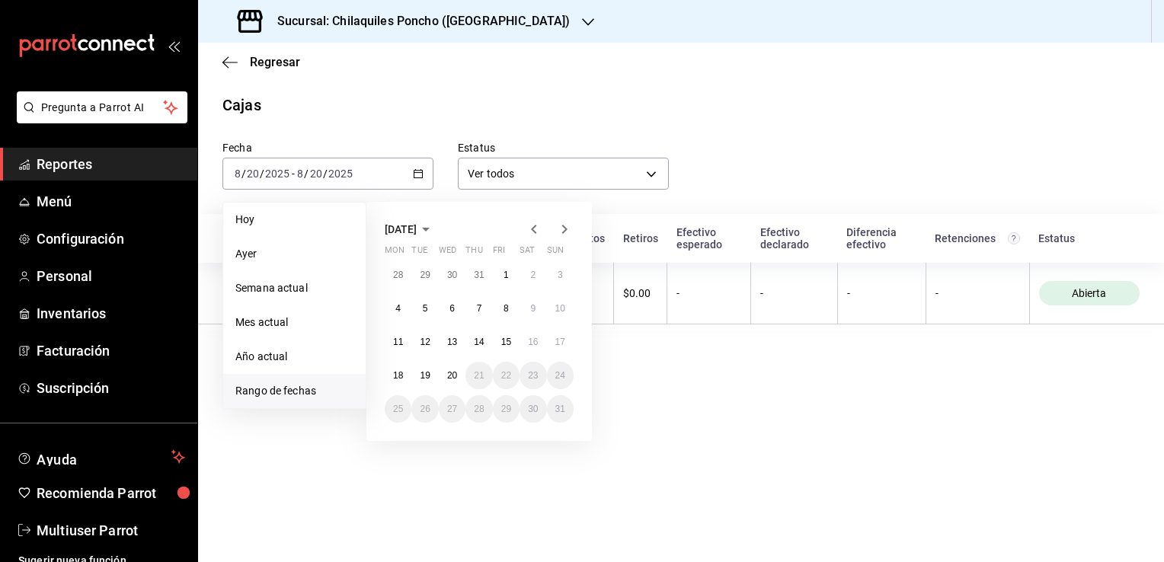
click at [527, 229] on icon "button" at bounding box center [534, 229] width 18 height 18
click at [533, 229] on icon "button" at bounding box center [534, 229] width 18 height 18
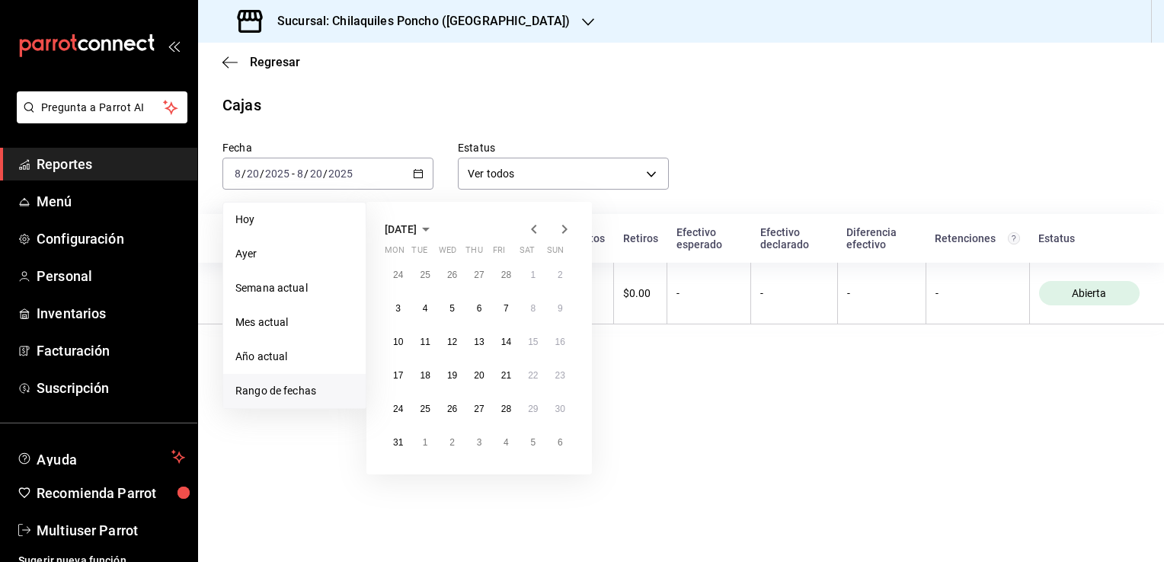
click at [533, 229] on icon "button" at bounding box center [534, 229] width 18 height 18
click at [560, 277] on abbr "1" at bounding box center [560, 275] width 5 height 11
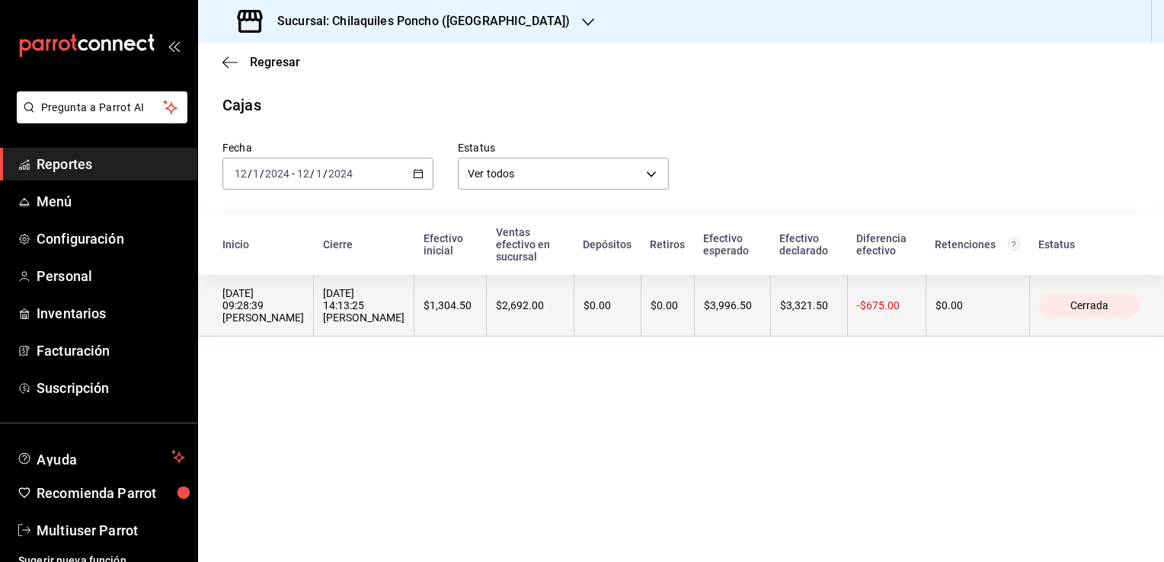
click at [314, 292] on th "01/12/2024 14:13:25 Israel Guerrero" at bounding box center [364, 306] width 101 height 62
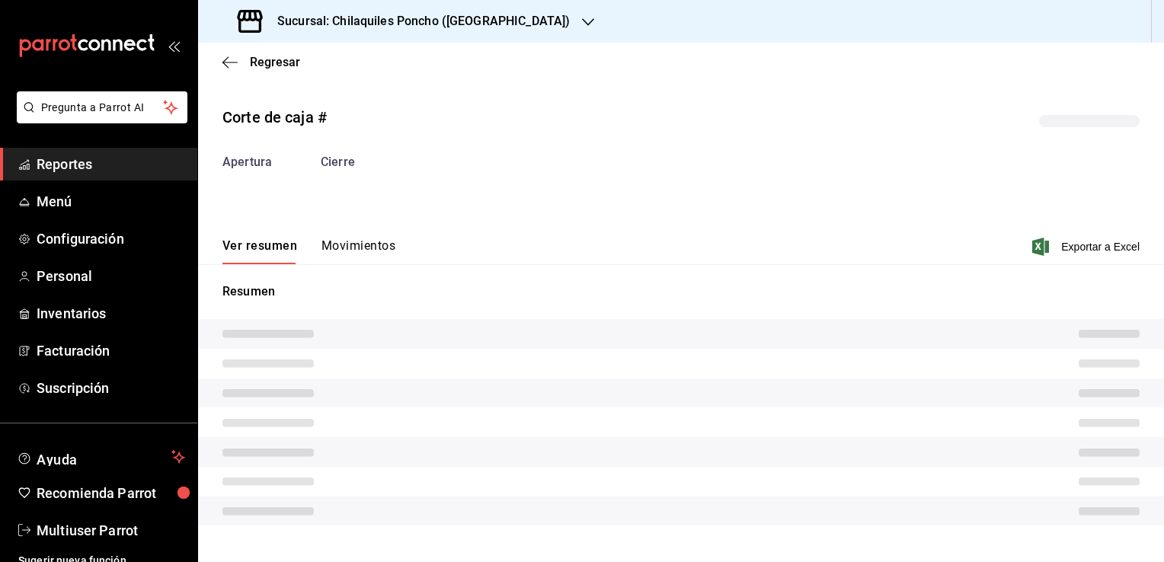
click at [369, 251] on div "Corte de caja # Apertura Cierre Ver resumen Movimientos Exportar a Excel Resumen" at bounding box center [681, 319] width 966 height 450
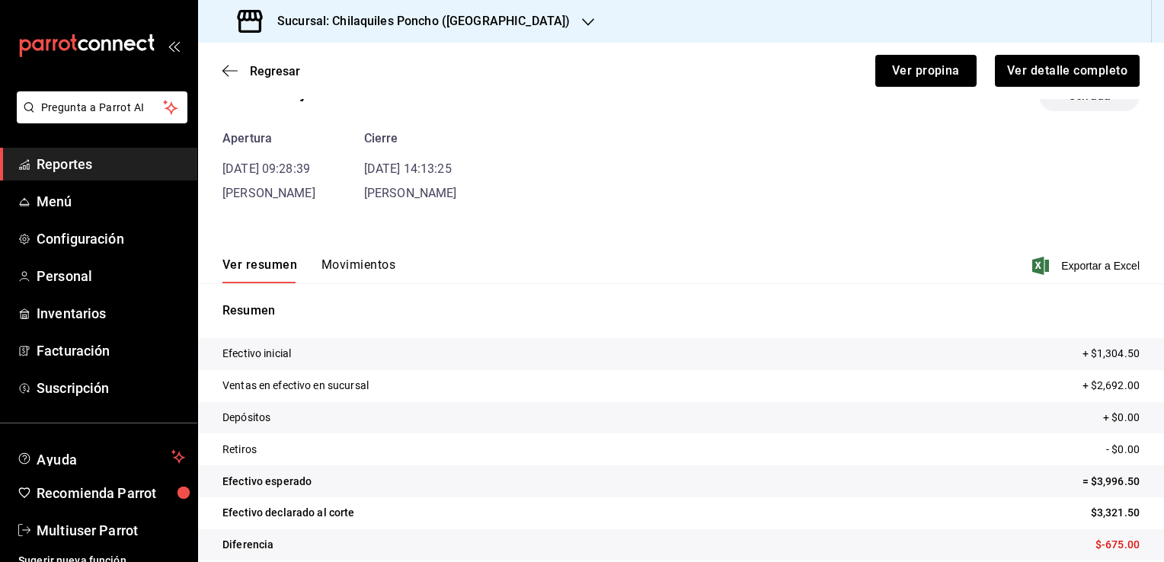
scroll to position [59, 0]
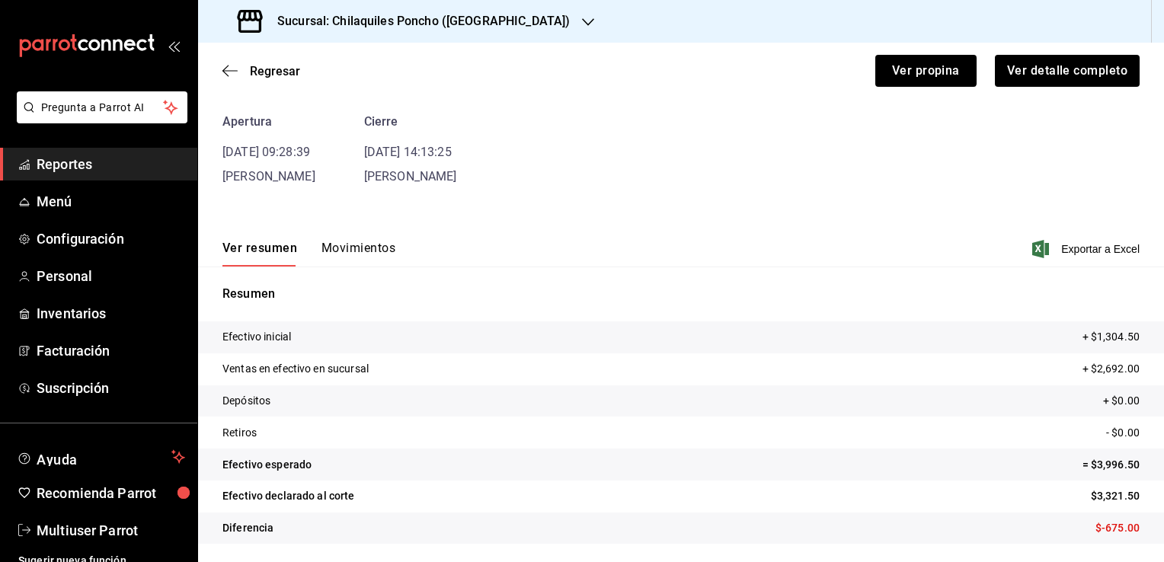
click at [347, 244] on button "Movimientos" at bounding box center [358, 254] width 74 height 26
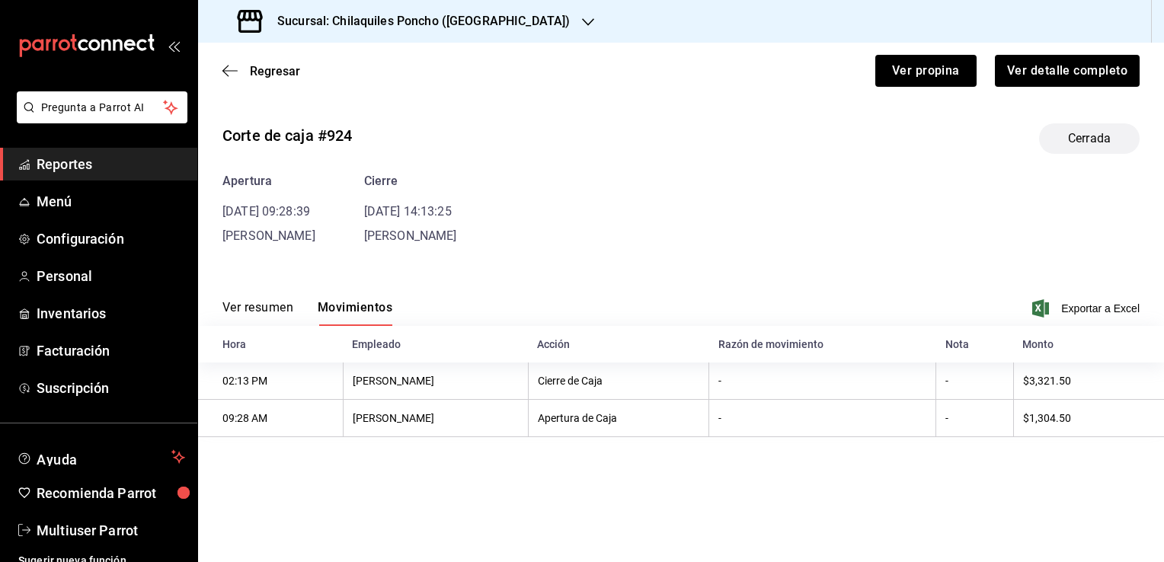
scroll to position [0, 0]
click at [234, 75] on icon "button" at bounding box center [229, 71] width 15 height 14
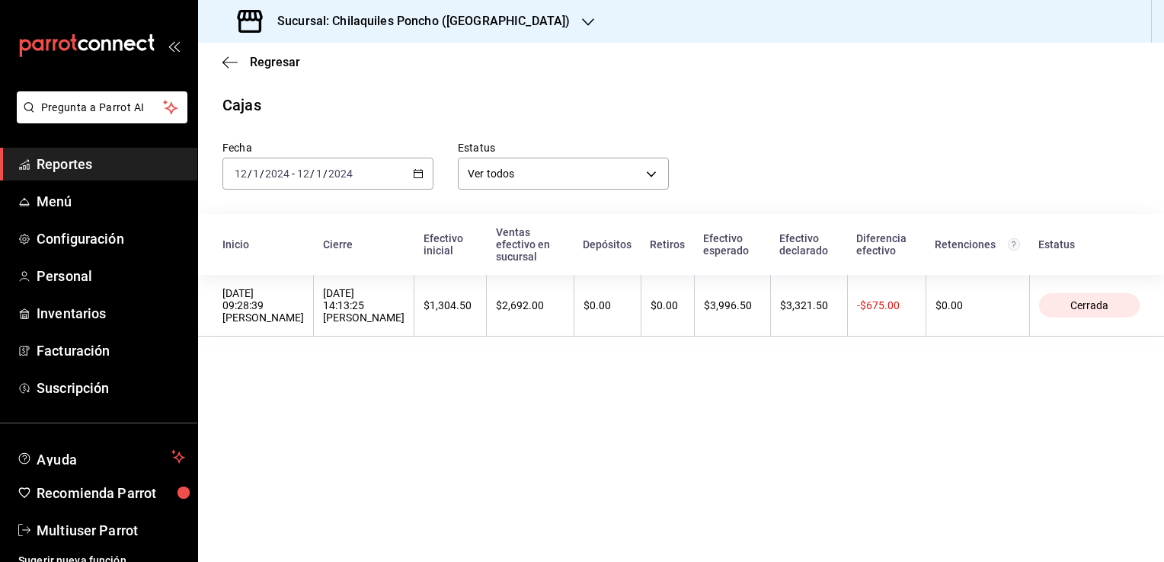
click at [417, 172] on \(Stroke\) "button" at bounding box center [418, 172] width 8 height 1
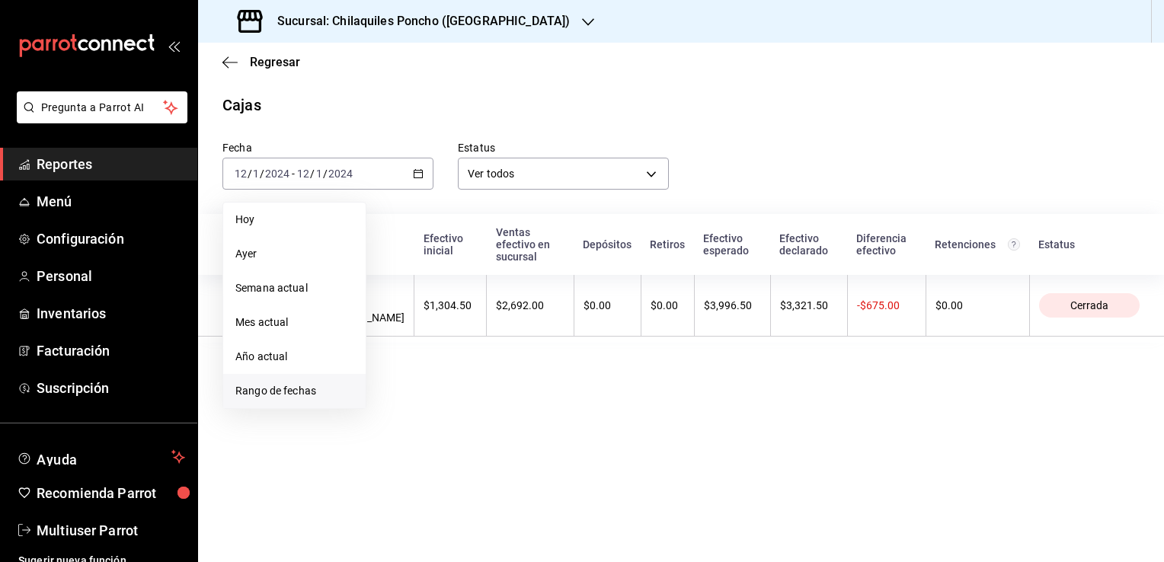
click at [293, 396] on span "Rango de fechas" at bounding box center [294, 391] width 118 height 16
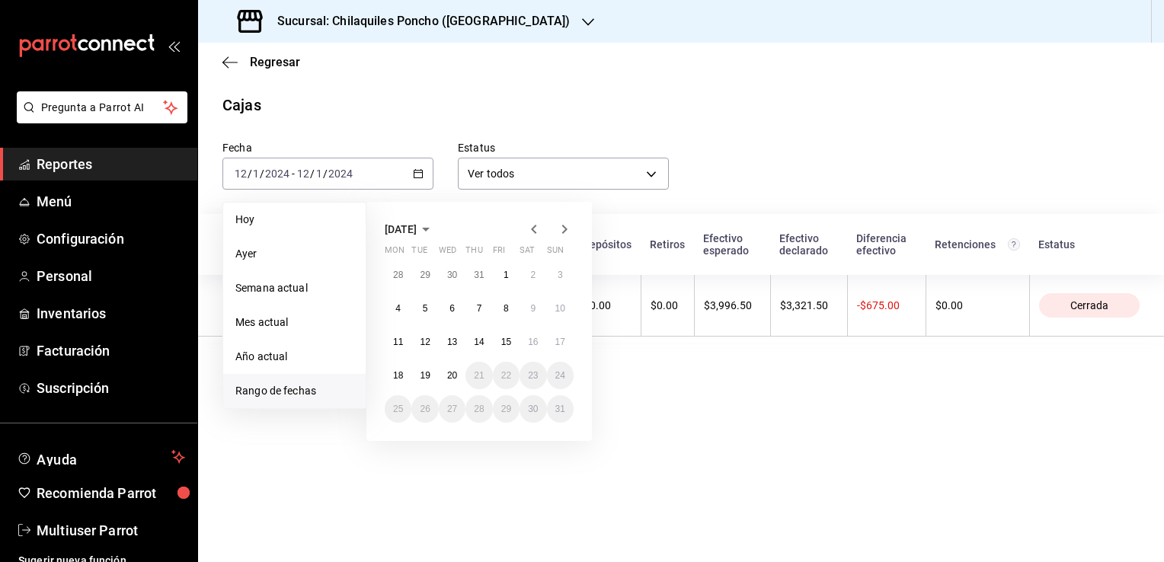
click at [533, 229] on icon "button" at bounding box center [534, 229] width 18 height 18
click at [533, 230] on icon "button" at bounding box center [533, 229] width 5 height 9
click at [533, 229] on icon "button" at bounding box center [534, 229] width 18 height 18
click at [530, 231] on icon "button" at bounding box center [534, 229] width 18 height 18
click at [533, 229] on icon "button" at bounding box center [534, 229] width 18 height 18
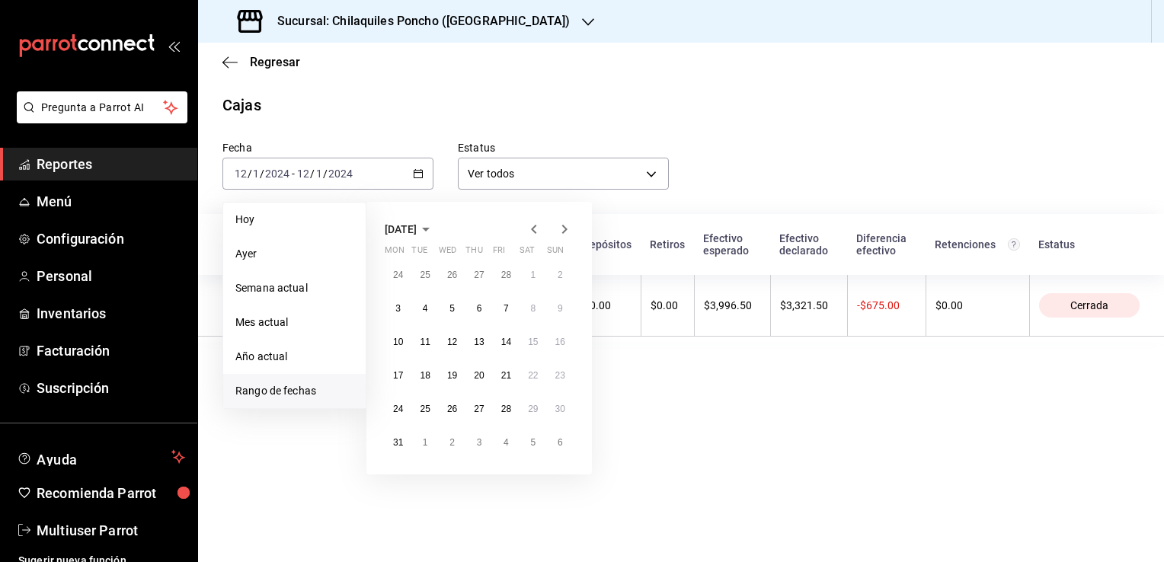
click at [531, 232] on icon "button" at bounding box center [534, 229] width 18 height 18
click at [562, 310] on abbr "8" at bounding box center [560, 308] width 5 height 11
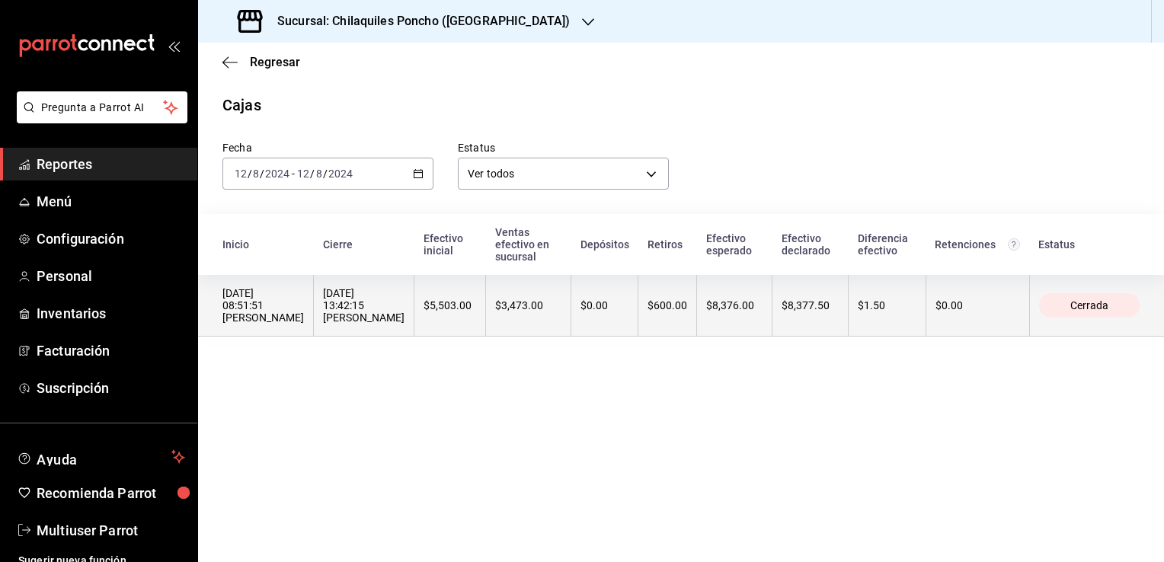
click at [262, 294] on div "08/12/2024 08:51:51 Israel Guerrero" at bounding box center [262, 305] width 81 height 37
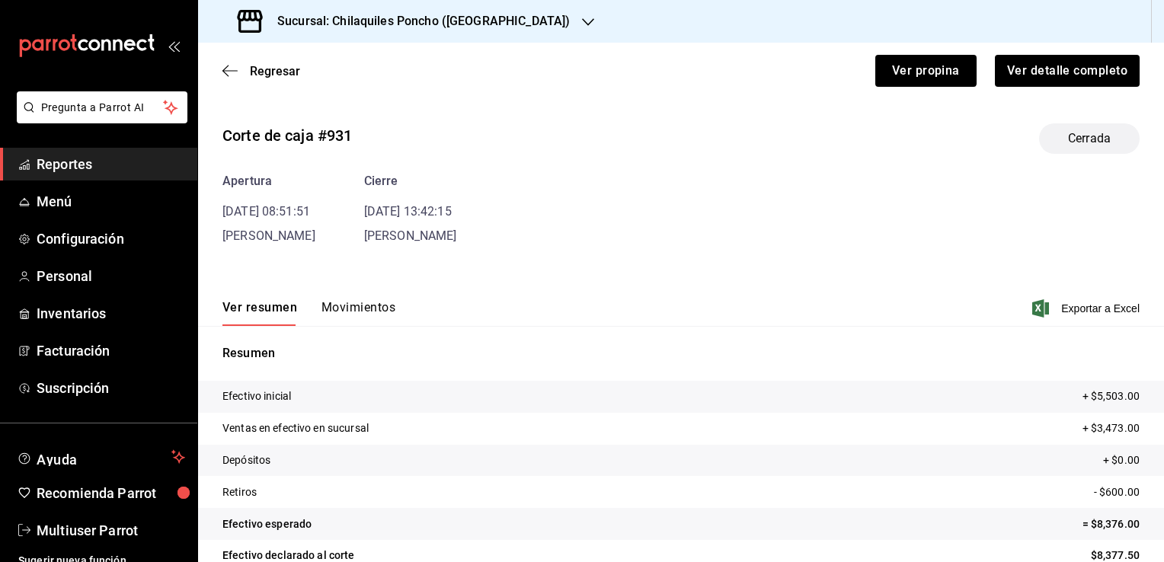
click at [353, 305] on button "Movimientos" at bounding box center [358, 313] width 74 height 26
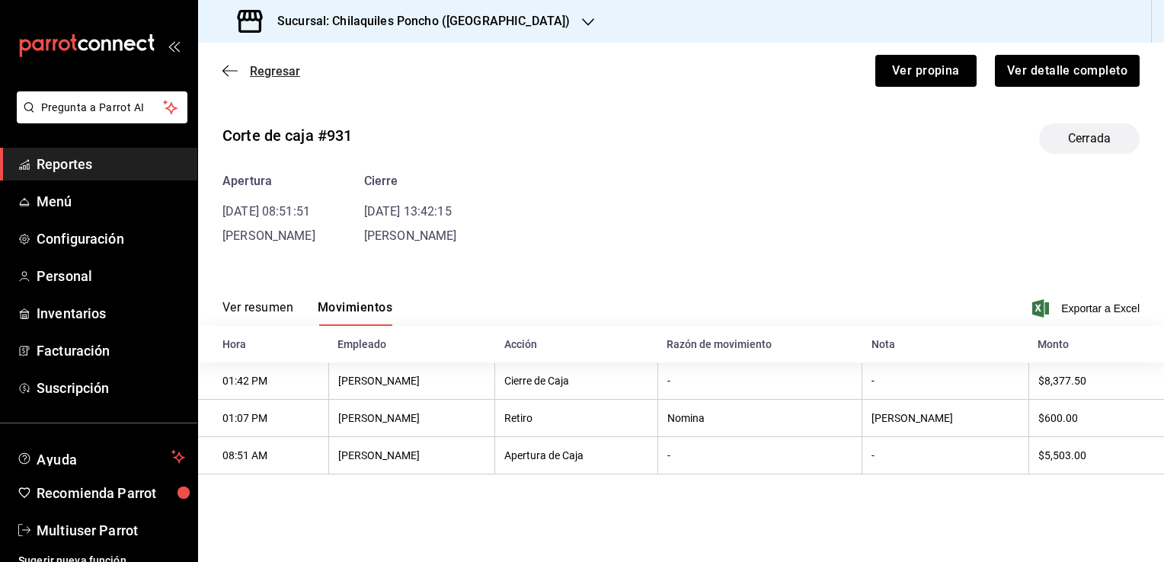
click at [232, 75] on icon "button" at bounding box center [229, 71] width 15 height 14
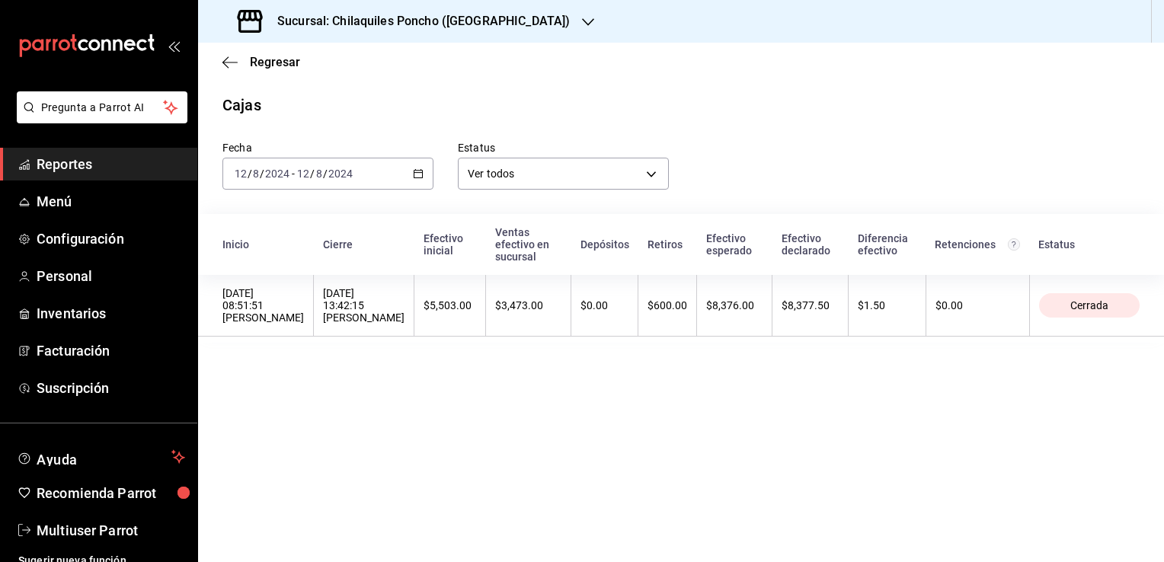
click at [417, 174] on icon "button" at bounding box center [418, 173] width 11 height 11
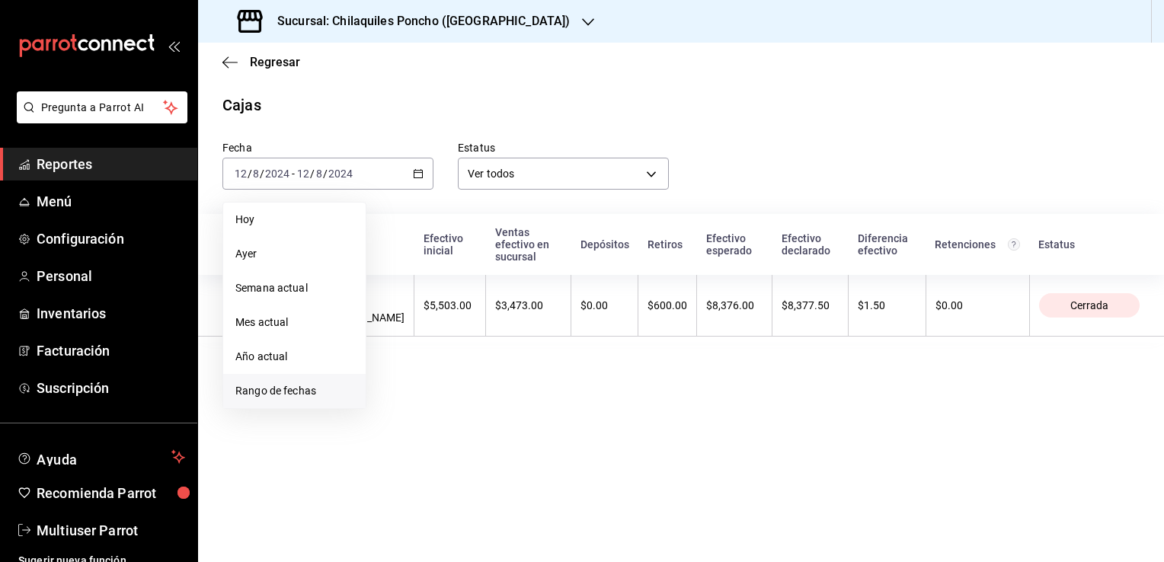
click at [302, 400] on li "Rango de fechas" at bounding box center [294, 391] width 142 height 34
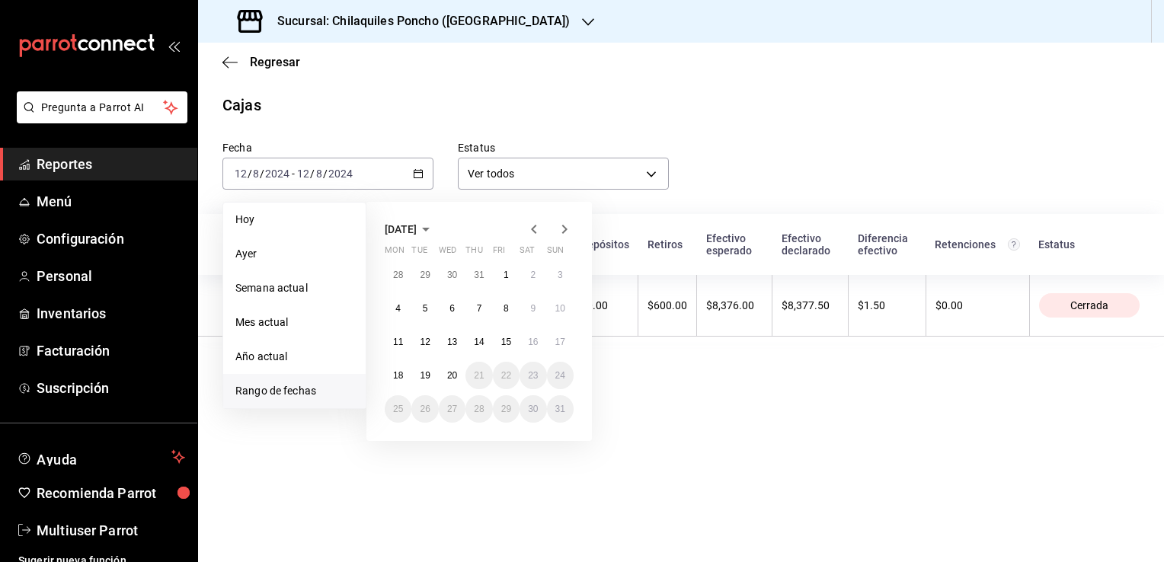
click at [533, 229] on icon "button" at bounding box center [533, 229] width 5 height 9
click at [531, 235] on icon "button" at bounding box center [534, 229] width 18 height 18
click at [533, 229] on icon "button" at bounding box center [534, 229] width 18 height 18
click at [533, 229] on icon "button" at bounding box center [533, 229] width 5 height 9
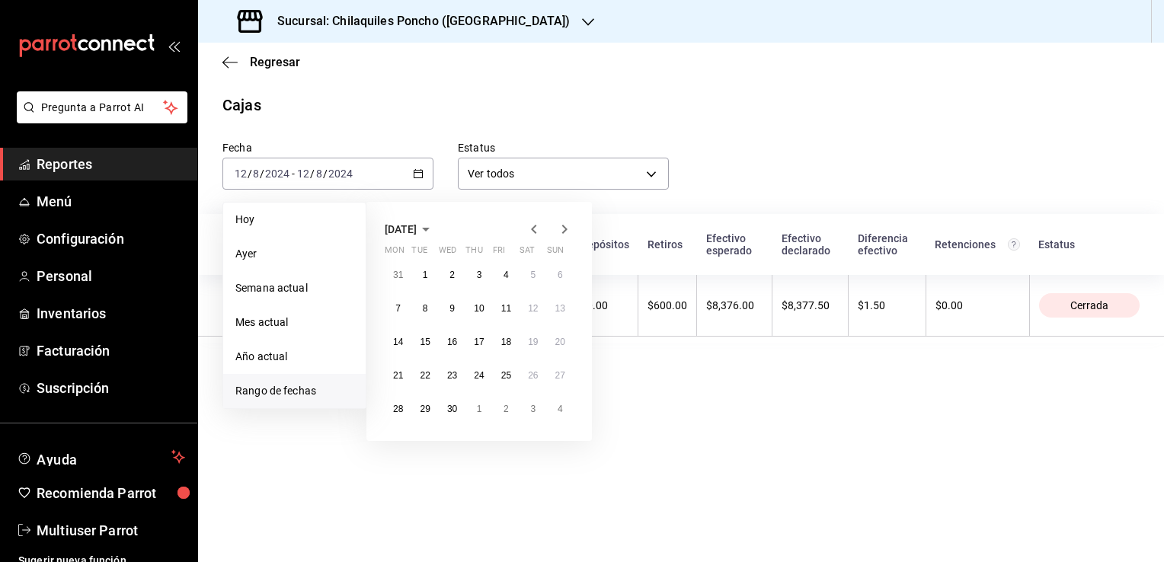
click at [533, 229] on icon "button" at bounding box center [533, 229] width 5 height 9
click at [534, 232] on icon "button" at bounding box center [533, 229] width 5 height 9
click at [560, 341] on abbr "15" at bounding box center [560, 342] width 10 height 11
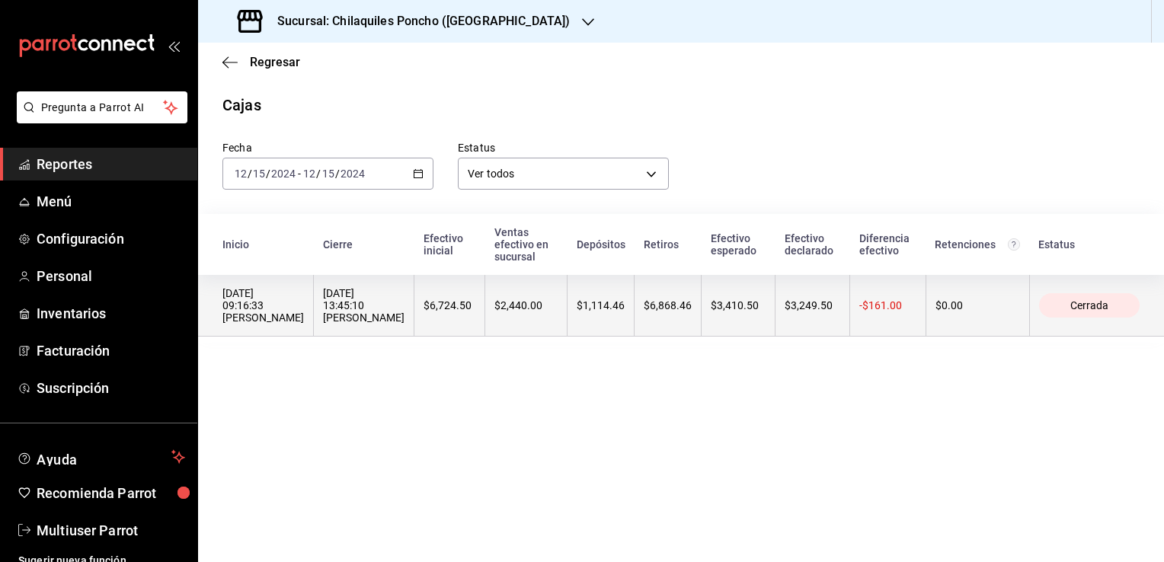
click at [247, 287] on div "15/12/2024 09:16:33 Israel Guerrero" at bounding box center [262, 305] width 81 height 37
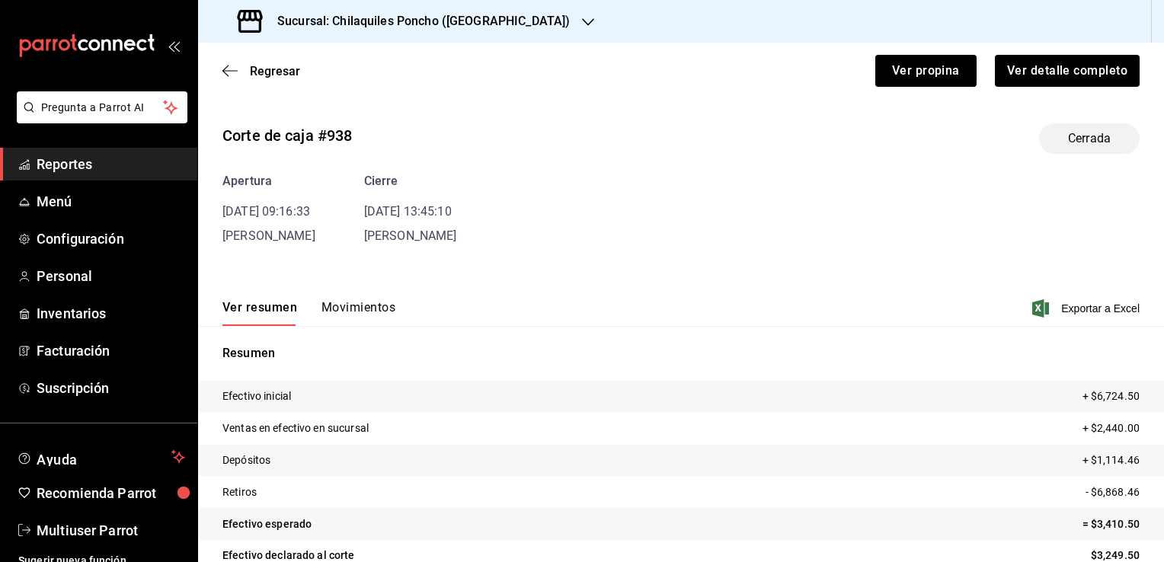
click at [366, 248] on div "Corte de caja #938 Cerrada Apertura 15/12/24 09:16:33 Israel Guerrero Cierre 15…" at bounding box center [681, 366] width 966 height 510
click at [361, 315] on button "Movimientos" at bounding box center [358, 313] width 74 height 26
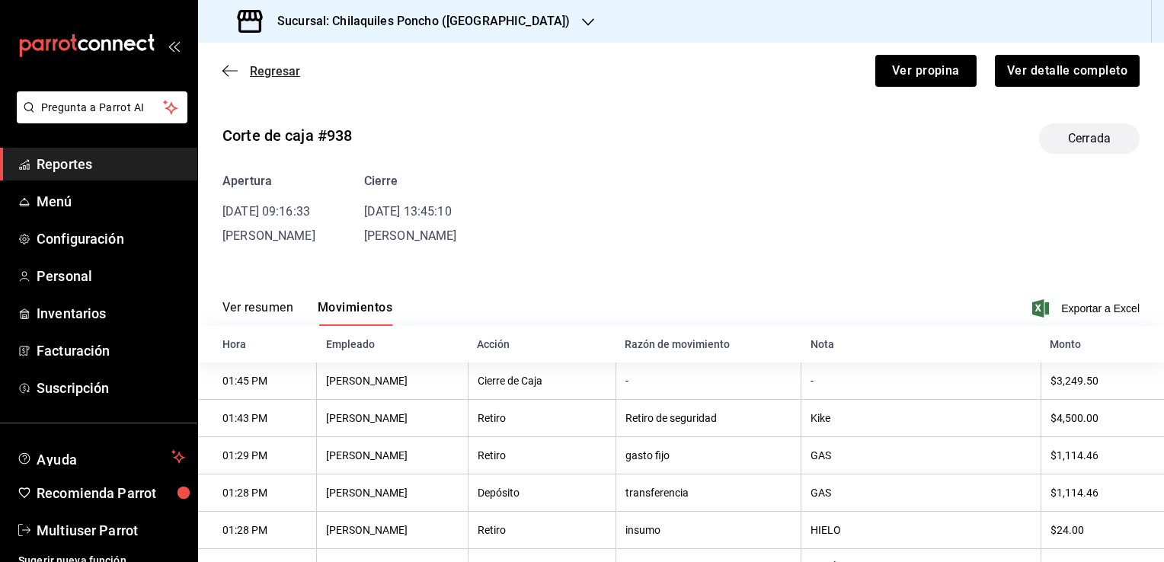
click at [225, 70] on icon "button" at bounding box center [229, 70] width 15 height 1
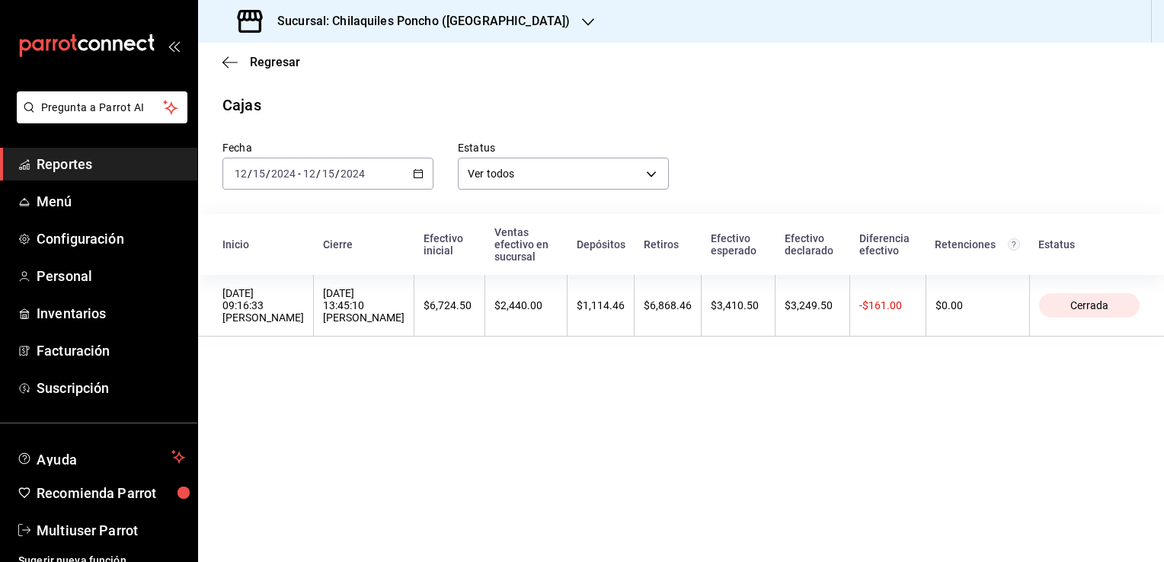
click at [417, 174] on icon "button" at bounding box center [418, 173] width 11 height 11
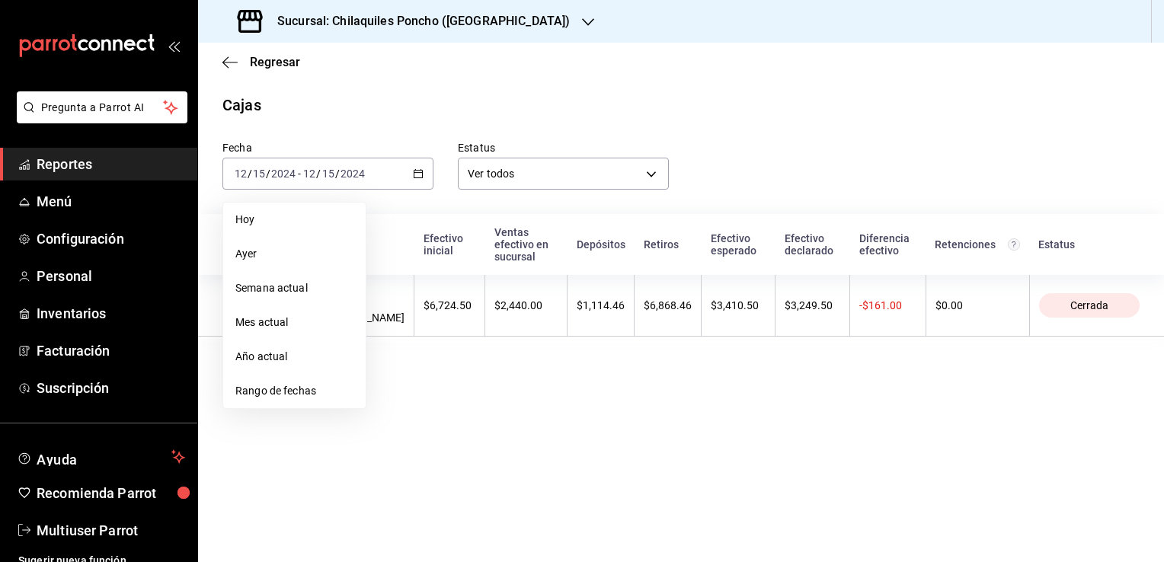
click at [292, 398] on span "Rango de fechas" at bounding box center [294, 391] width 118 height 16
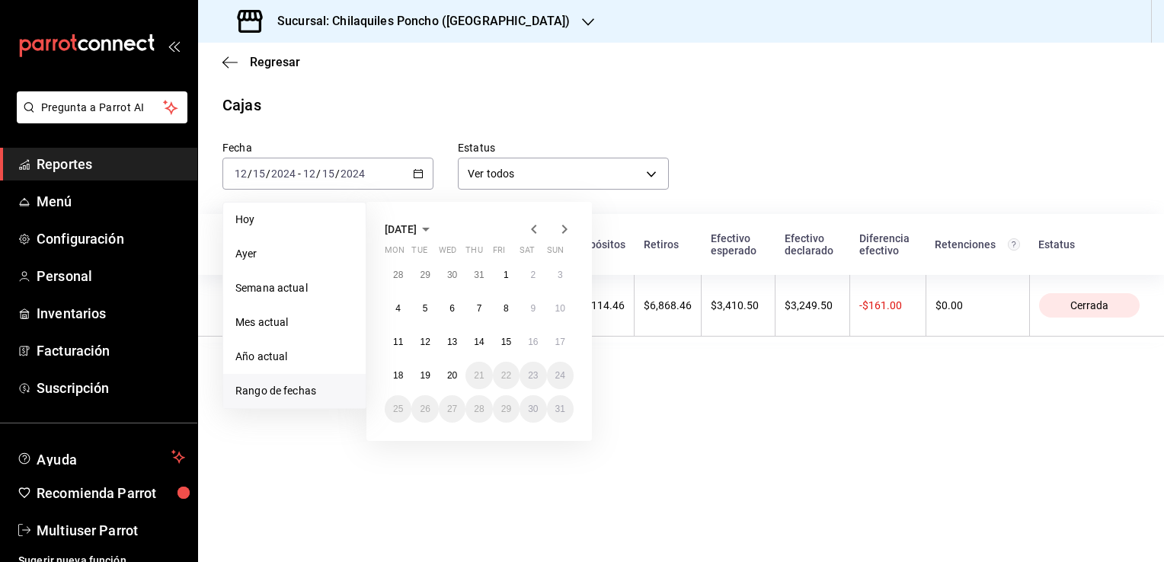
click at [531, 229] on icon "button" at bounding box center [533, 229] width 5 height 9
click at [533, 229] on icon "button" at bounding box center [533, 229] width 5 height 9
click at [533, 229] on icon "button" at bounding box center [534, 229] width 18 height 18
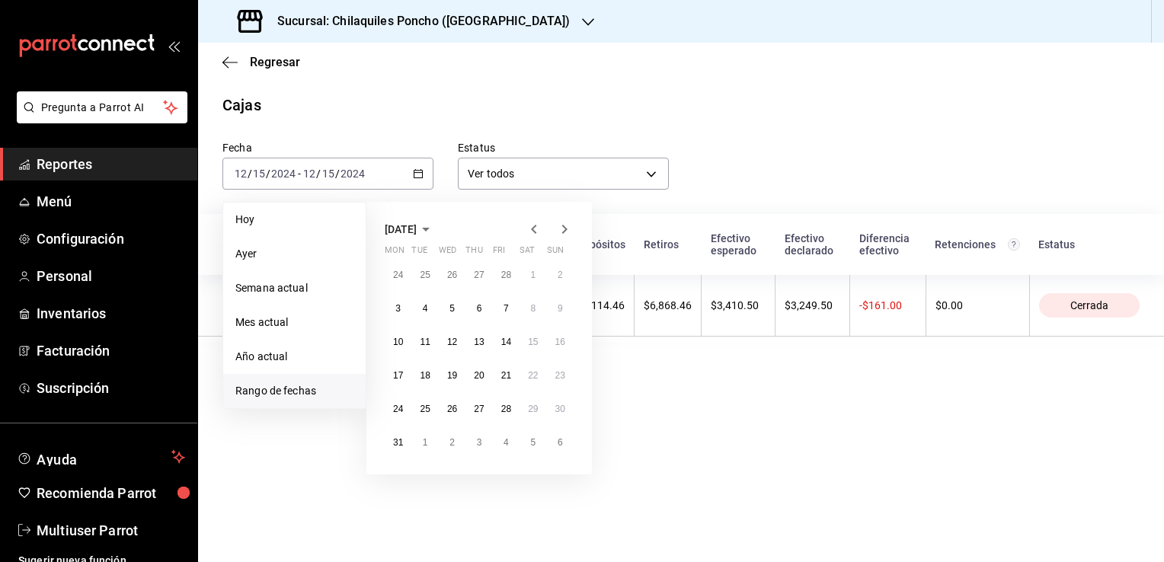
click at [533, 229] on icon "button" at bounding box center [534, 229] width 18 height 18
click at [561, 378] on abbr "22" at bounding box center [560, 375] width 10 height 11
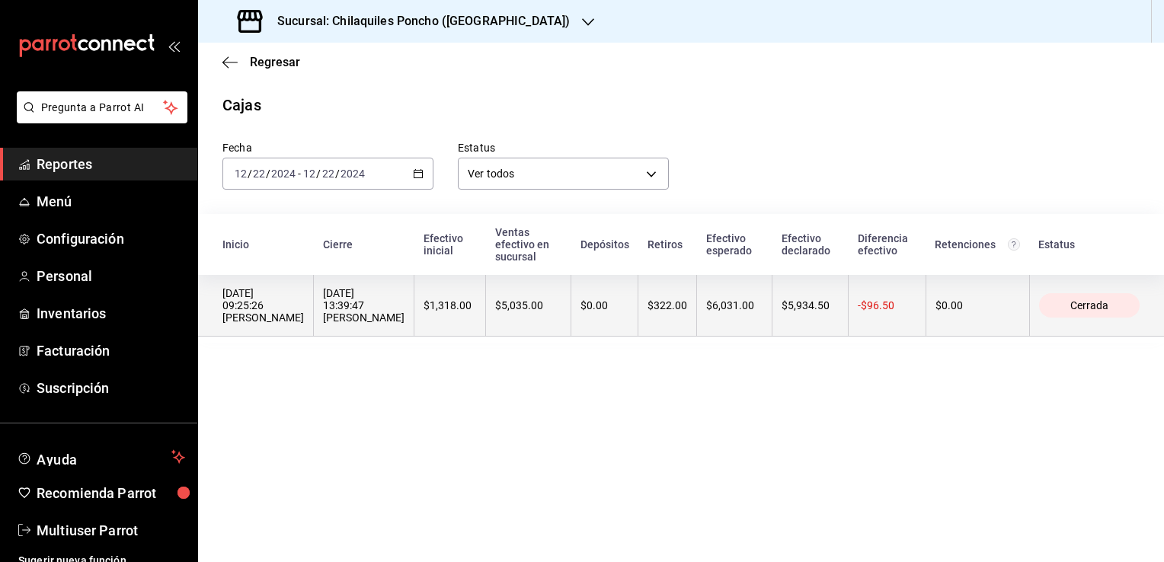
click at [229, 292] on div "22/12/2024 09:25:26 Israel Guerrero" at bounding box center [262, 305] width 81 height 37
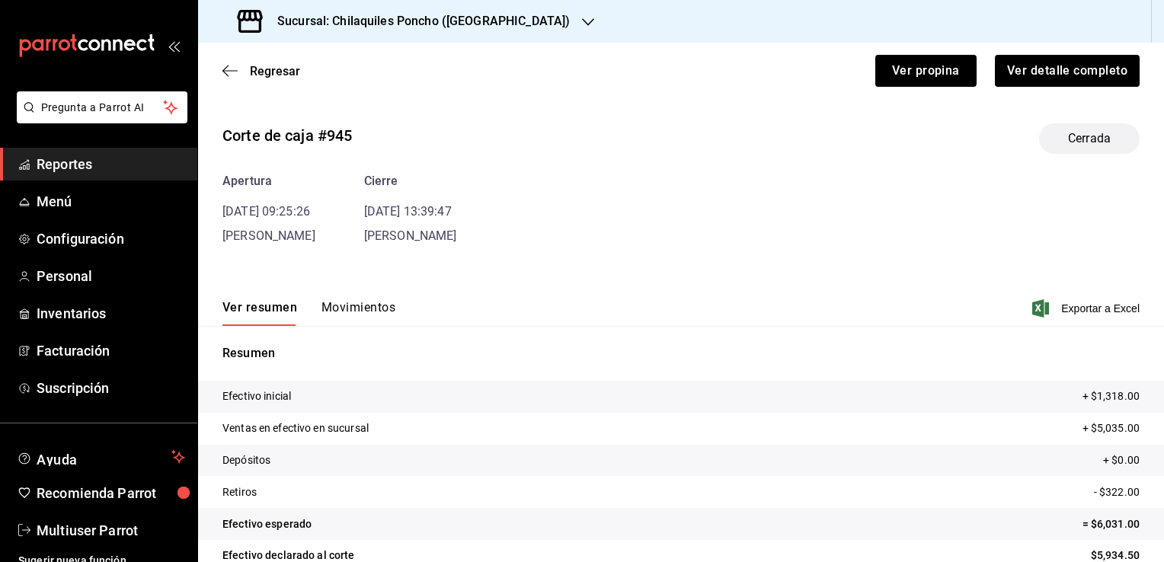
click at [364, 317] on button "Movimientos" at bounding box center [358, 313] width 74 height 26
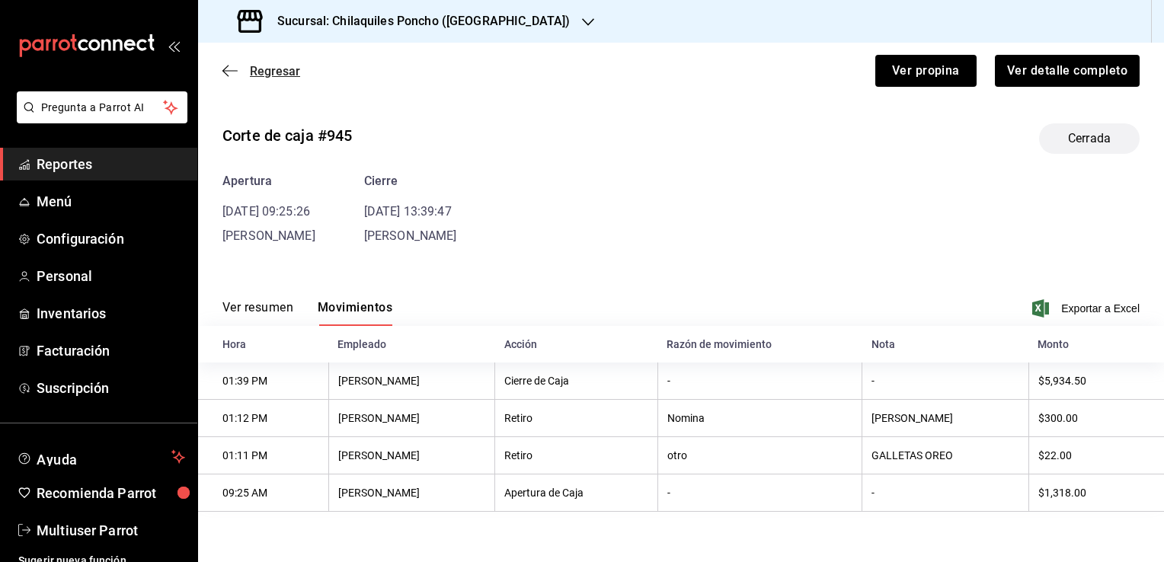
click at [225, 70] on icon "button" at bounding box center [229, 70] width 15 height 1
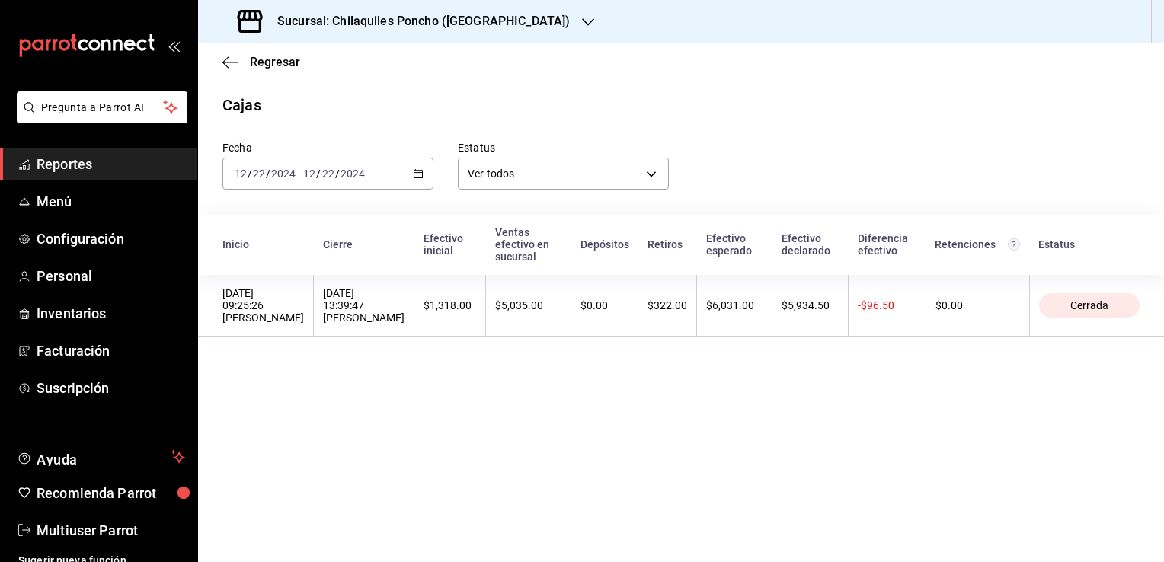
click at [382, 186] on div "2024-12-22 12 / 22 / 2024 - 2024-12-22 12 / 22 / 2024" at bounding box center [327, 174] width 211 height 32
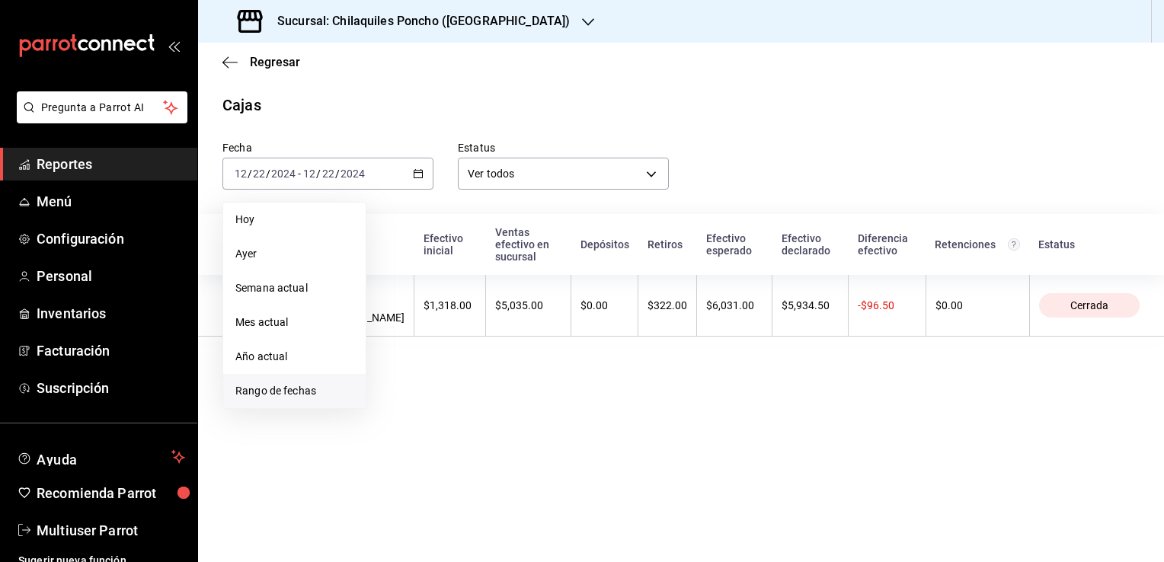
click at [273, 393] on span "Rango de fechas" at bounding box center [294, 391] width 118 height 16
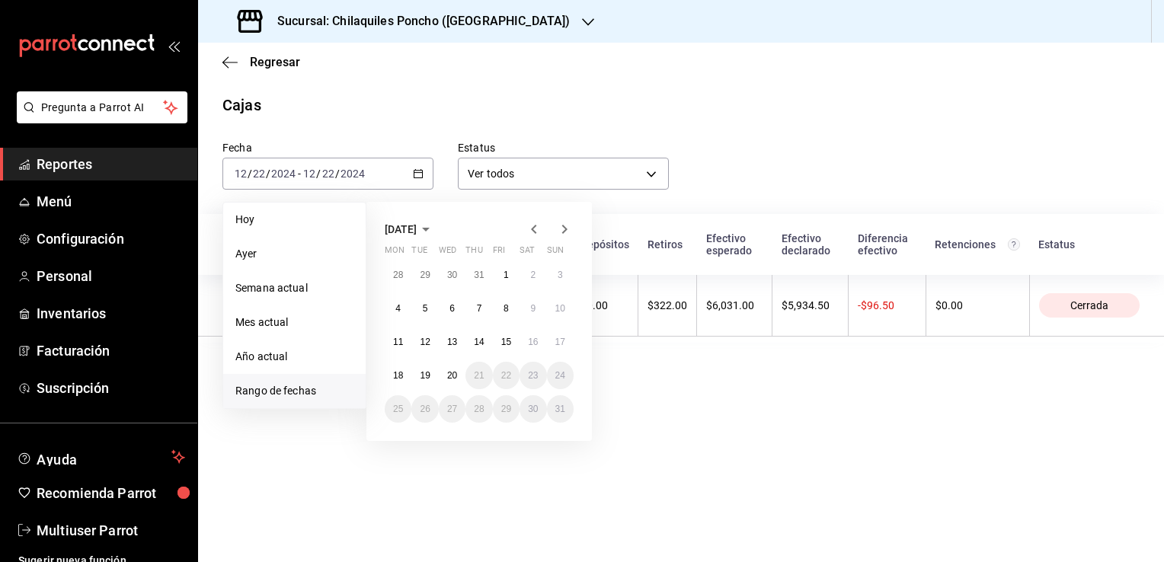
click at [533, 229] on icon "button" at bounding box center [534, 229] width 18 height 18
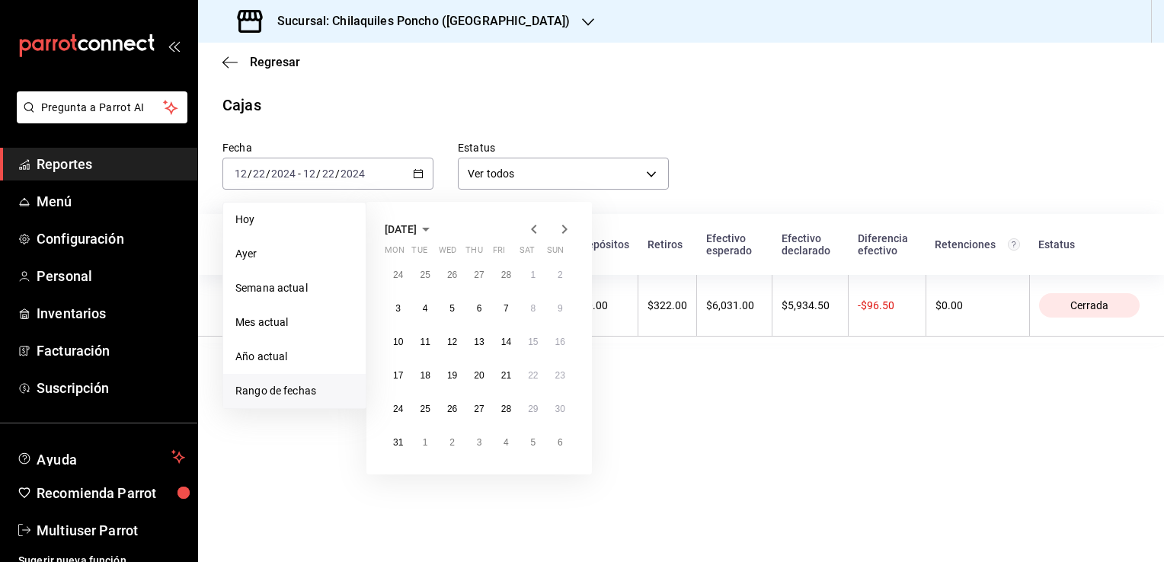
click at [533, 229] on icon "button" at bounding box center [534, 229] width 18 height 18
click at [560, 375] on abbr "22" at bounding box center [560, 375] width 10 height 11
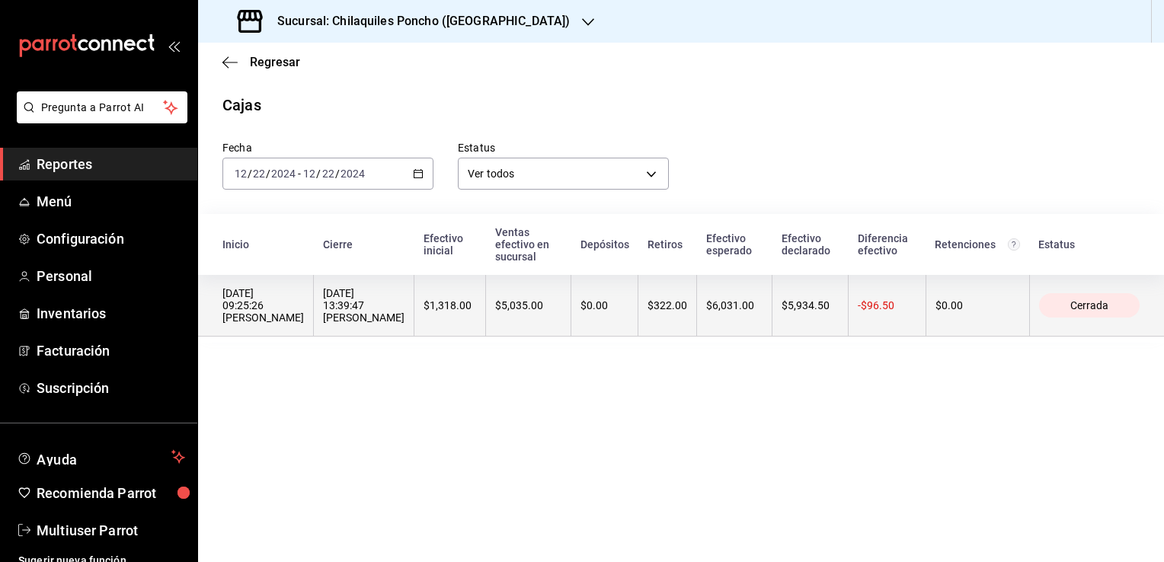
click at [378, 301] on div "22/12/2024 13:39:47 Israel Guerrero" at bounding box center [363, 305] width 81 height 37
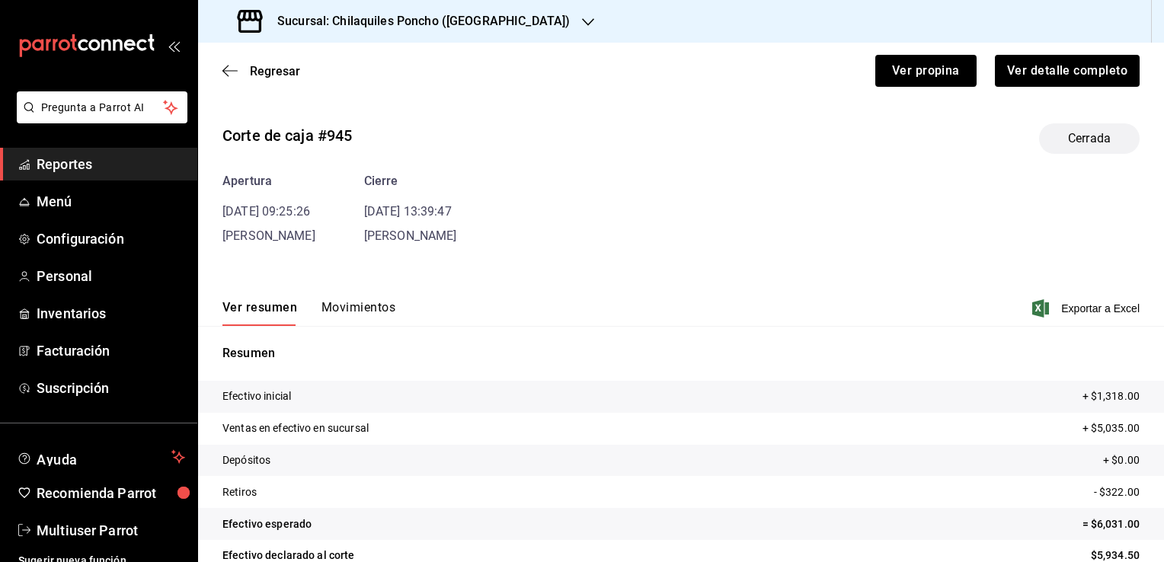
click at [356, 314] on button "Movimientos" at bounding box center [358, 313] width 74 height 26
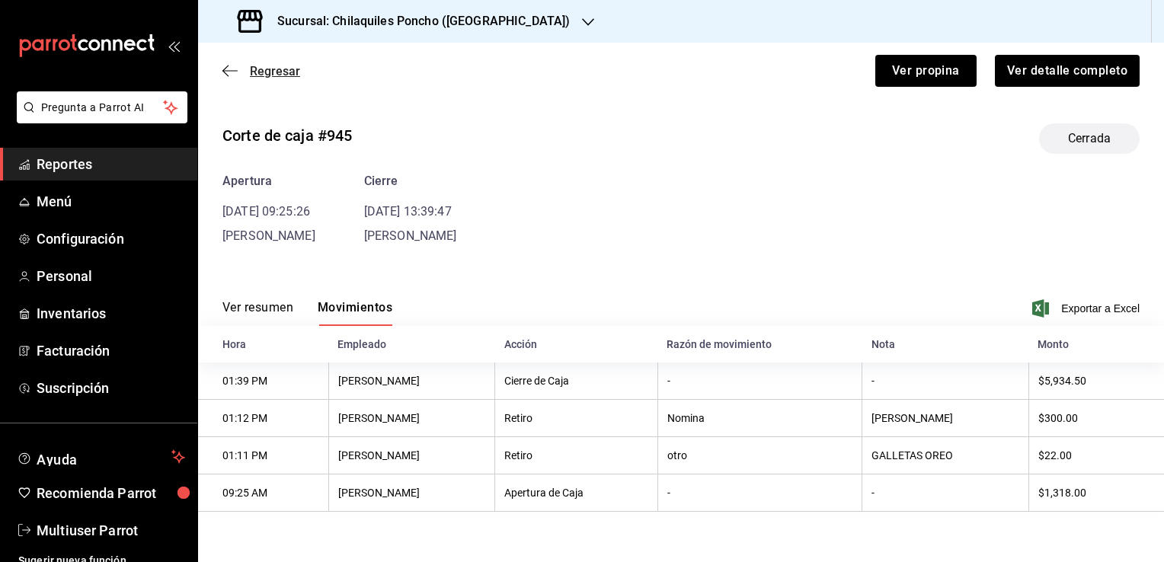
click at [225, 70] on icon "button" at bounding box center [229, 70] width 15 height 1
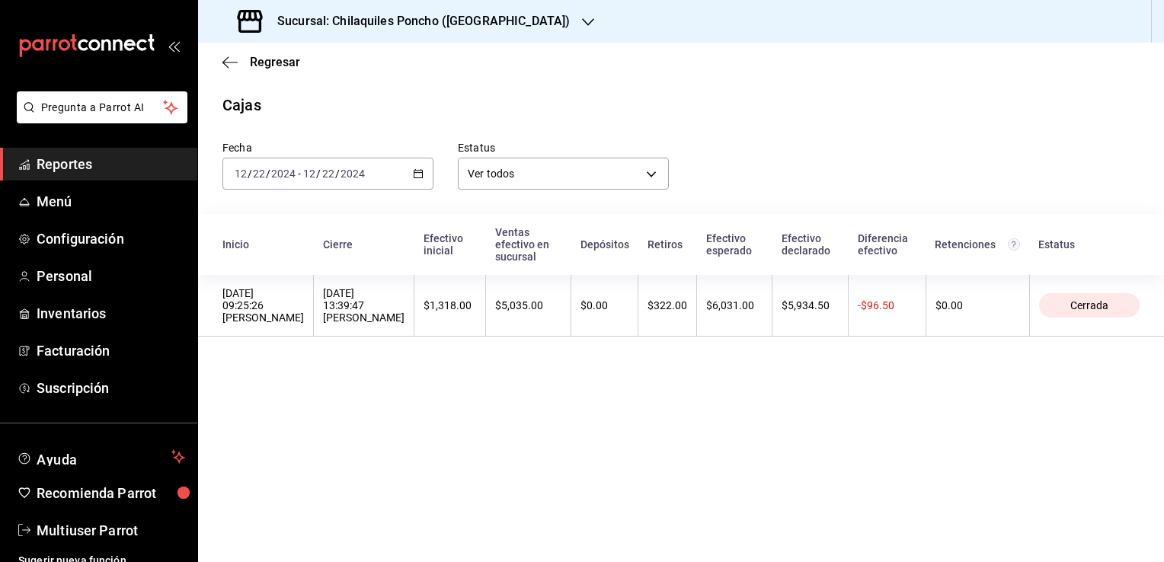
click at [308, 173] on input "12" at bounding box center [309, 174] width 14 height 12
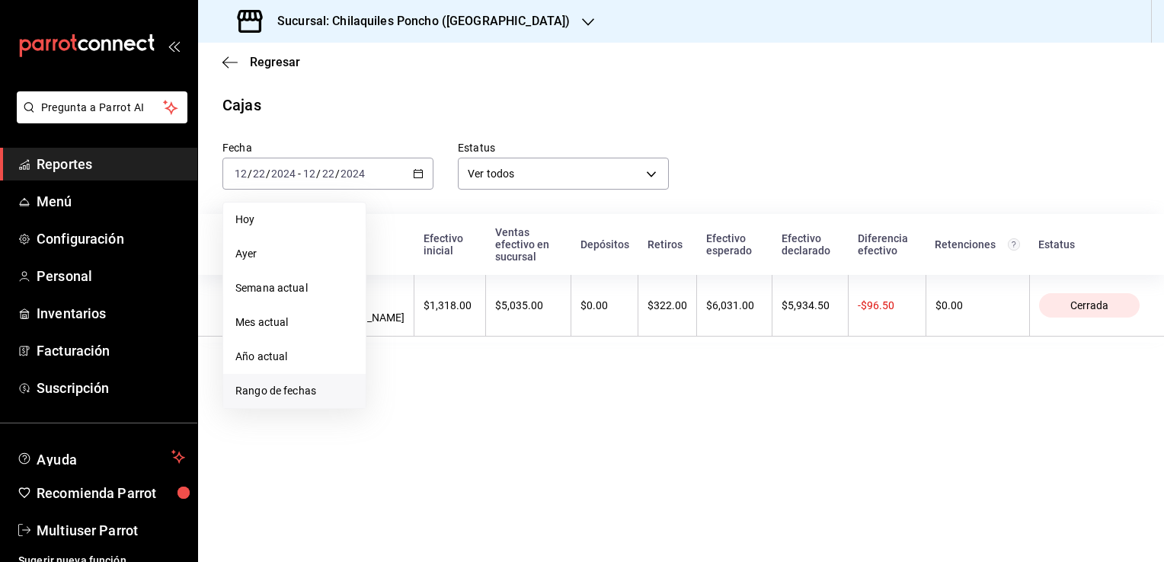
click at [294, 387] on span "Rango de fechas" at bounding box center [294, 391] width 118 height 16
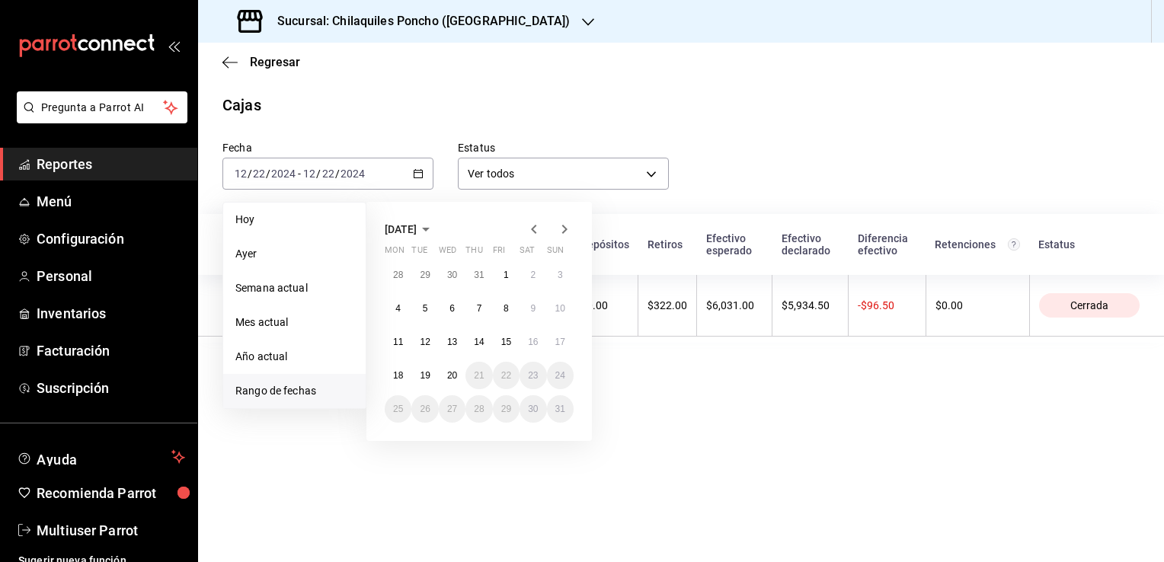
click at [539, 223] on icon "button" at bounding box center [534, 229] width 18 height 18
click at [532, 231] on icon "button" at bounding box center [533, 229] width 5 height 9
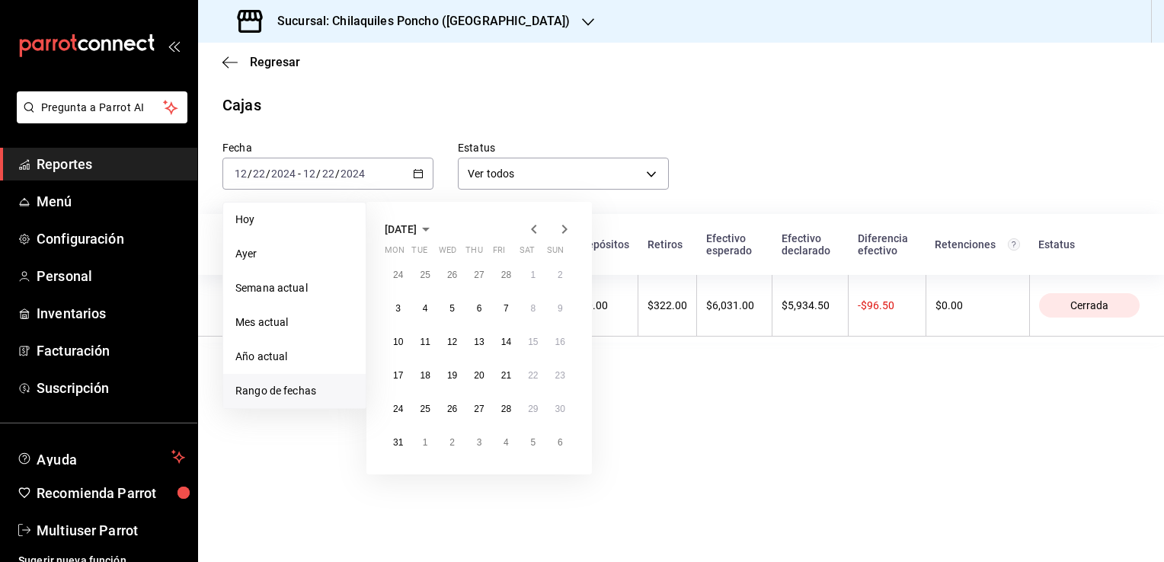
click at [532, 231] on icon "button" at bounding box center [533, 229] width 5 height 9
click at [560, 408] on abbr "29" at bounding box center [560, 409] width 10 height 11
click at [558, 410] on abbr "29" at bounding box center [560, 409] width 10 height 11
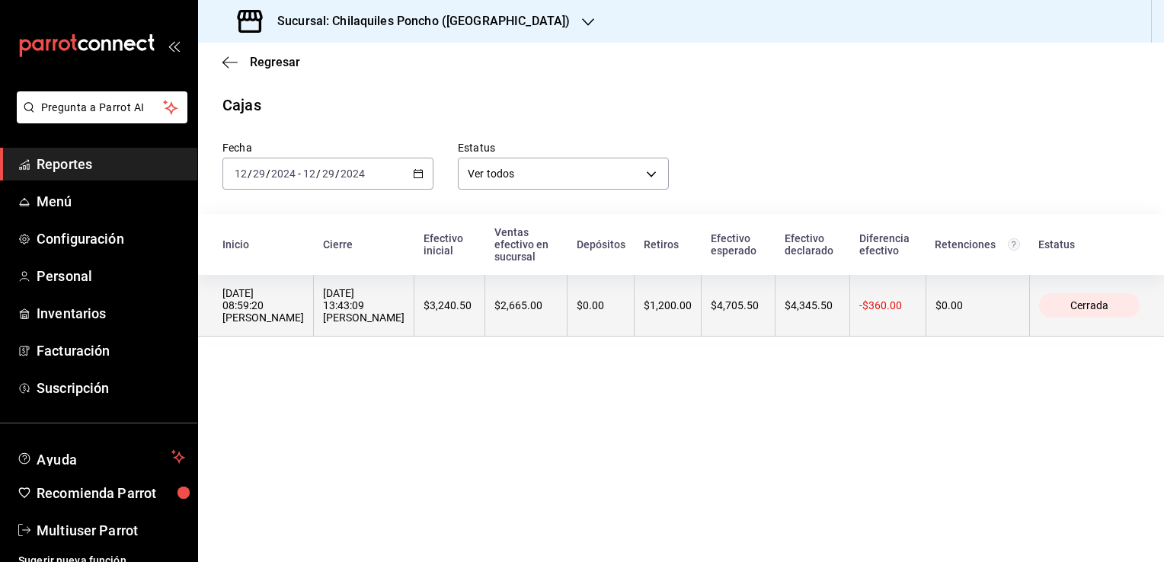
click at [286, 289] on div "29/12/2024 08:59:20 Israel Guerrero" at bounding box center [262, 305] width 81 height 37
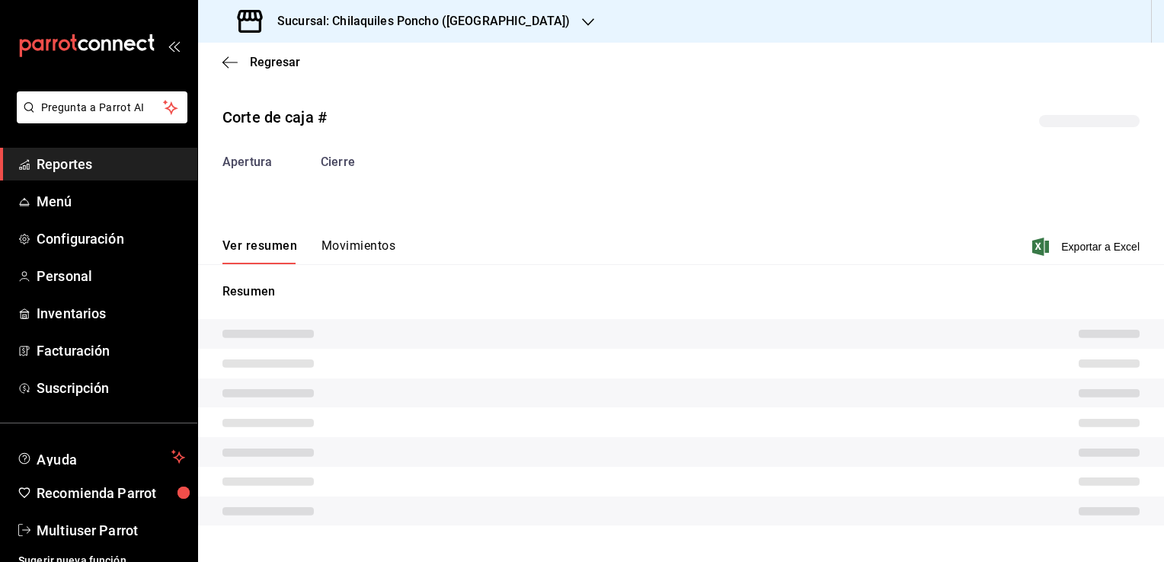
click at [344, 248] on button "Movimientos" at bounding box center [358, 251] width 74 height 26
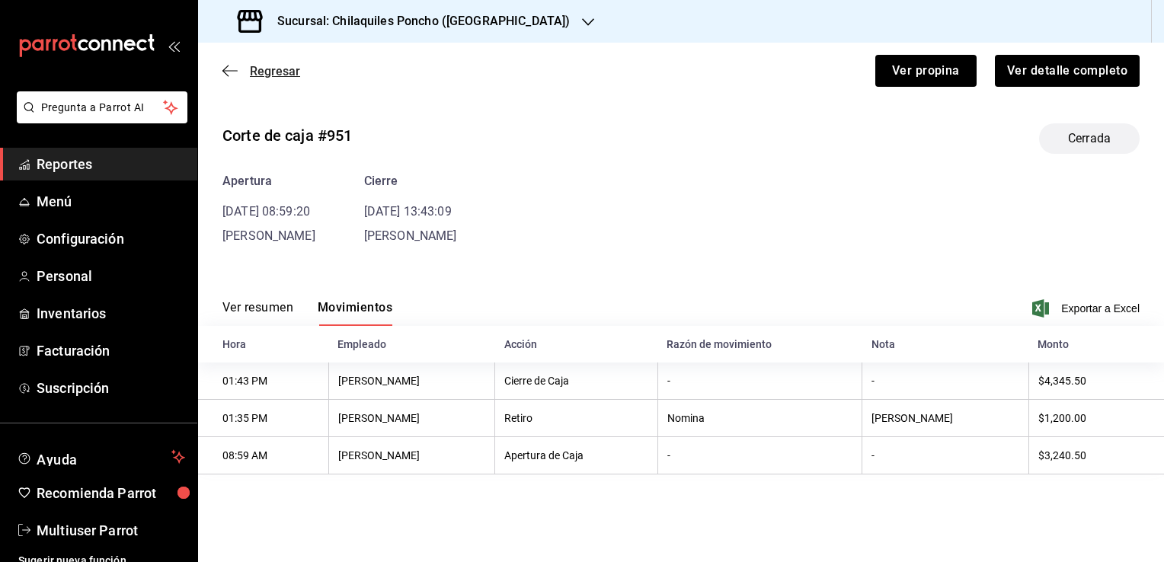
click at [232, 75] on icon "button" at bounding box center [229, 71] width 15 height 14
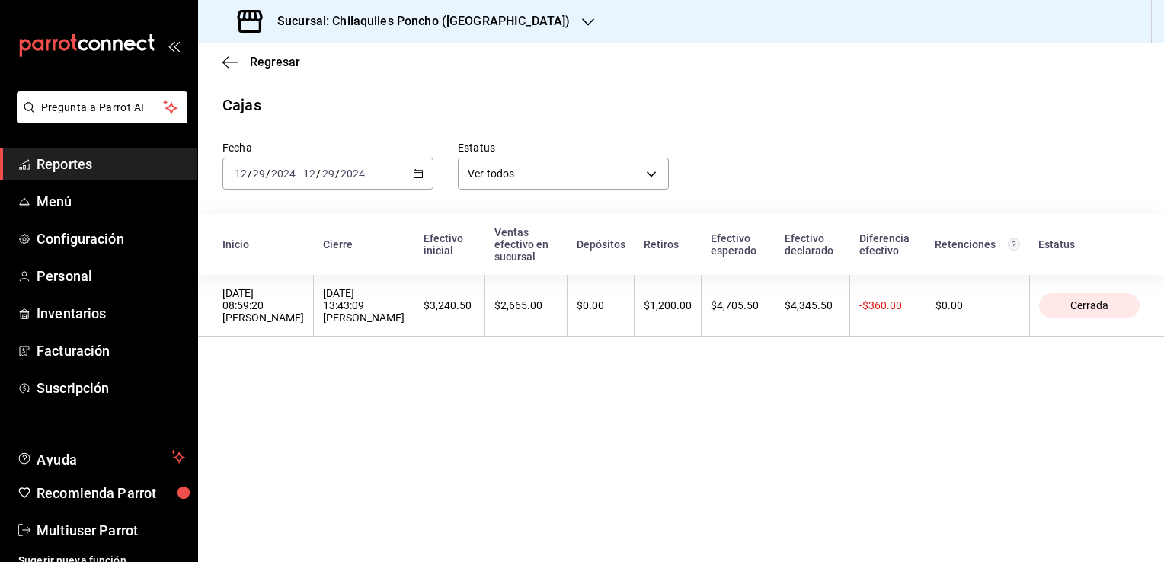
click at [419, 174] on icon "button" at bounding box center [418, 173] width 11 height 11
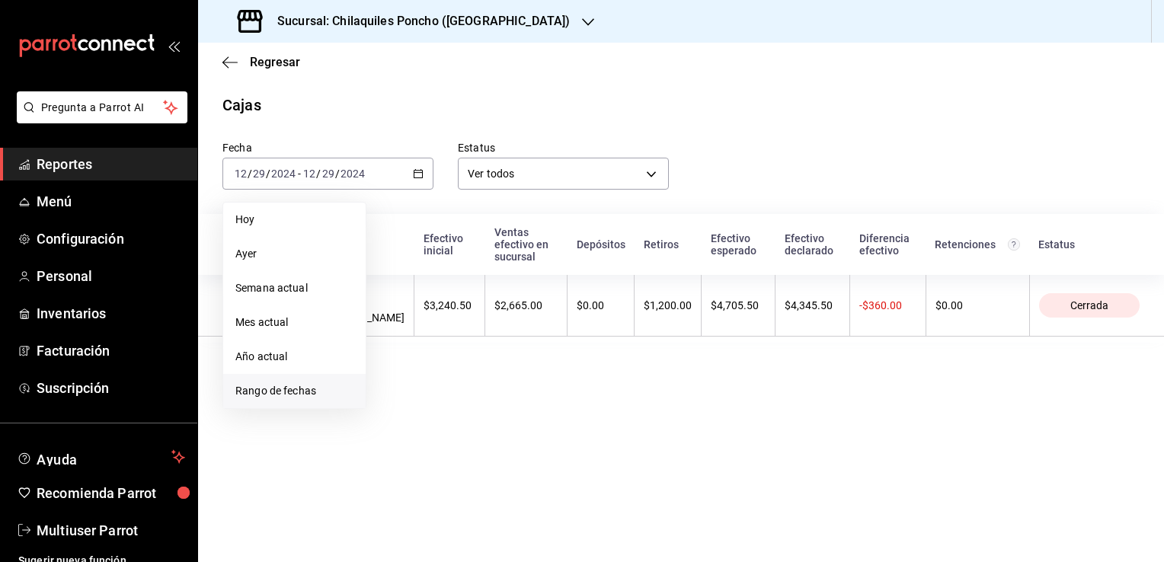
click at [308, 401] on li "Rango de fechas" at bounding box center [294, 391] width 142 height 34
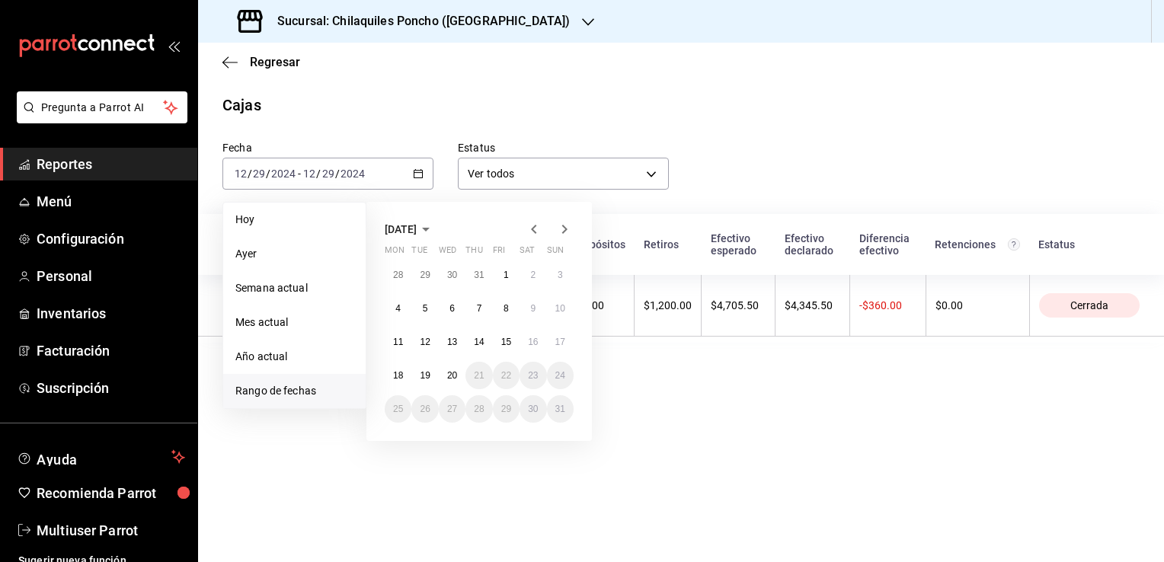
click at [532, 228] on icon "button" at bounding box center [533, 229] width 5 height 9
click at [533, 229] on icon "button" at bounding box center [534, 229] width 18 height 18
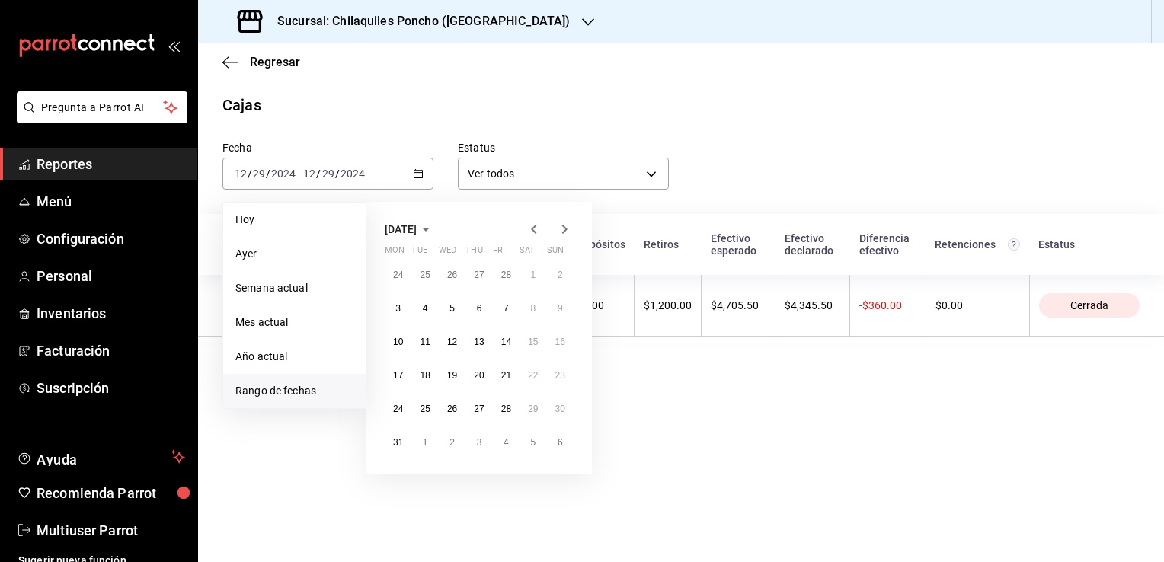
click at [533, 229] on icon "button" at bounding box center [534, 229] width 18 height 18
click at [562, 276] on abbr "5" at bounding box center [560, 275] width 5 height 11
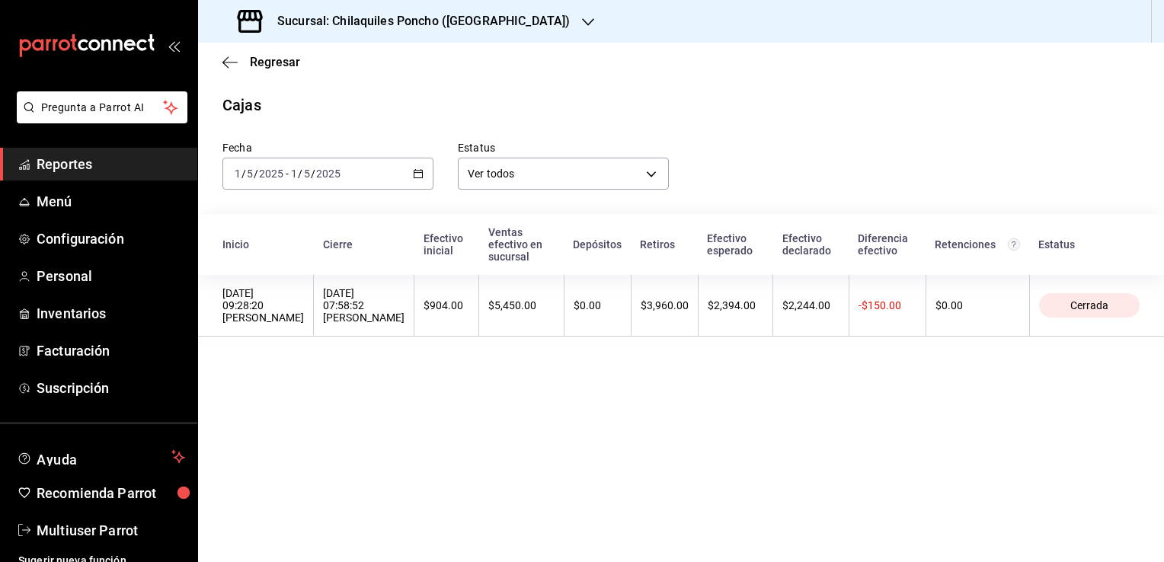
click at [323, 298] on div "06/01/2025 07:58:52 Israel Guerrero" at bounding box center [363, 305] width 81 height 37
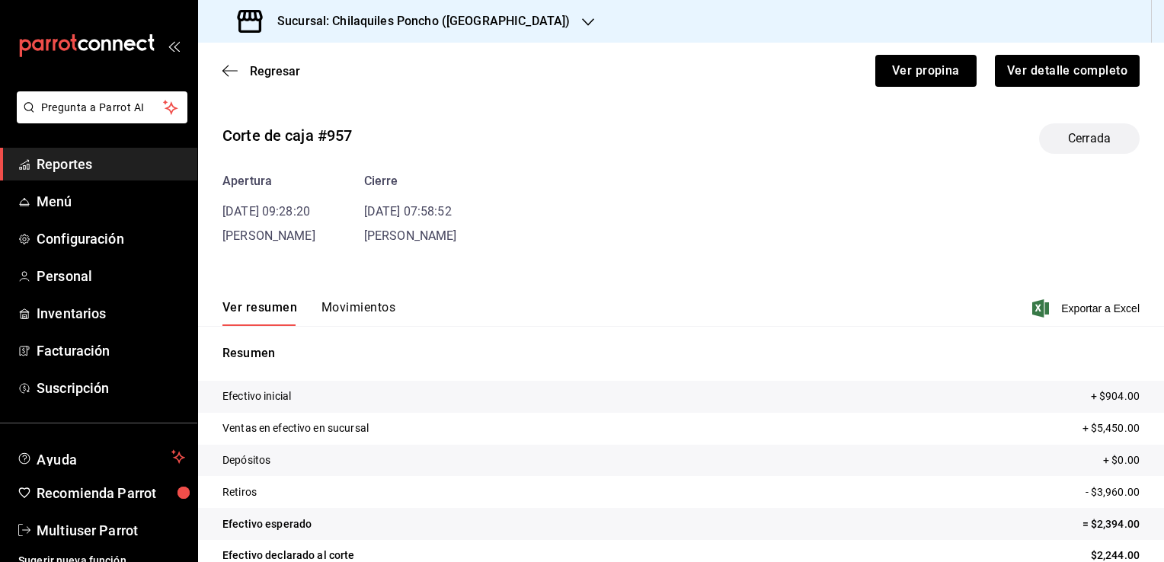
click at [378, 240] on span "Israel Guerrero" at bounding box center [410, 236] width 93 height 14
click at [375, 307] on button "Movimientos" at bounding box center [358, 313] width 74 height 26
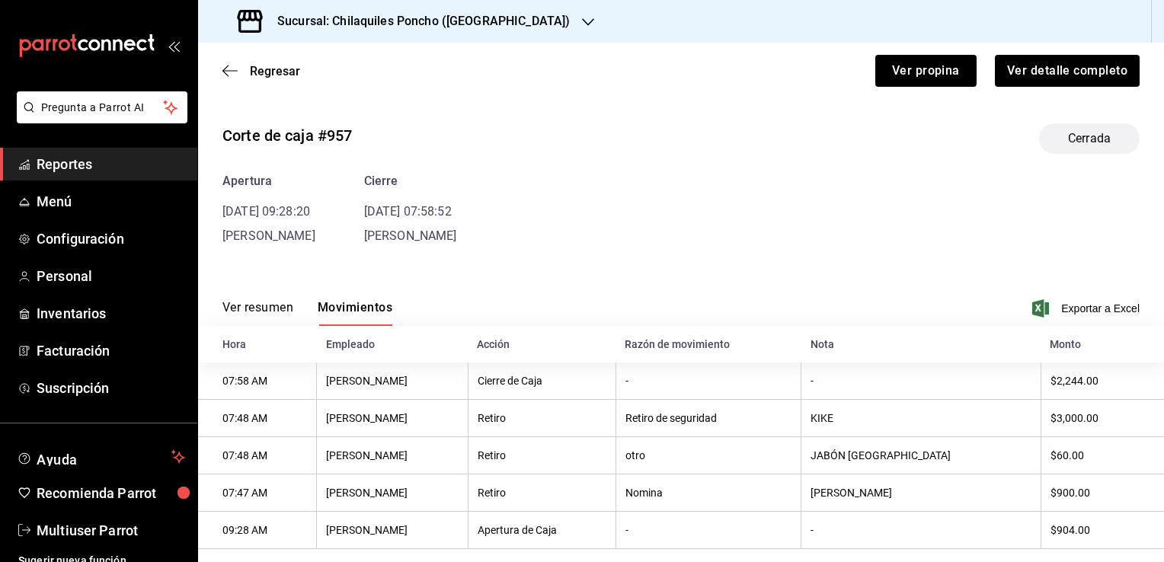
scroll to position [26, 0]
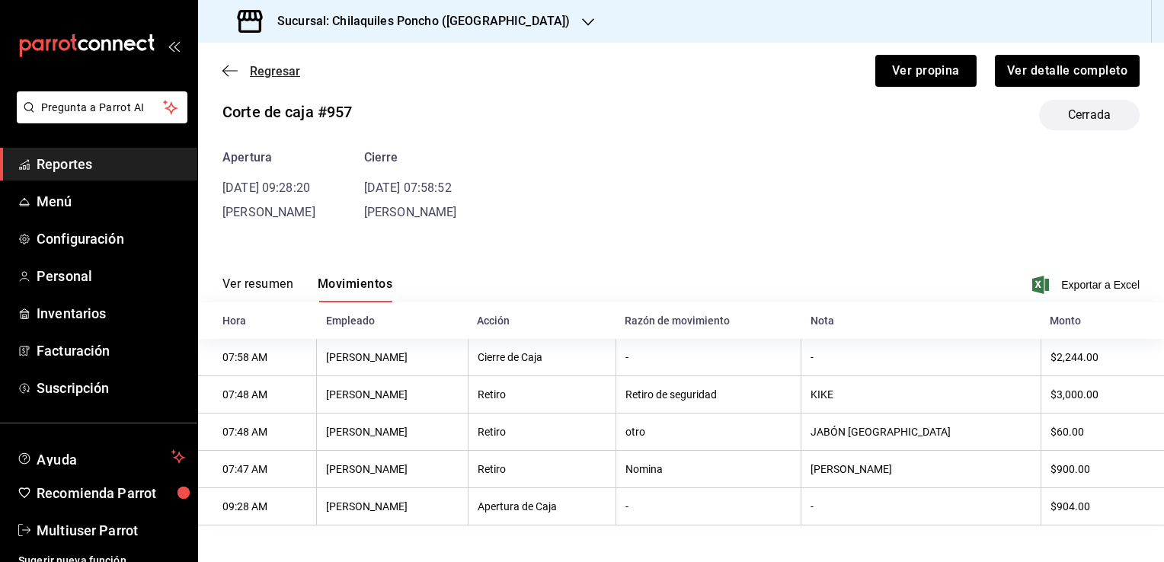
click at [225, 70] on icon "button" at bounding box center [229, 70] width 15 height 1
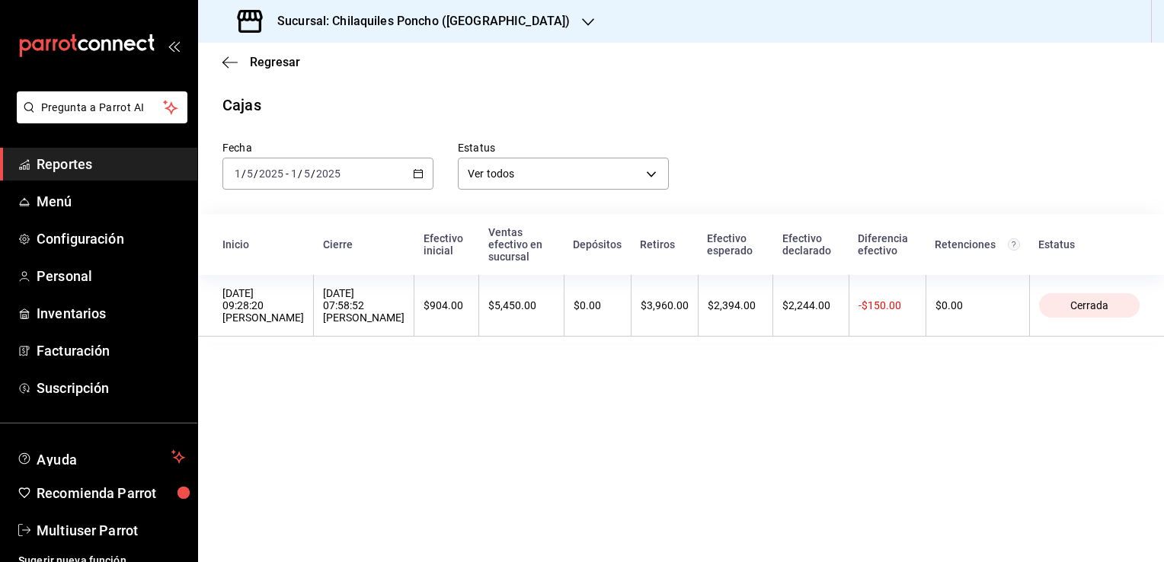
click at [417, 174] on icon "button" at bounding box center [418, 173] width 11 height 11
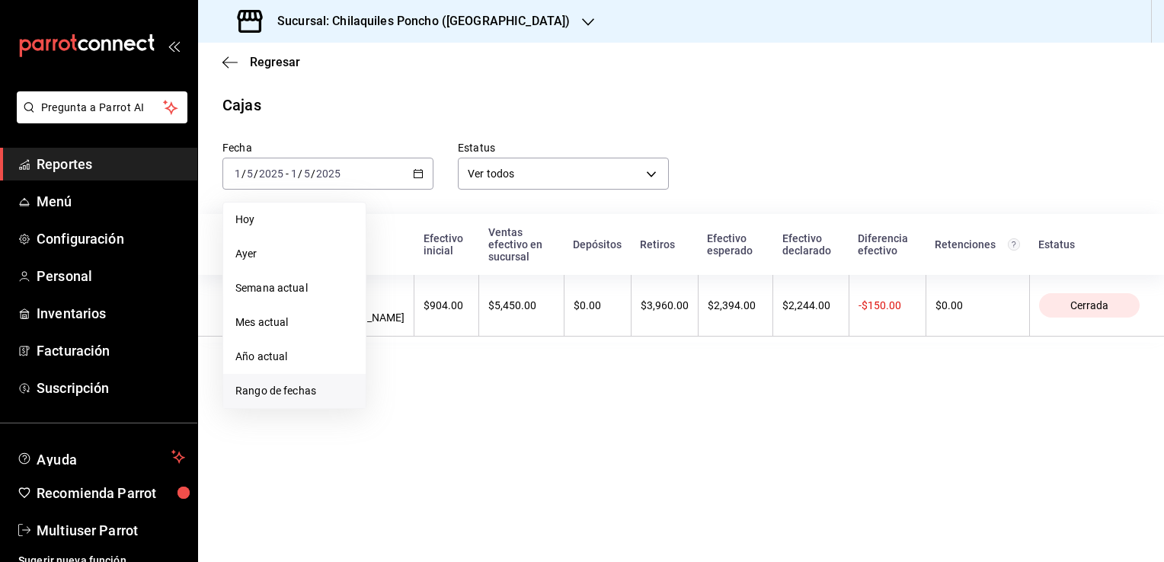
click at [297, 399] on li "Rango de fechas" at bounding box center [294, 391] width 142 height 34
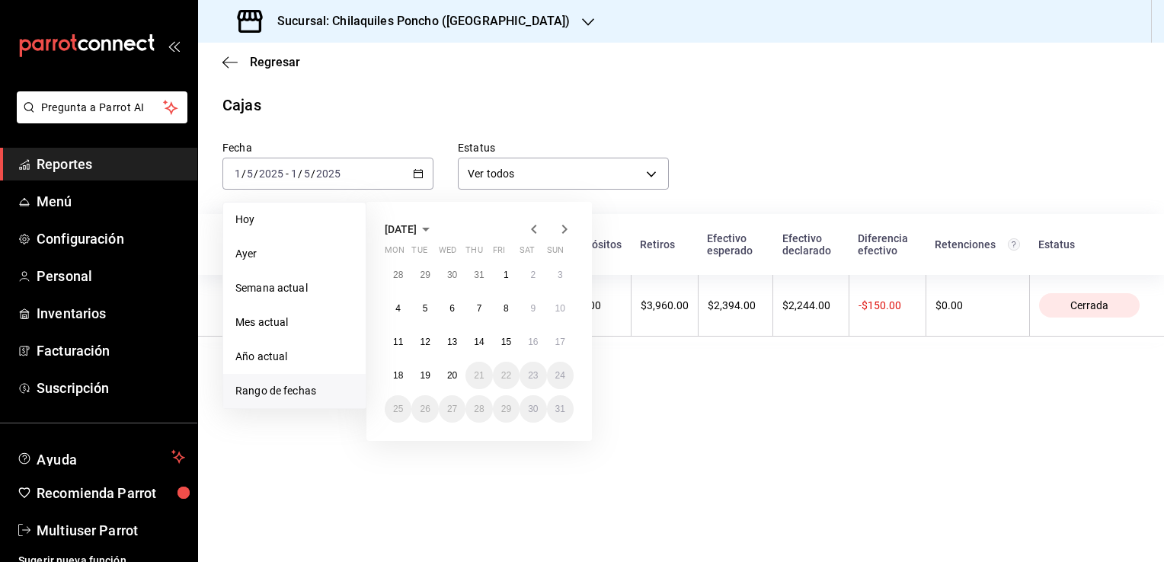
click at [533, 229] on icon "button" at bounding box center [534, 229] width 18 height 18
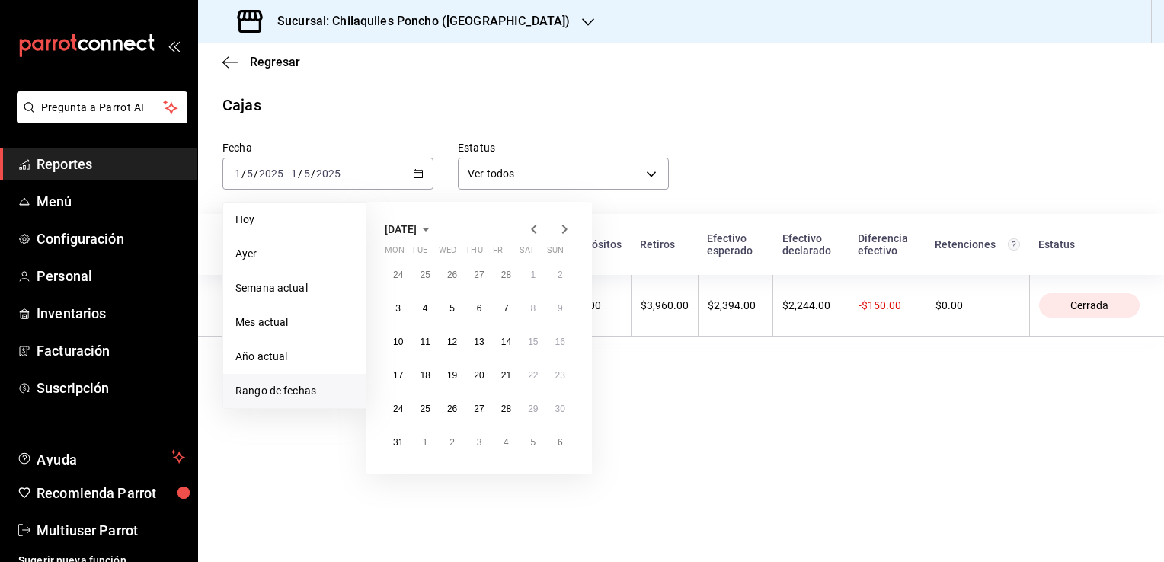
click at [533, 229] on icon "button" at bounding box center [534, 229] width 18 height 18
click at [560, 312] on abbr "12" at bounding box center [560, 308] width 10 height 11
click at [549, 308] on button "12" at bounding box center [560, 308] width 27 height 27
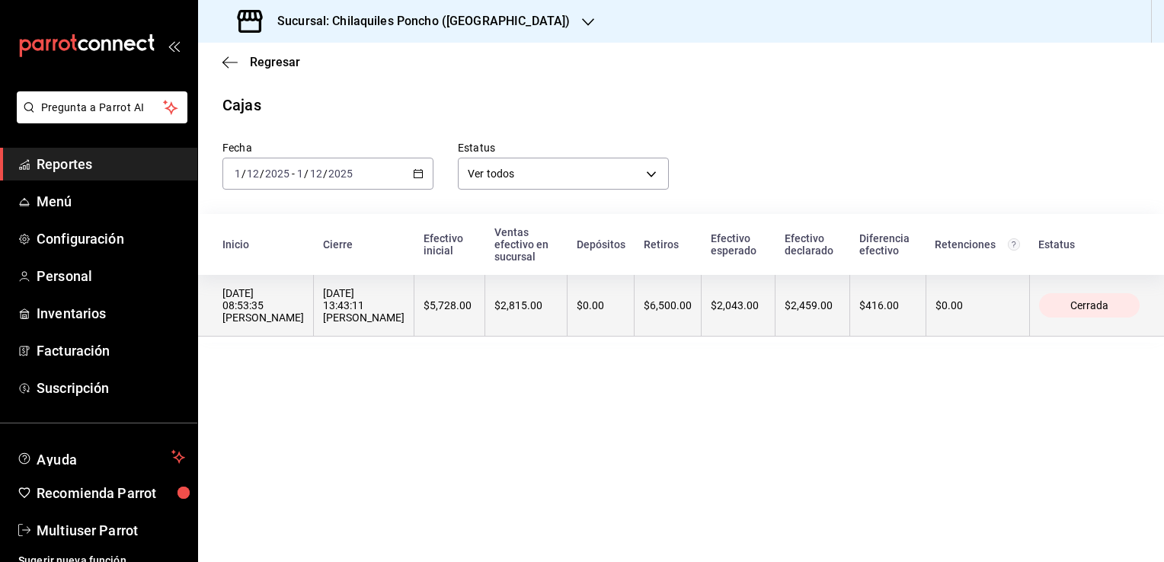
click at [332, 296] on div "12/01/2025 13:43:11 Israel Guerrero" at bounding box center [363, 305] width 81 height 37
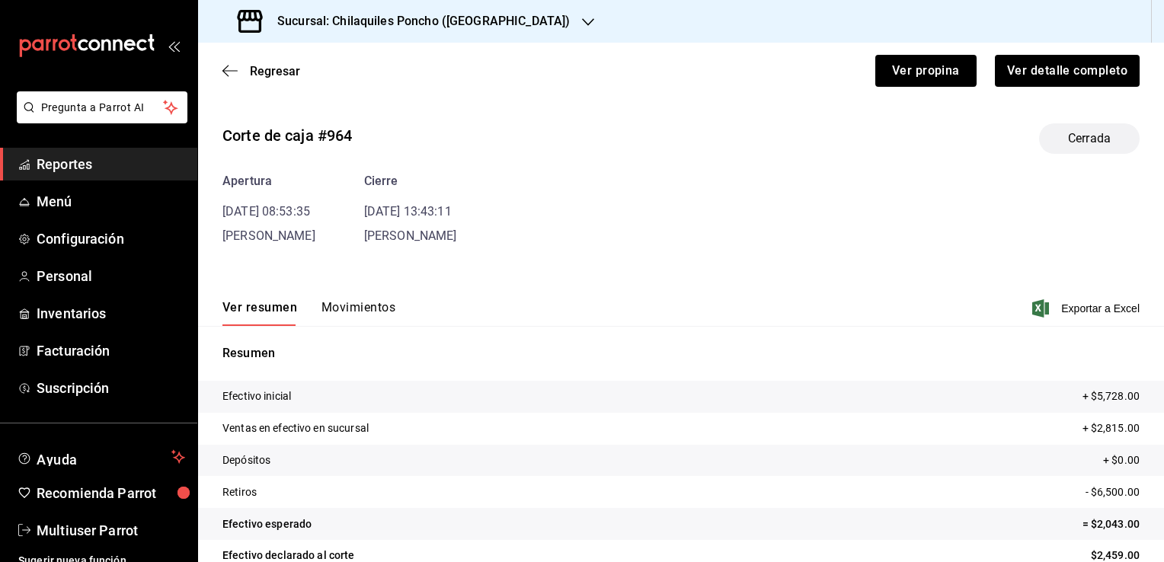
click at [353, 308] on button "Movimientos" at bounding box center [358, 313] width 74 height 26
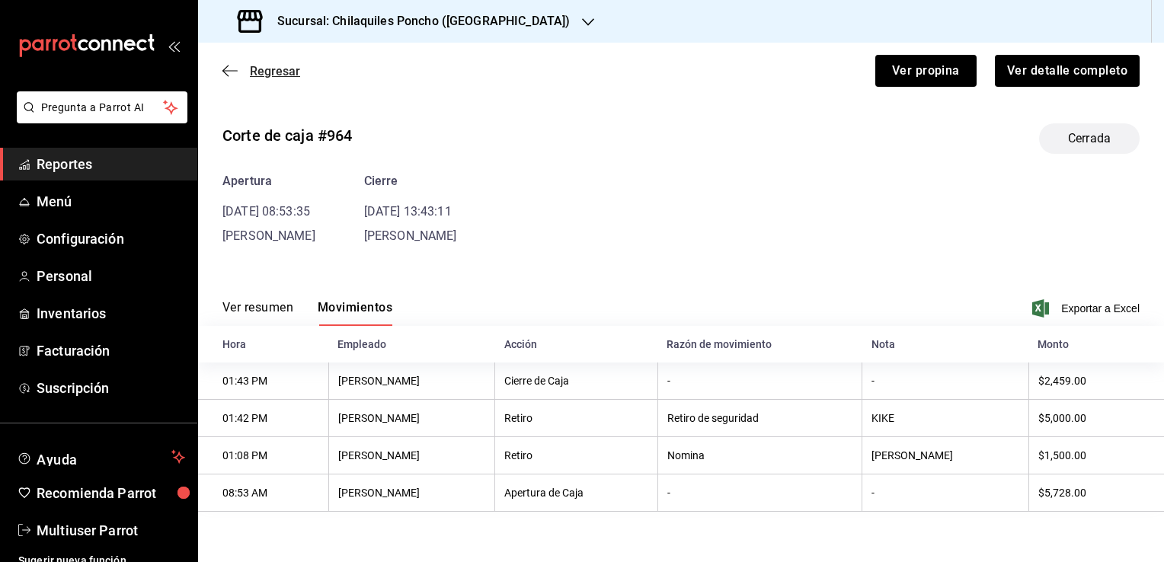
click at [225, 70] on icon "button" at bounding box center [229, 70] width 15 height 1
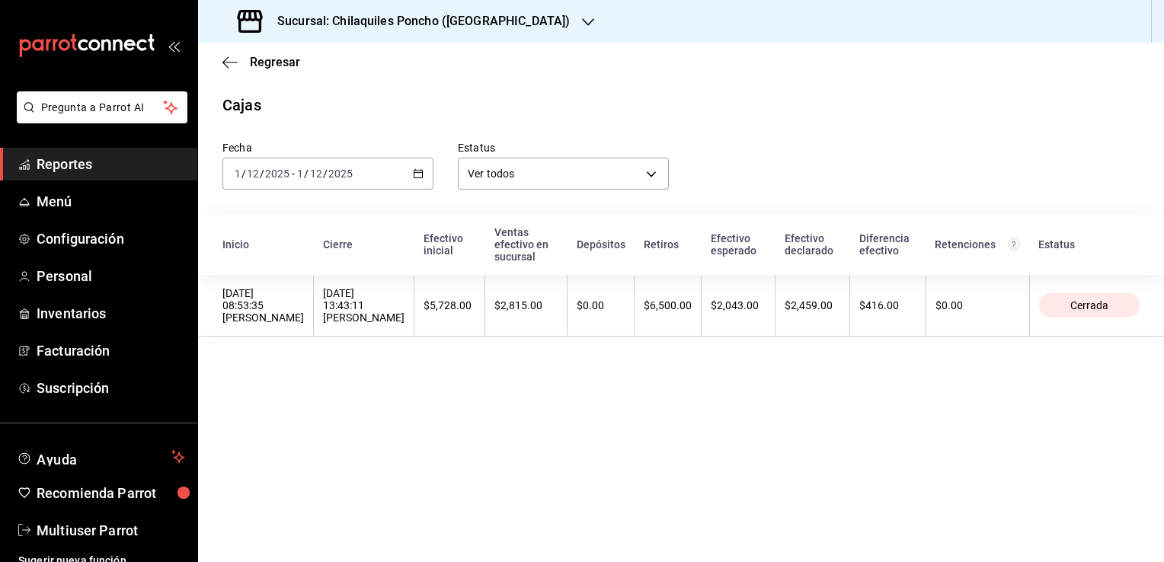
click at [392, 186] on div "2025-01-12 1 / 12 / 2025 - 2025-01-12 1 / 12 / 2025" at bounding box center [327, 174] width 211 height 32
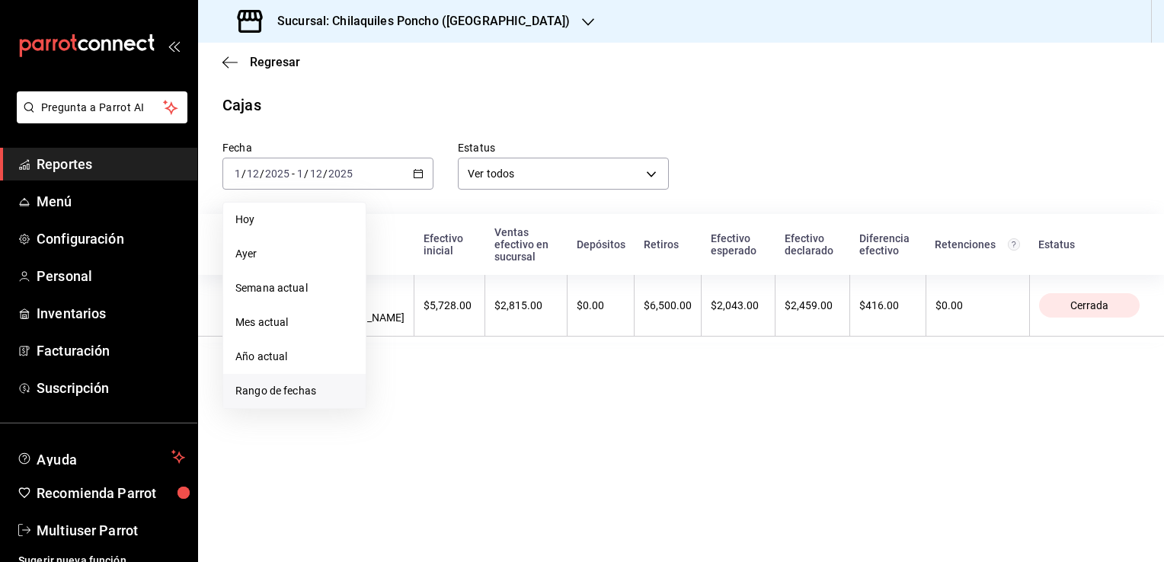
click at [289, 399] on li "Rango de fechas" at bounding box center [294, 391] width 142 height 34
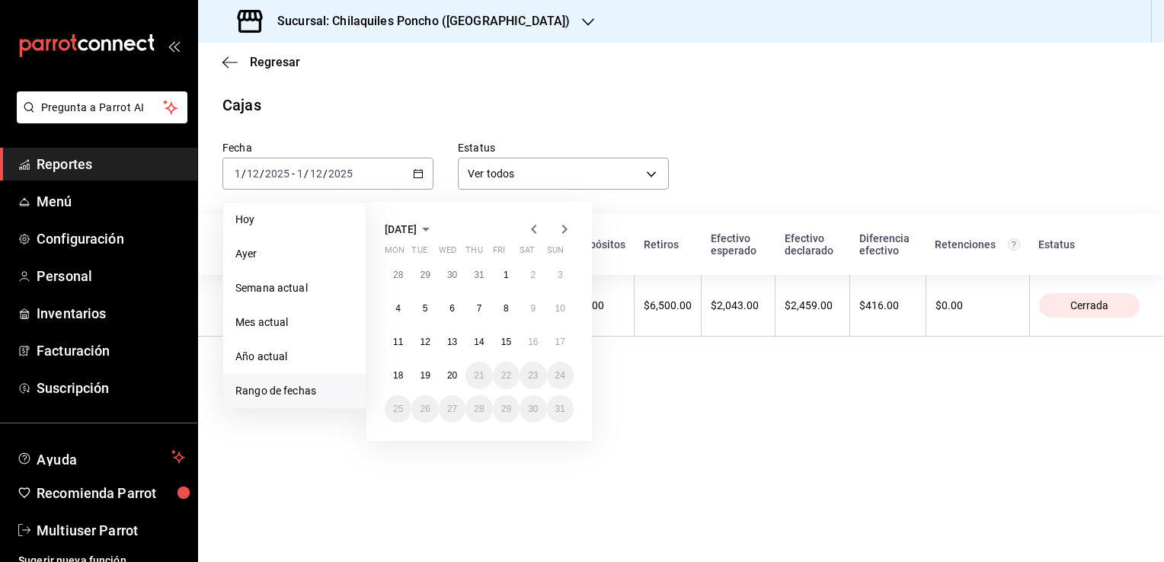
click at [533, 229] on icon "button" at bounding box center [534, 229] width 18 height 18
click at [532, 235] on icon "button" at bounding box center [534, 229] width 18 height 18
click at [533, 229] on icon "button" at bounding box center [534, 229] width 18 height 18
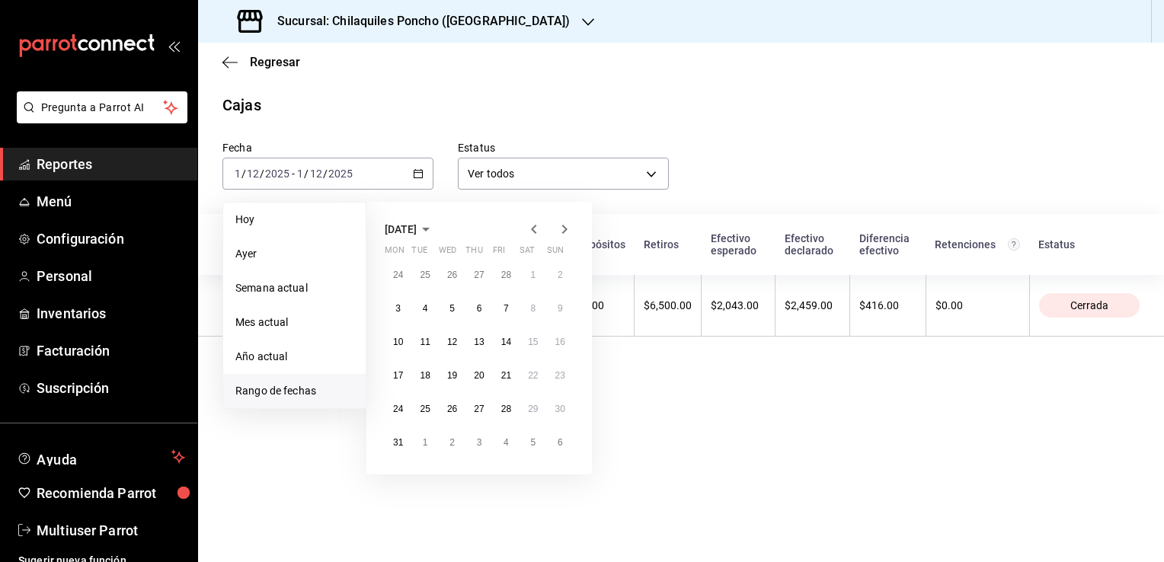
click at [533, 229] on icon "button" at bounding box center [534, 229] width 18 height 18
click at [561, 341] on abbr "19" at bounding box center [560, 342] width 10 height 11
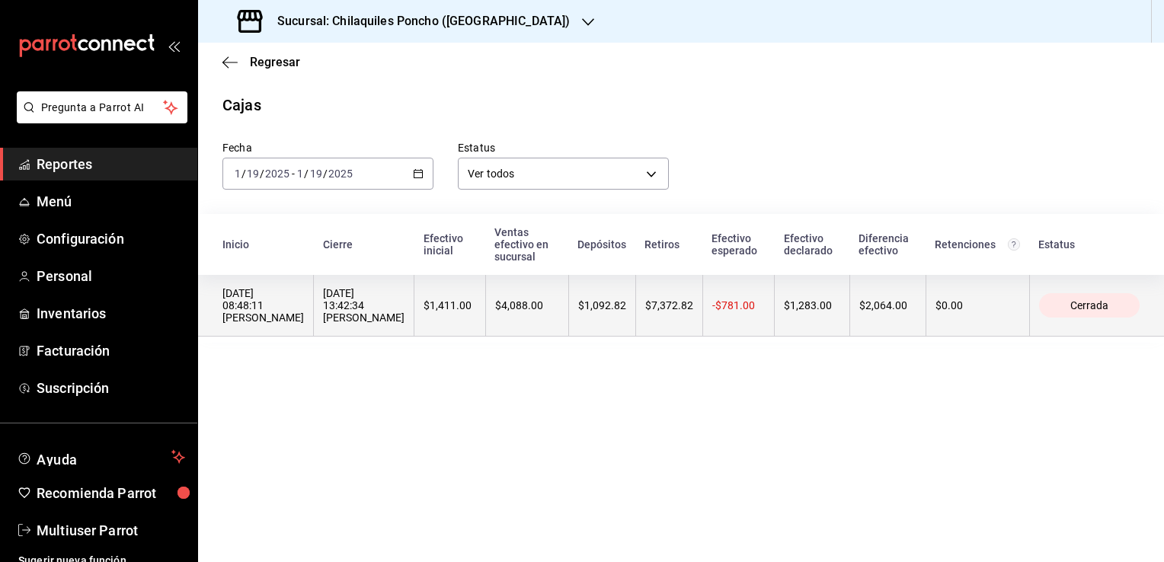
click at [348, 303] on div "19/01/2025 13:42:34 Israel Guerrero" at bounding box center [363, 305] width 81 height 37
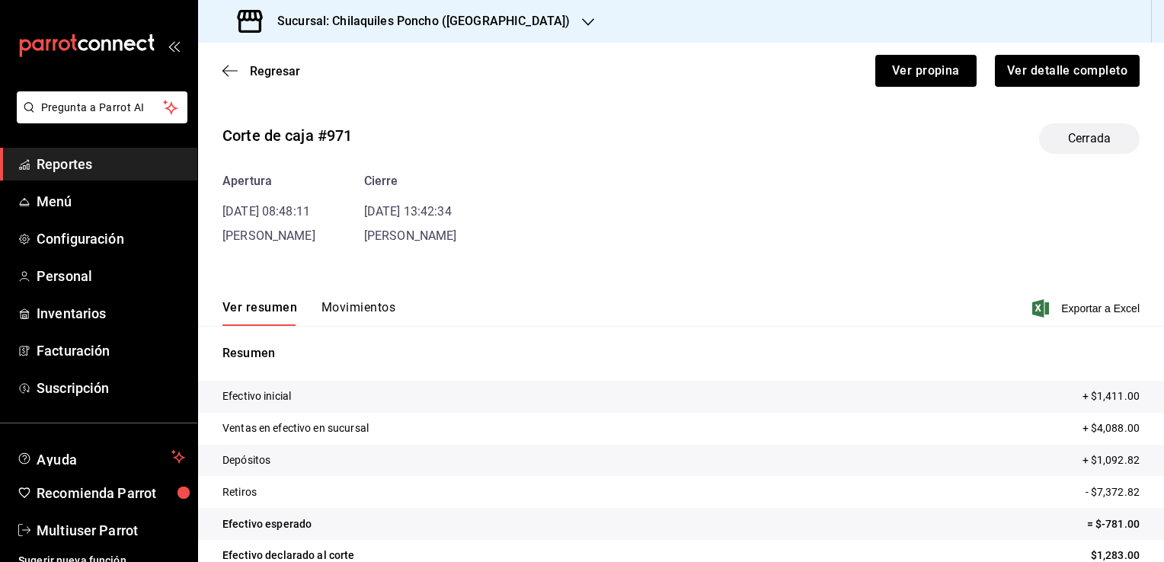
click at [363, 305] on button "Movimientos" at bounding box center [358, 313] width 74 height 26
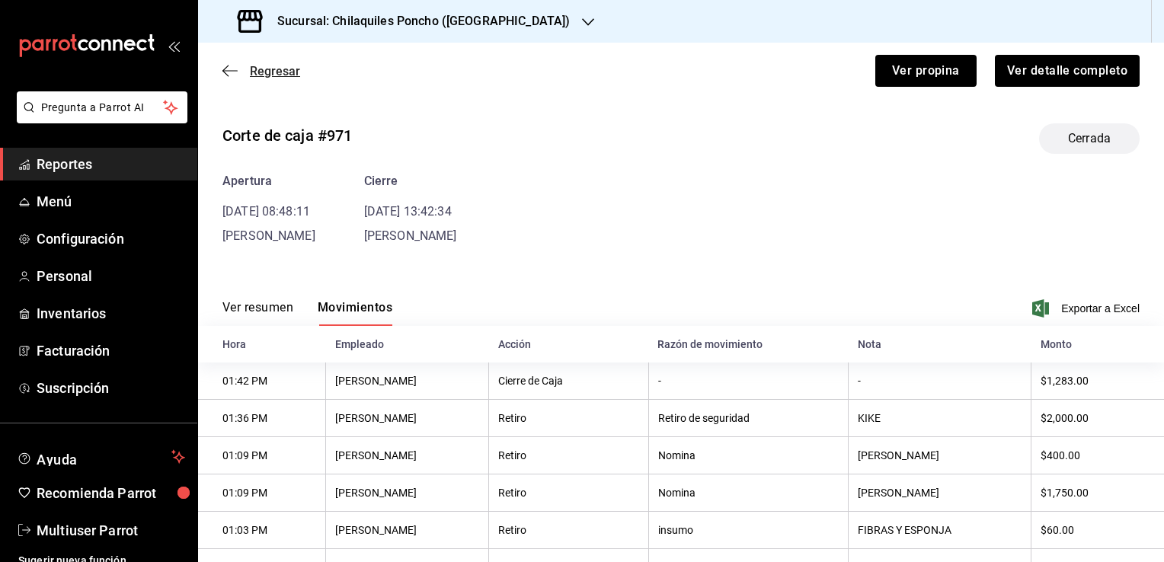
click at [229, 70] on icon "button" at bounding box center [229, 70] width 15 height 1
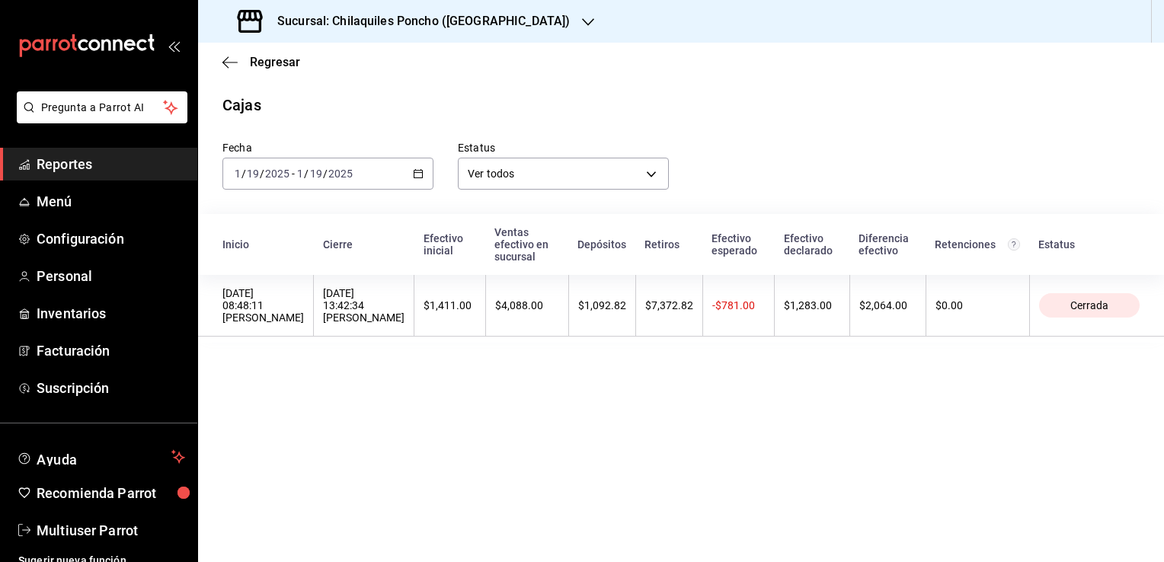
click at [415, 169] on \(Stroke\) "button" at bounding box center [415, 169] width 1 height 1
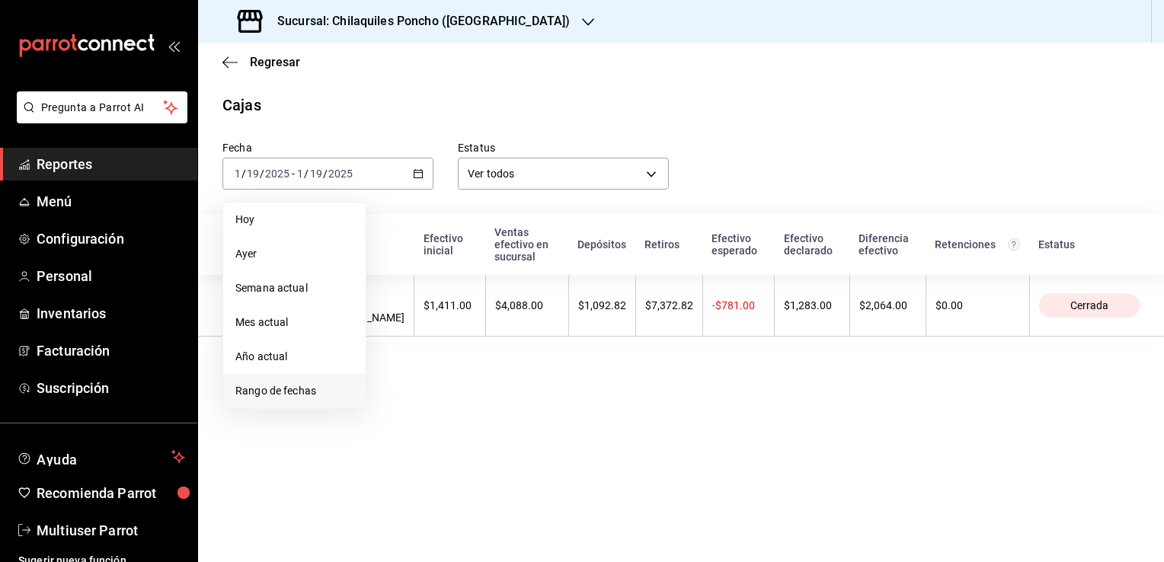
click at [308, 405] on li "Rango de fechas" at bounding box center [294, 391] width 142 height 34
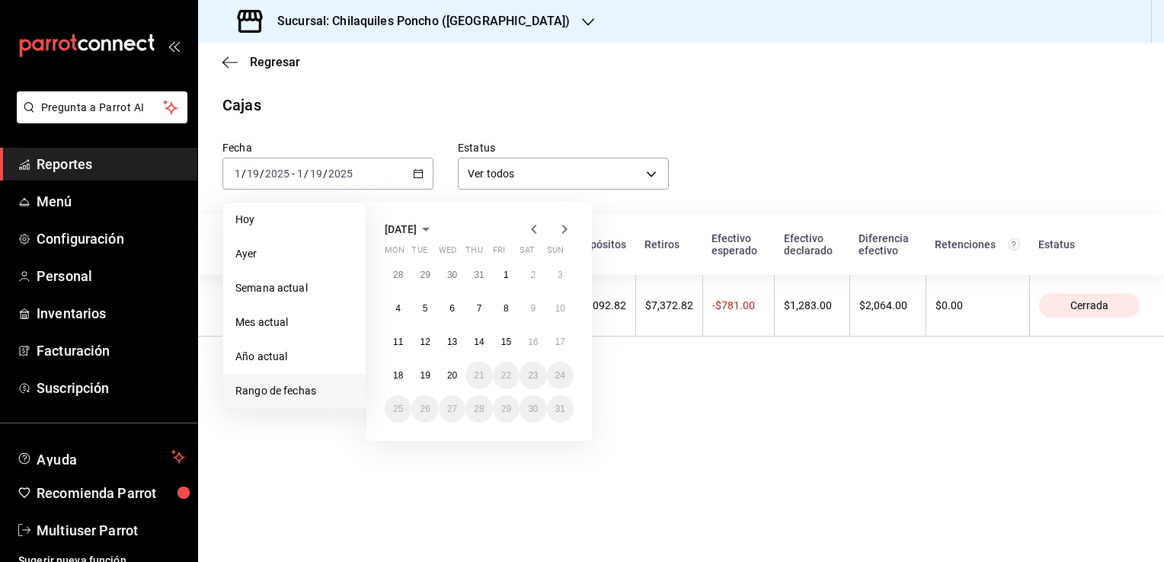
click at [533, 229] on icon "button" at bounding box center [533, 229] width 5 height 9
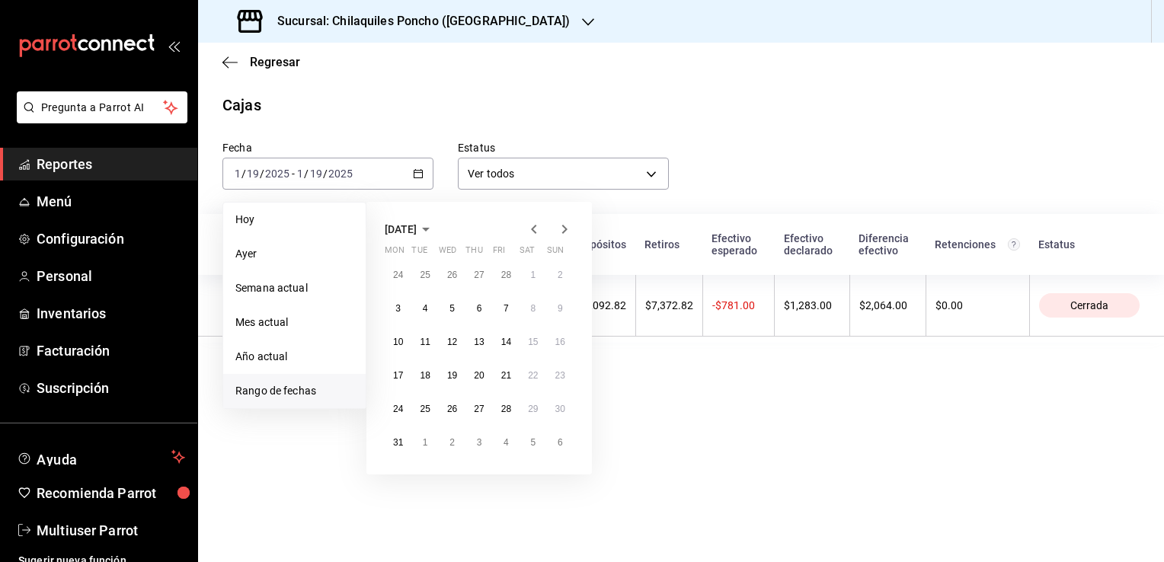
click at [533, 229] on icon "button" at bounding box center [534, 229] width 18 height 18
click at [560, 375] on abbr "26" at bounding box center [560, 375] width 10 height 11
click at [558, 375] on abbr "26" at bounding box center [560, 375] width 10 height 11
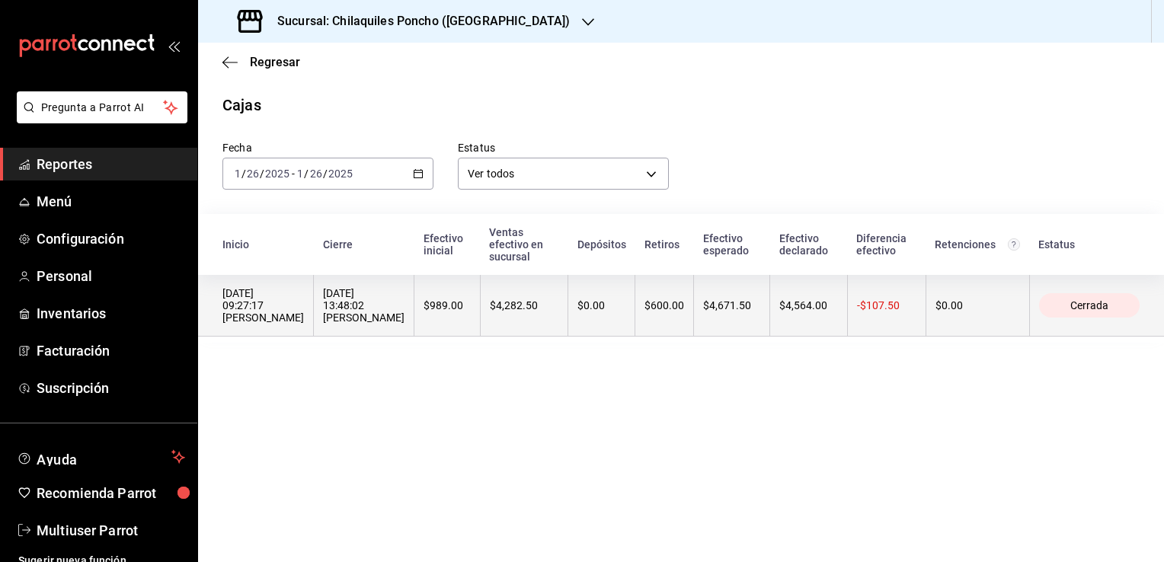
click at [314, 304] on th "26/01/2025 13:48:02 Israel Guerrero" at bounding box center [364, 306] width 101 height 62
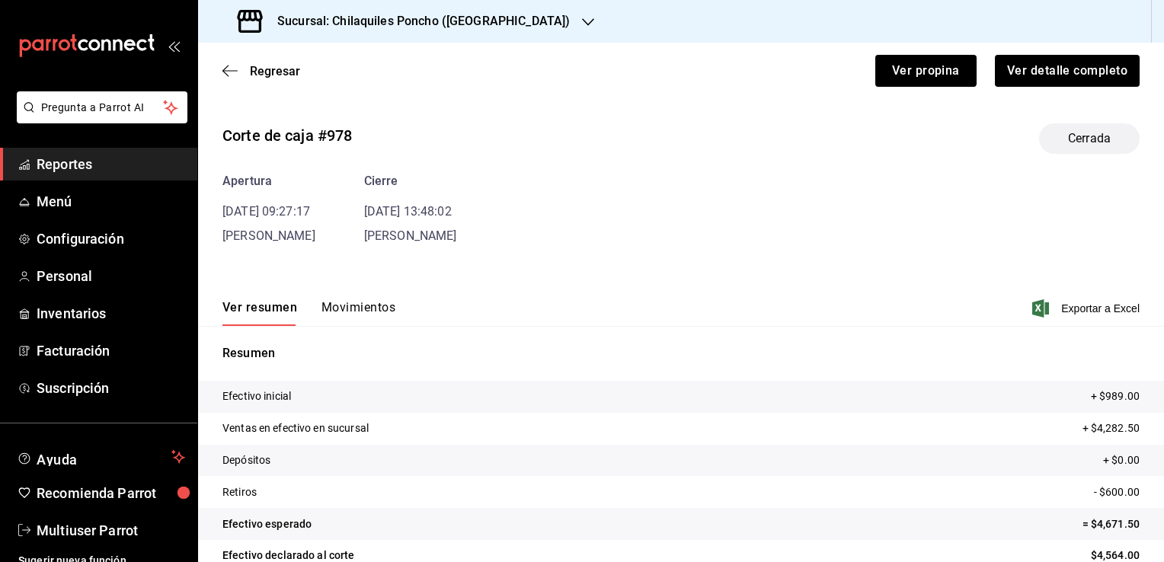
click at [357, 241] on div "Apertura 26/01/25 09:27:17 Israel Guerrero Cierre 26/01/25 13:48:02 Israel Guer…" at bounding box center [680, 208] width 917 height 73
click at [366, 306] on button "Movimientos" at bounding box center [358, 313] width 74 height 26
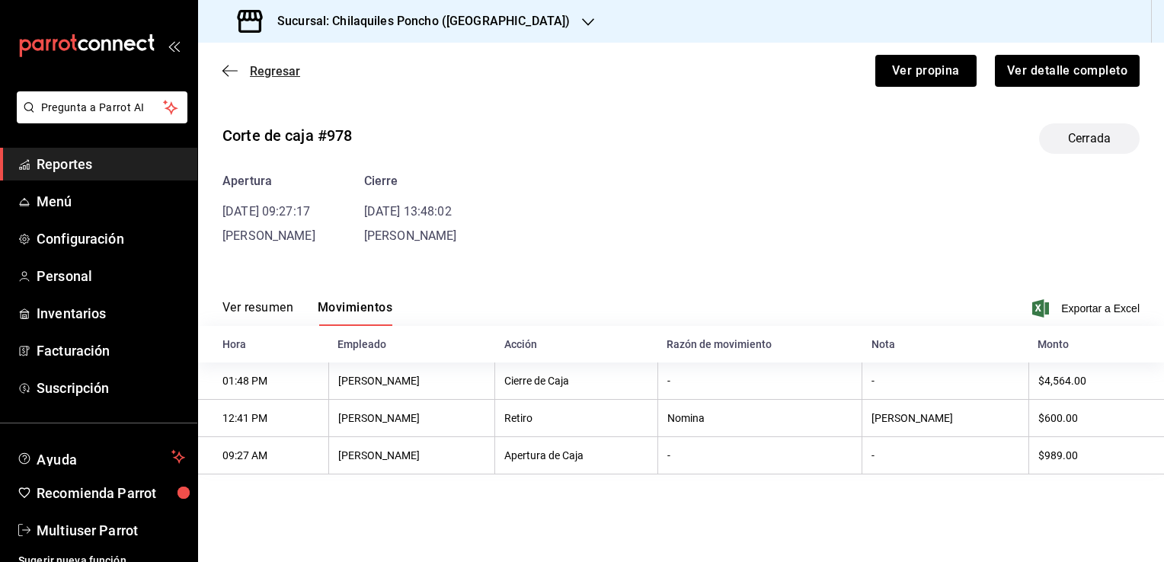
click at [231, 64] on icon "button" at bounding box center [229, 71] width 15 height 14
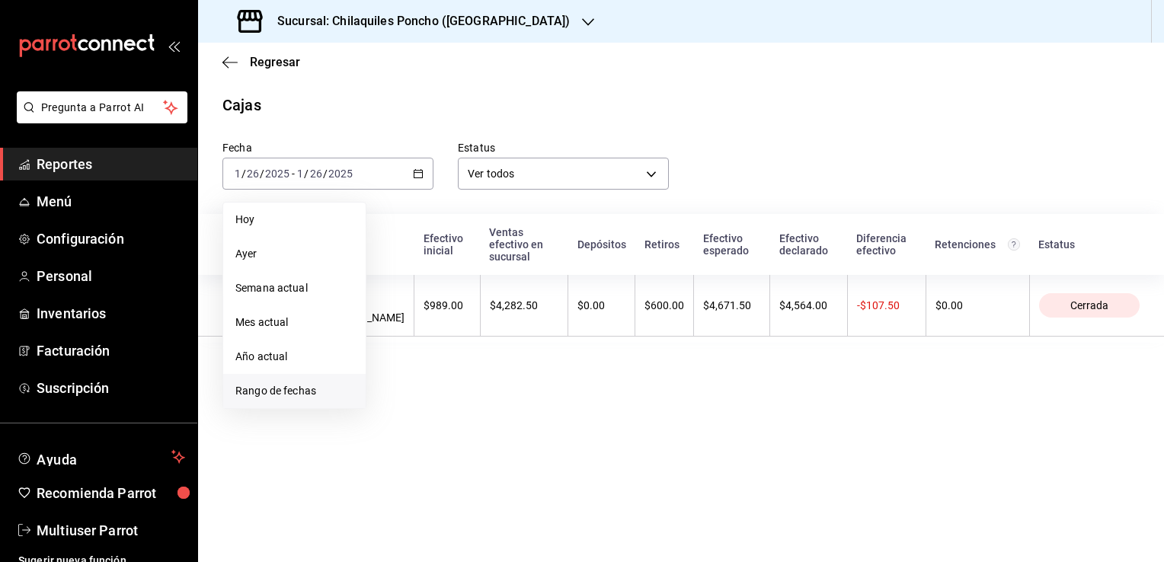
click at [296, 398] on span "Rango de fechas" at bounding box center [294, 391] width 118 height 16
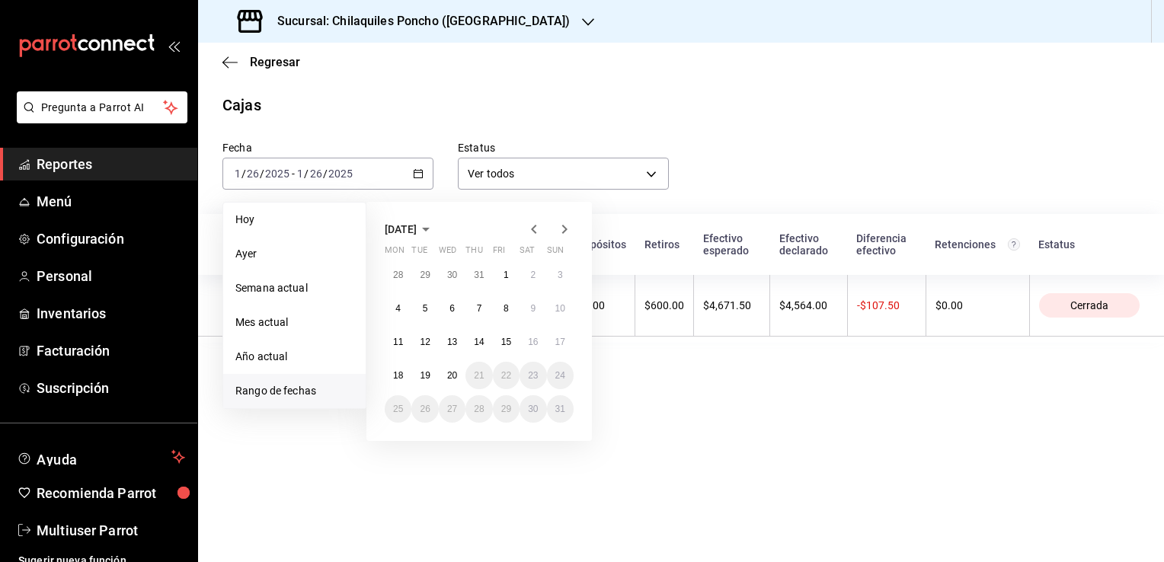
click at [533, 229] on icon "button" at bounding box center [534, 229] width 18 height 18
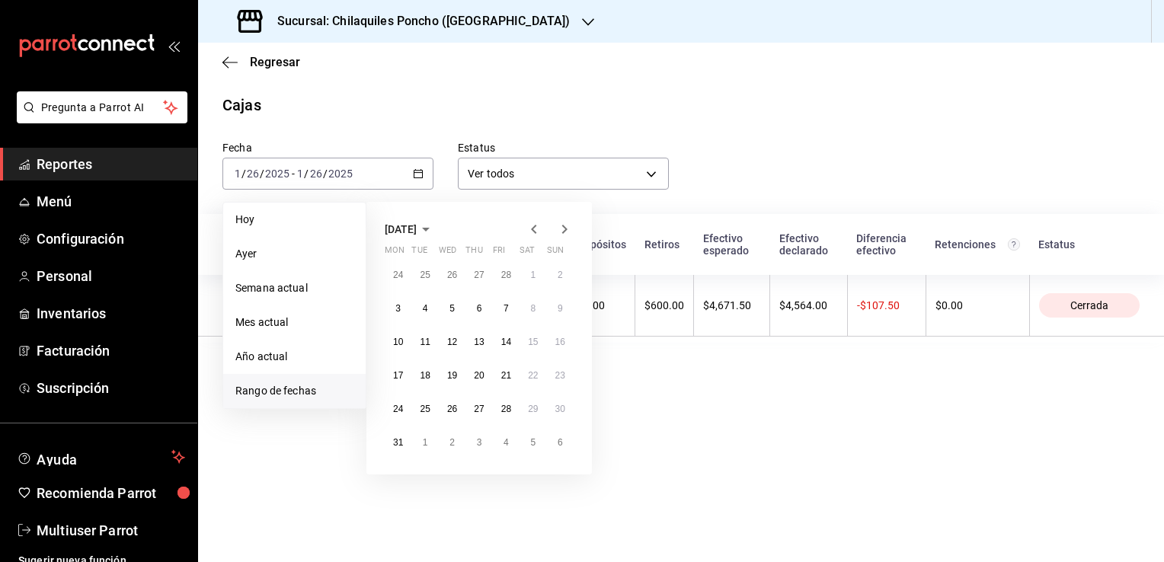
click at [533, 229] on icon "button" at bounding box center [534, 229] width 18 height 18
click at [558, 271] on abbr "2" at bounding box center [560, 275] width 5 height 11
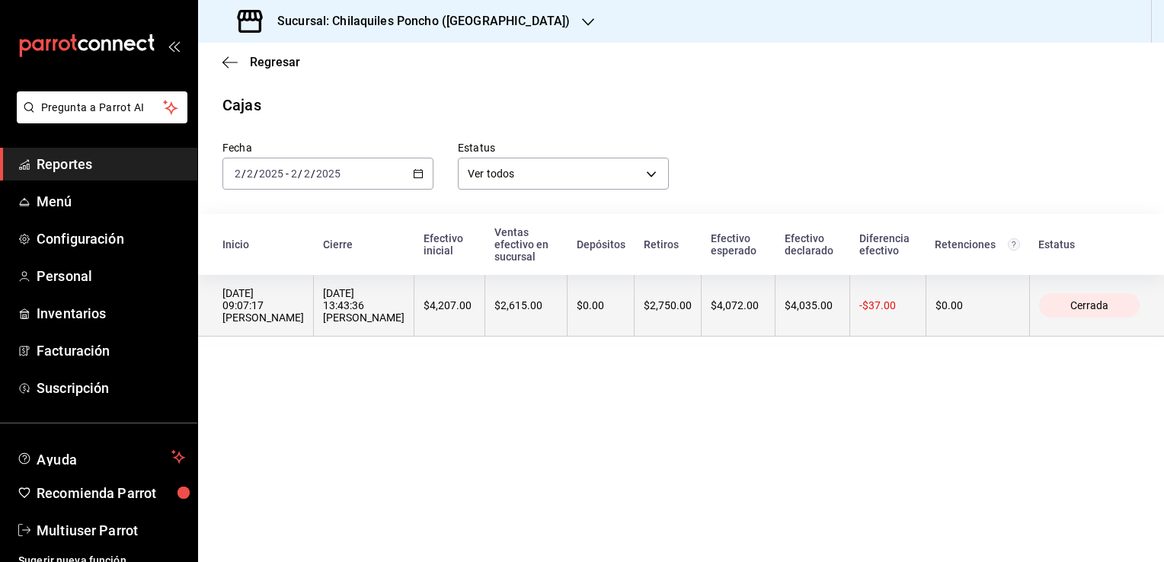
click at [261, 293] on div "02/02/2025 09:07:17 Israel Guerrero" at bounding box center [262, 305] width 81 height 37
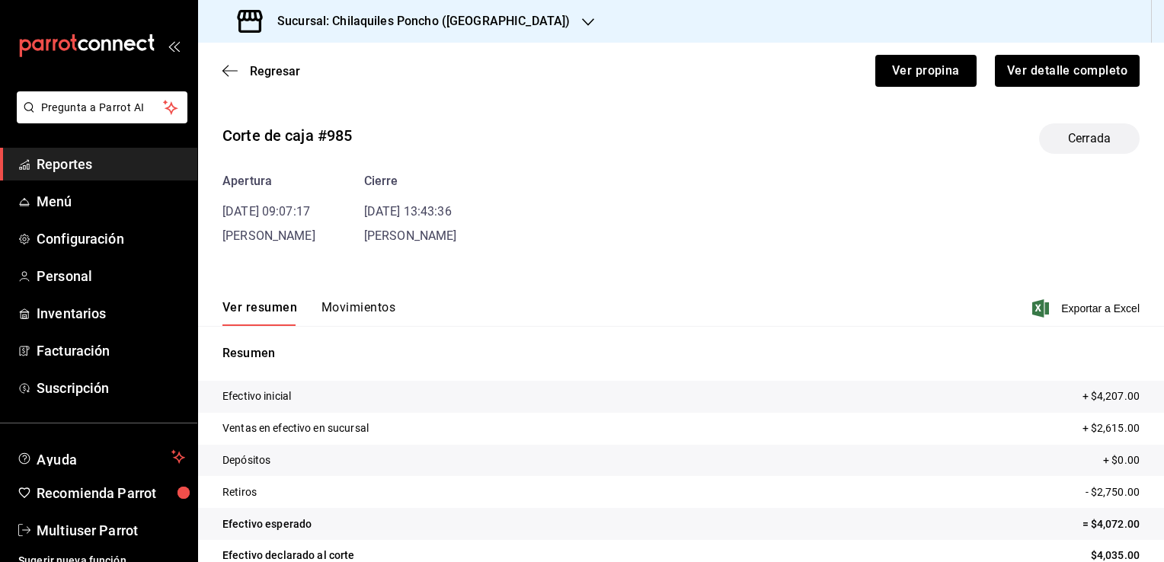
click at [353, 312] on button "Movimientos" at bounding box center [358, 313] width 74 height 26
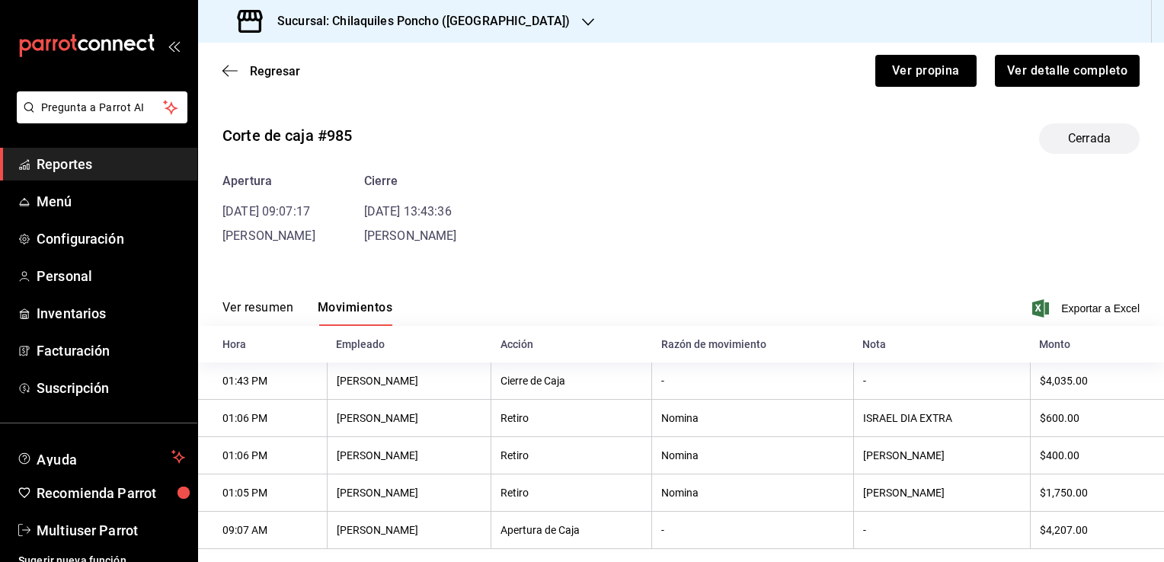
scroll to position [26, 0]
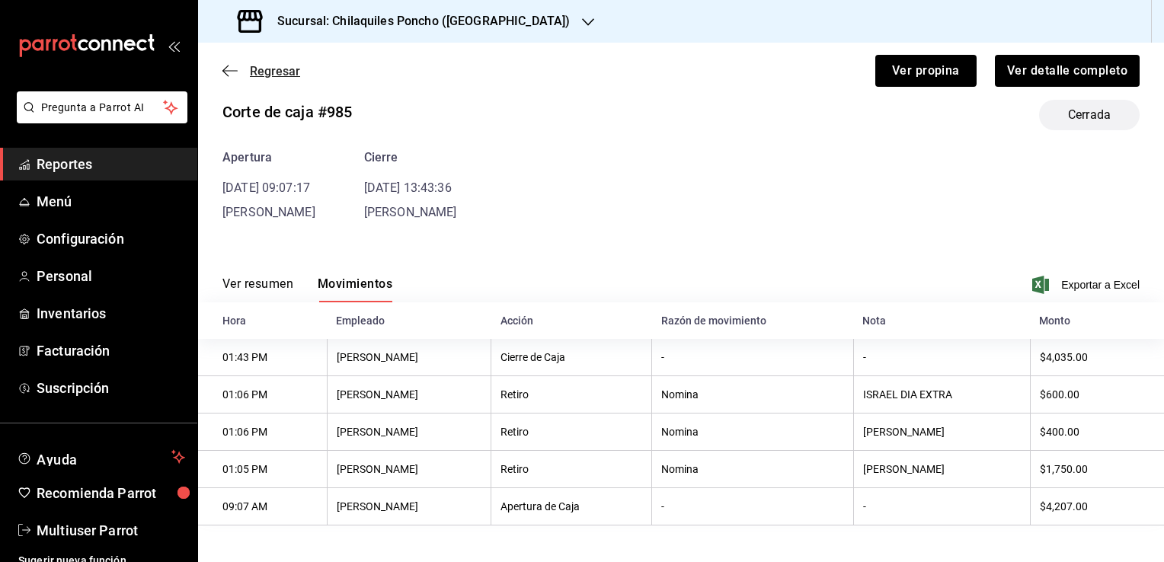
click at [241, 70] on span "Regresar" at bounding box center [261, 71] width 78 height 14
